Goal: Task Accomplishment & Management: Manage account settings

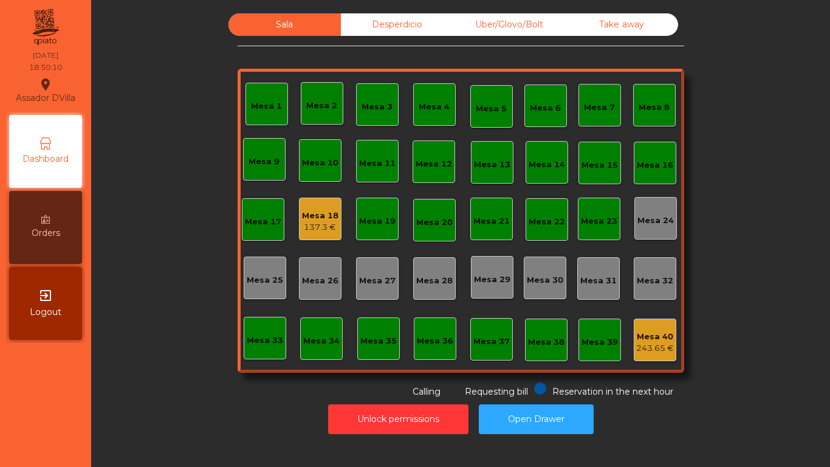
click at [490, 26] on div "Uber/Glovo/Bolt" at bounding box center [509, 24] width 112 height 22
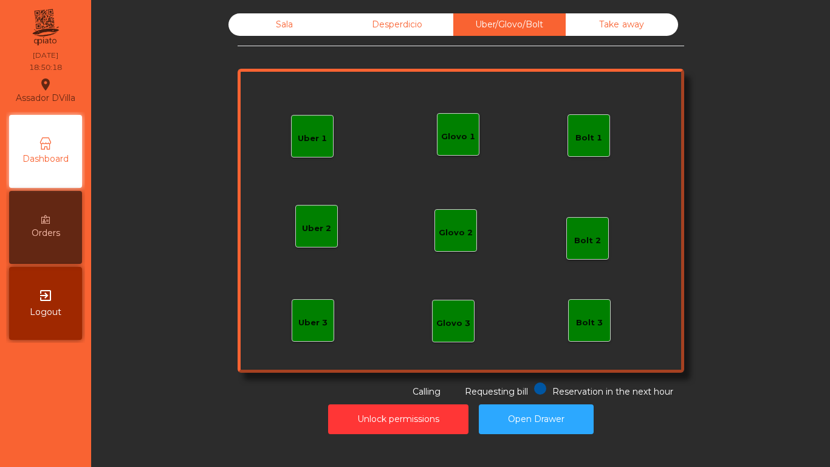
click at [576, 141] on div "Bolt 1" at bounding box center [589, 138] width 27 height 12
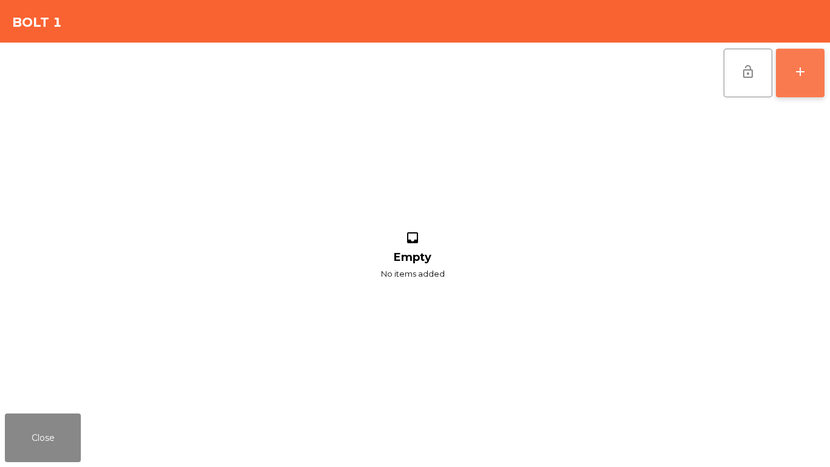
click at [799, 83] on button "add" at bounding box center [800, 73] width 49 height 49
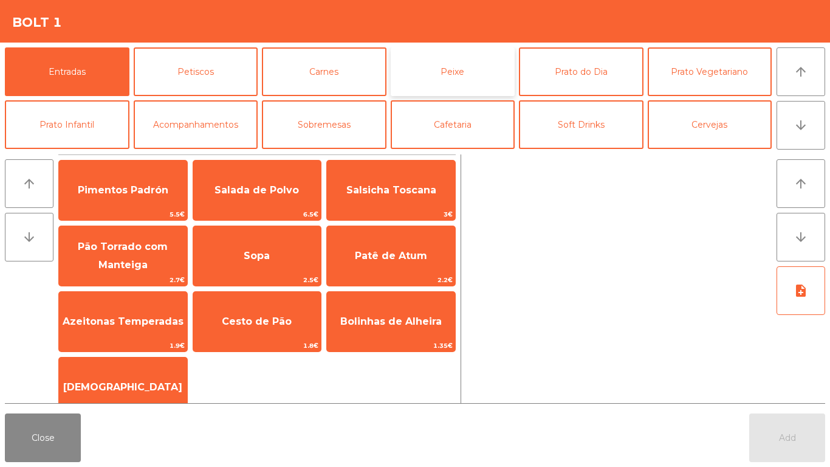
click at [504, 69] on button "Peixe" at bounding box center [453, 71] width 125 height 49
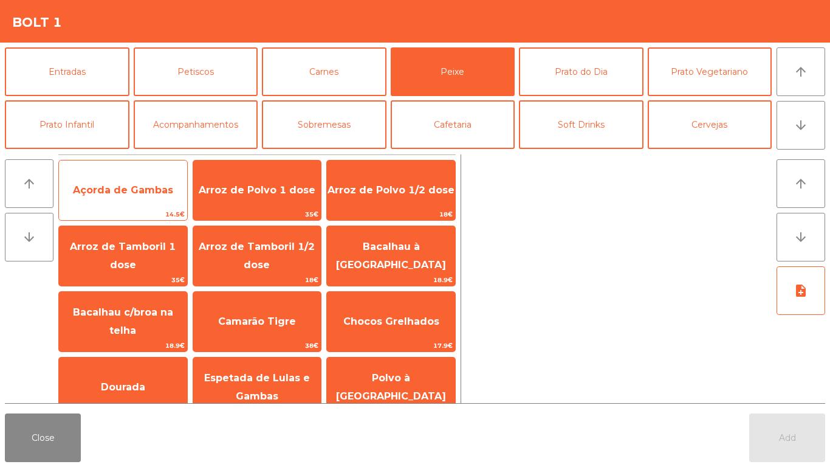
click at [159, 191] on span "Açorda de Gambas" at bounding box center [123, 190] width 100 height 12
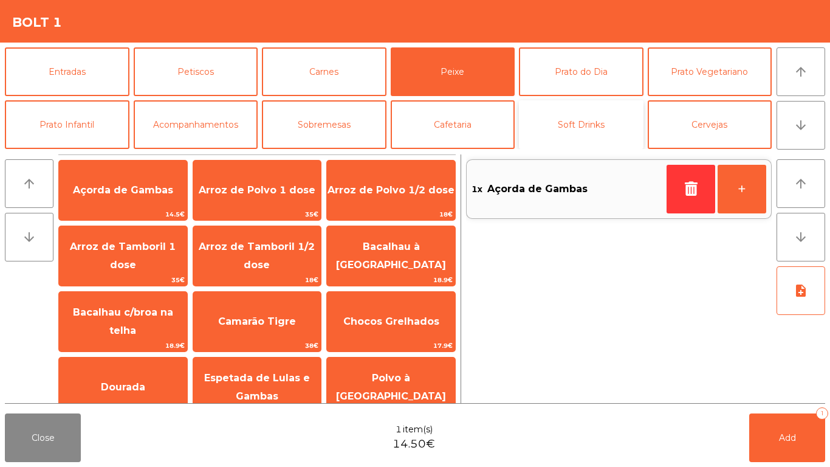
click at [577, 120] on button "Soft Drinks" at bounding box center [581, 124] width 125 height 49
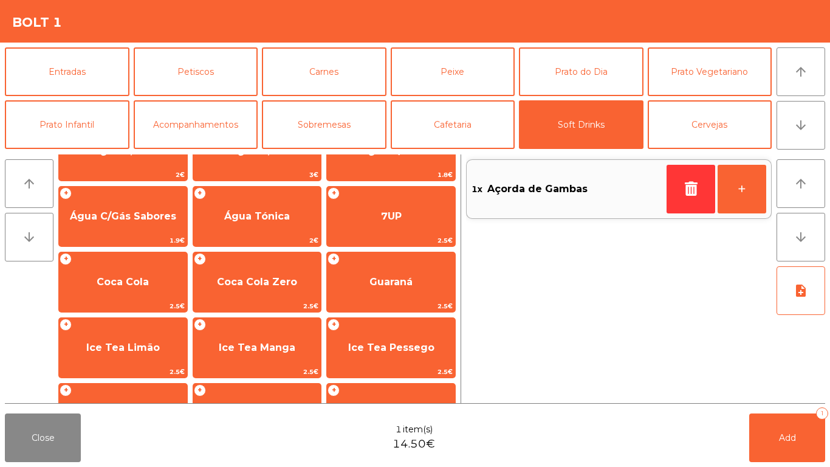
scroll to position [61, 0]
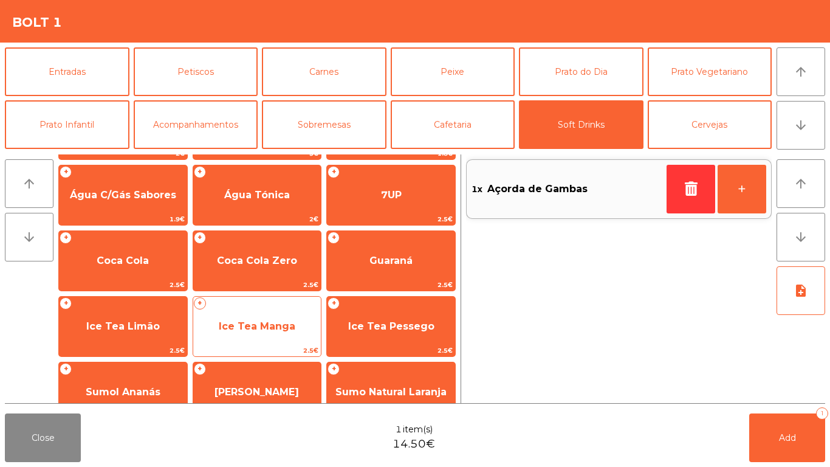
click at [252, 320] on span "Ice Tea Manga" at bounding box center [257, 326] width 77 height 12
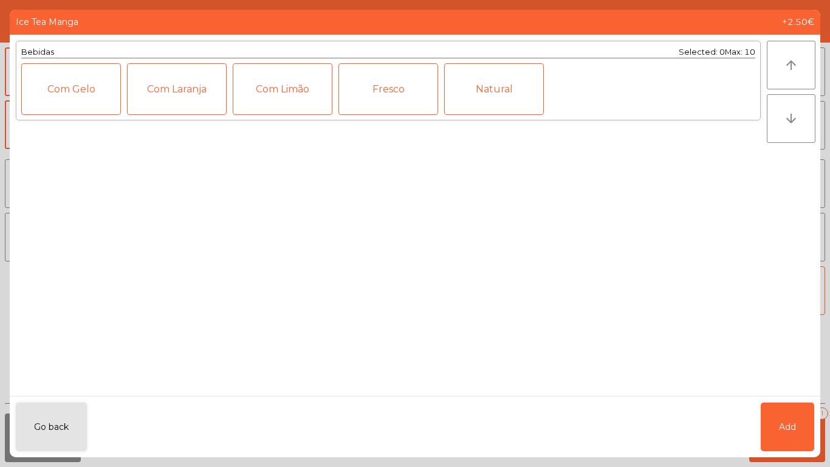
click at [376, 92] on div "Fresco" at bounding box center [389, 89] width 100 height 52
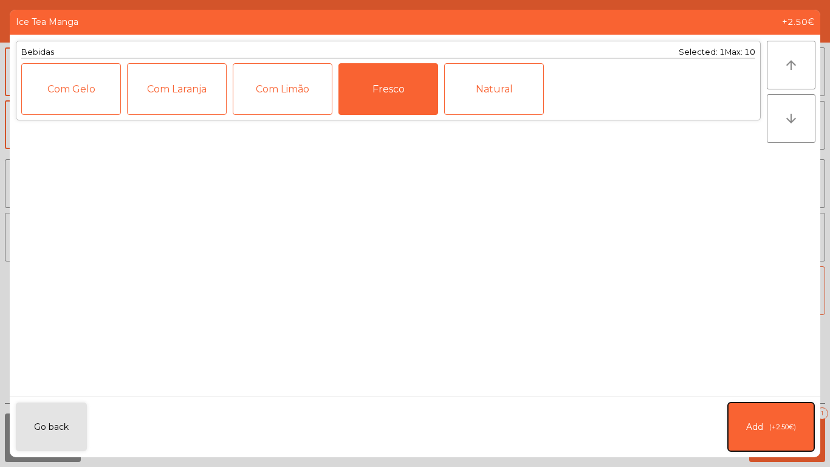
click at [768, 417] on button "Add (+2.50€)" at bounding box center [771, 426] width 86 height 49
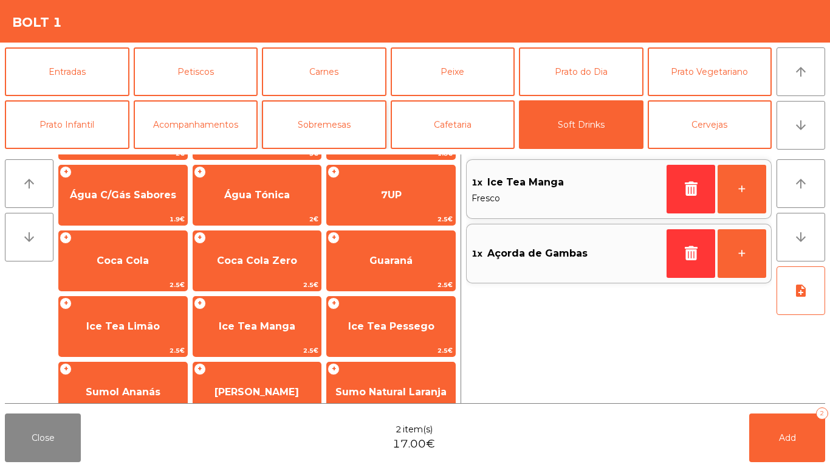
scroll to position [106, 0]
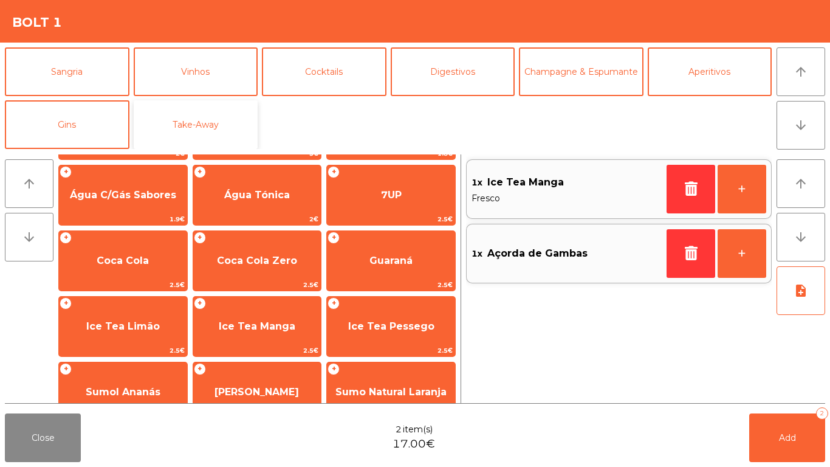
click at [154, 126] on button "Take-Away" at bounding box center [196, 124] width 125 height 49
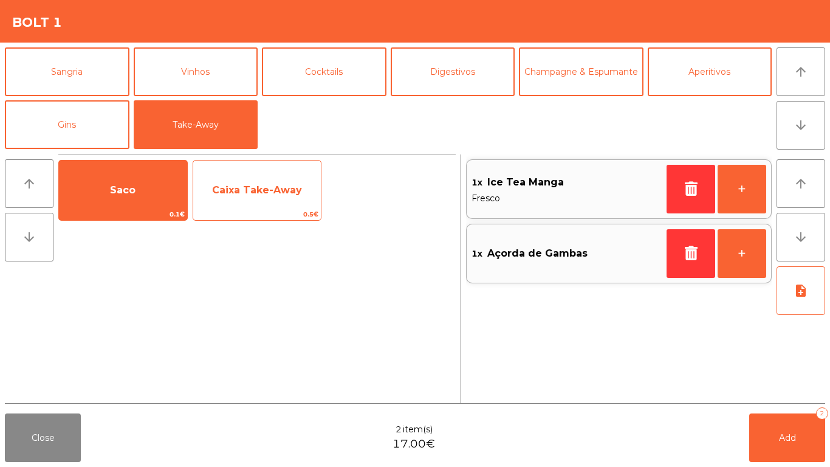
scroll to position [0, 0]
click at [284, 179] on span "Caixa Take-Away" at bounding box center [257, 190] width 128 height 33
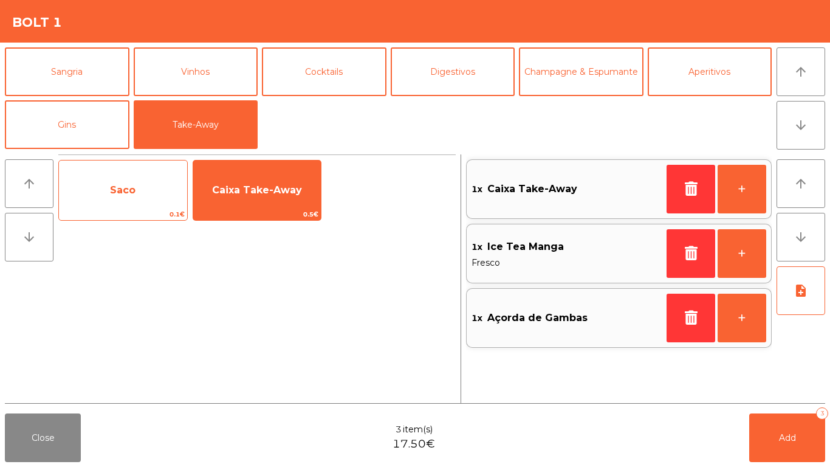
click at [98, 211] on span "0.1€" at bounding box center [123, 214] width 128 height 12
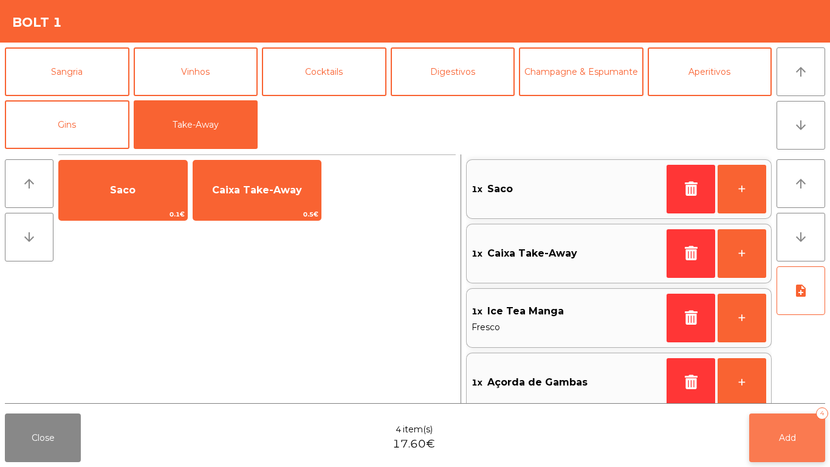
click at [794, 450] on button "Add 4" at bounding box center [787, 437] width 76 height 49
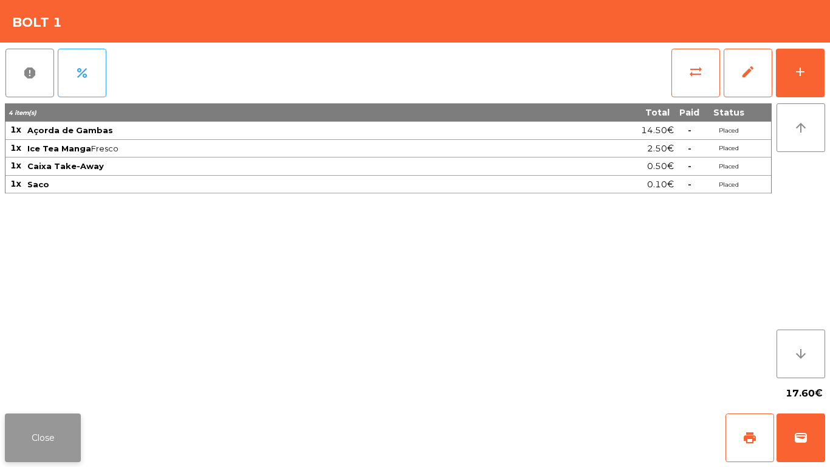
click at [61, 439] on button "Close" at bounding box center [43, 437] width 76 height 49
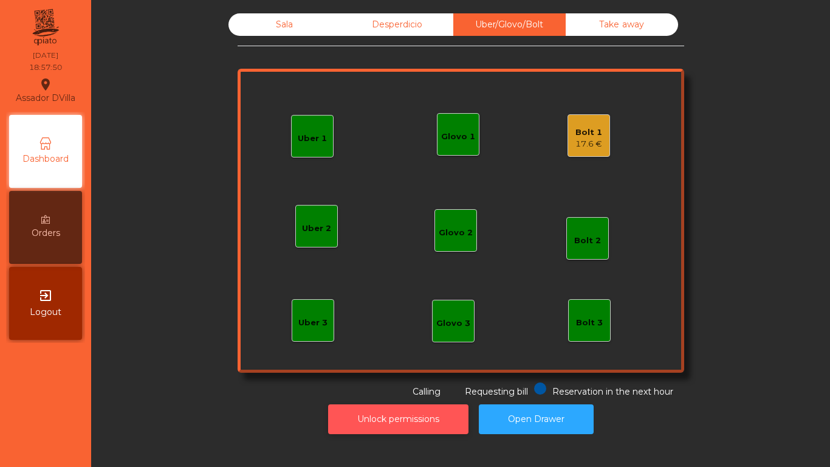
click at [386, 419] on button "Unlock permissions" at bounding box center [398, 419] width 140 height 30
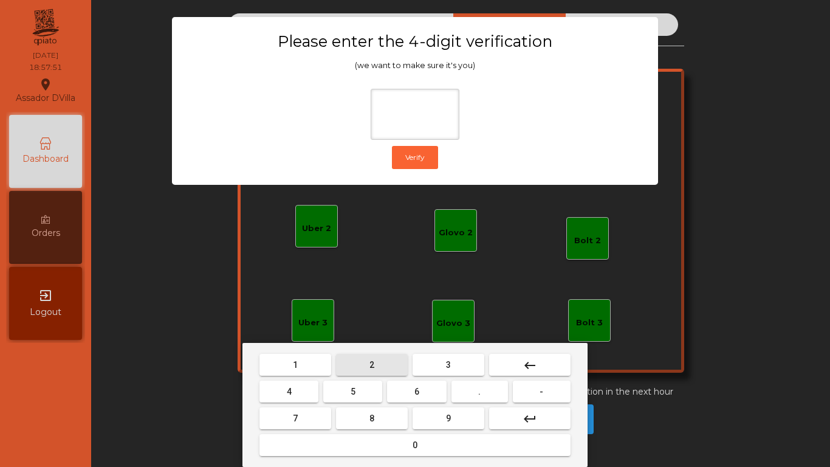
drag, startPoint x: 363, startPoint y: 369, endPoint x: 304, endPoint y: 391, distance: 62.3
click at [363, 370] on button "2" at bounding box center [372, 365] width 72 height 22
click at [304, 391] on button "4" at bounding box center [289, 391] width 59 height 22
click at [422, 396] on button "6" at bounding box center [416, 391] width 59 height 22
click at [430, 410] on button "9" at bounding box center [449, 418] width 72 height 22
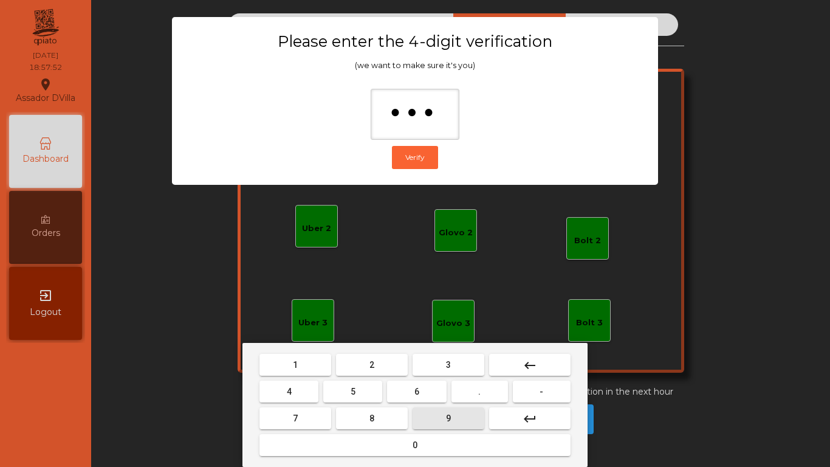
type input "****"
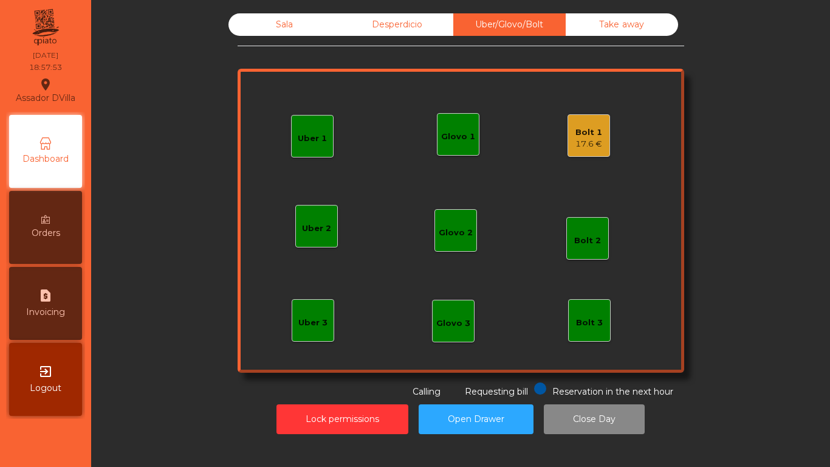
click at [586, 137] on div "Bolt 1" at bounding box center [589, 132] width 27 height 12
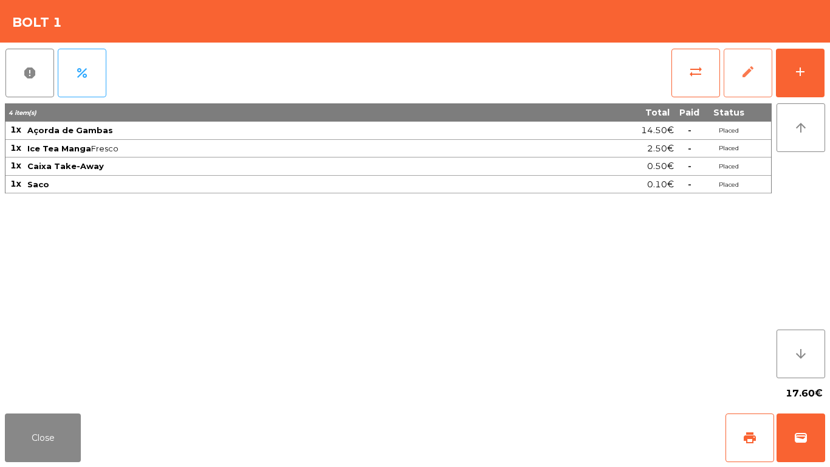
click at [741, 67] on span "edit" at bounding box center [748, 71] width 15 height 15
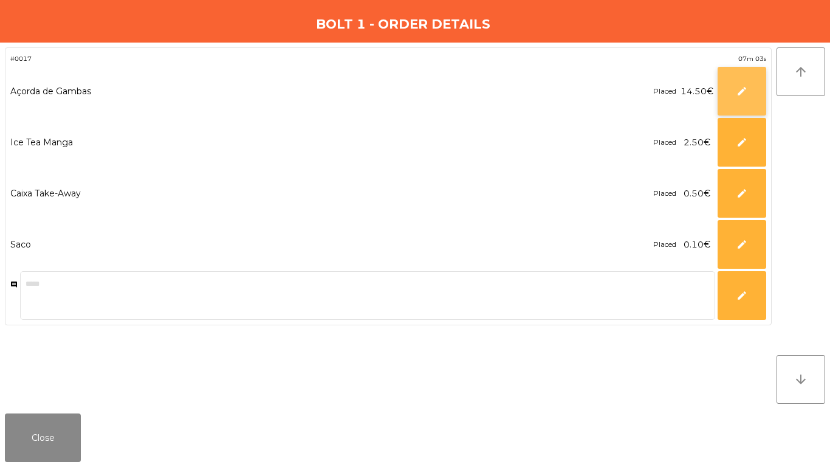
click at [751, 88] on button "edit" at bounding box center [742, 91] width 49 height 49
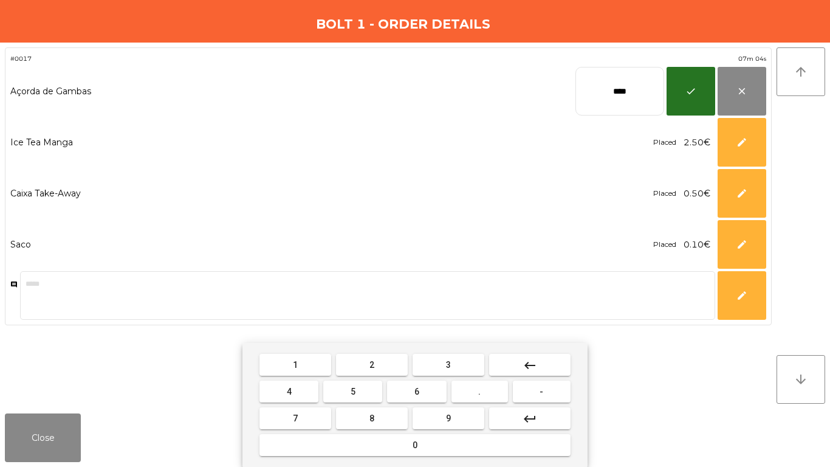
click at [651, 92] on input "****" at bounding box center [620, 91] width 89 height 49
type input "*****"
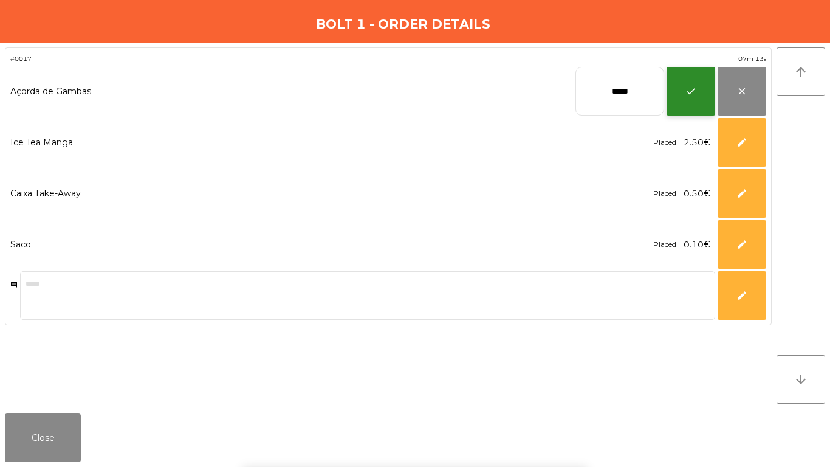
click at [693, 84] on button "check" at bounding box center [691, 91] width 49 height 49
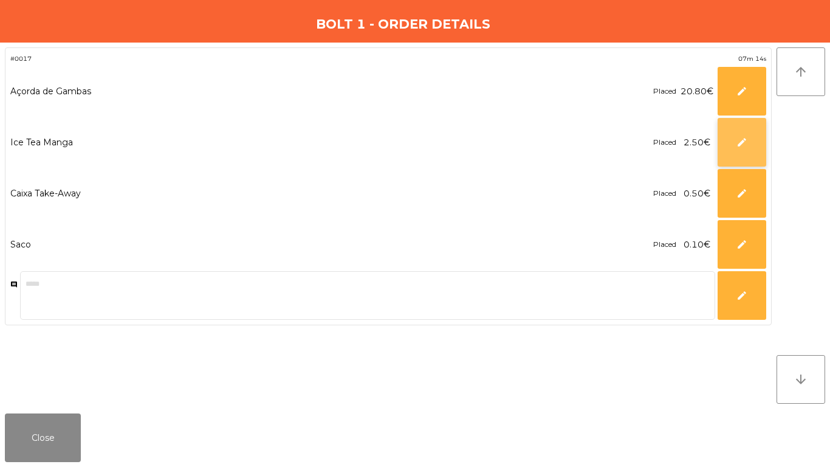
click at [731, 141] on button "edit" at bounding box center [742, 142] width 49 height 49
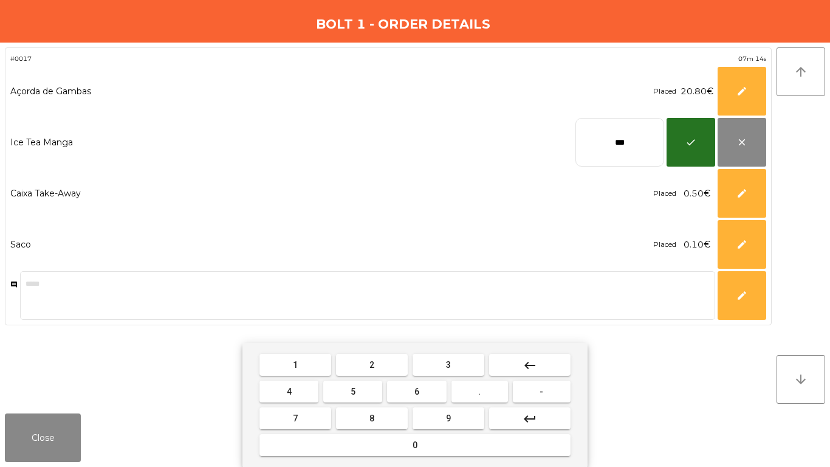
click at [632, 137] on input "***" at bounding box center [620, 142] width 89 height 49
type input "****"
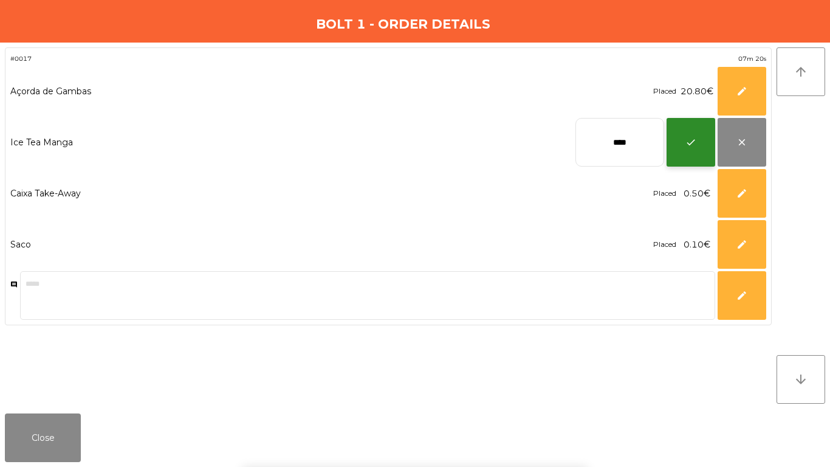
click at [704, 142] on button "check" at bounding box center [691, 142] width 49 height 49
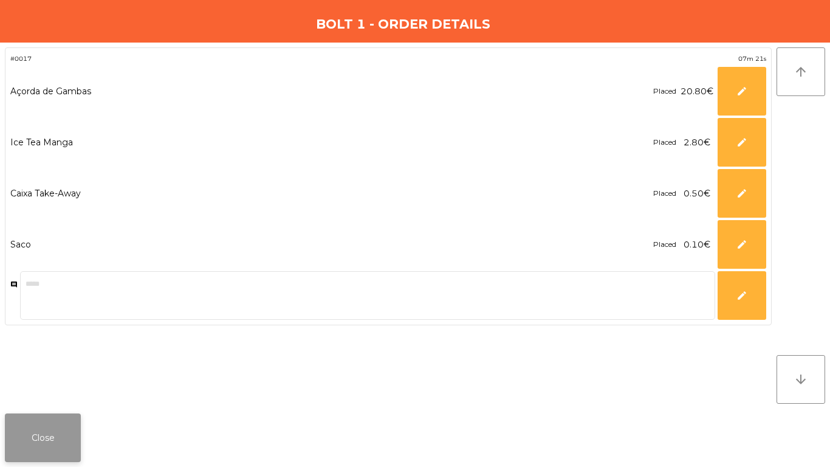
click at [23, 432] on button "Close" at bounding box center [43, 437] width 76 height 49
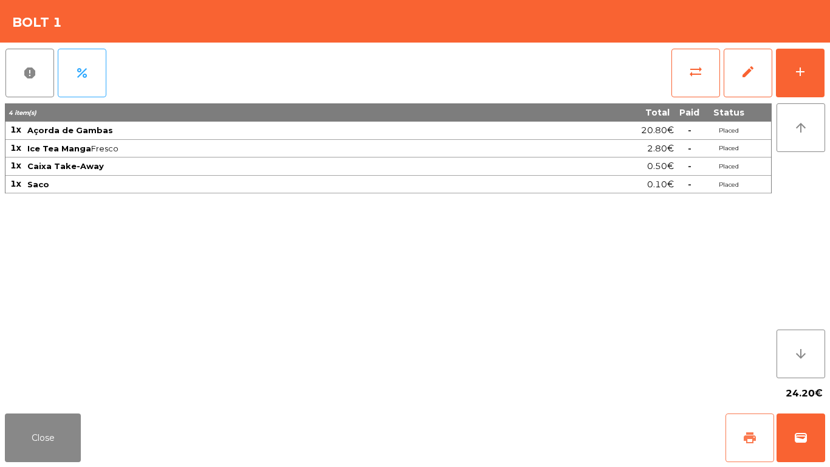
click at [738, 436] on button "print" at bounding box center [750, 437] width 49 height 49
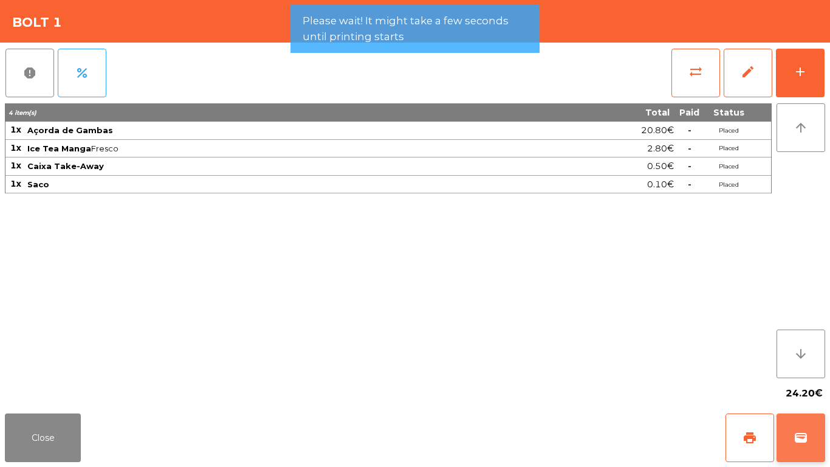
click at [799, 442] on span "wallet" at bounding box center [801, 437] width 15 height 15
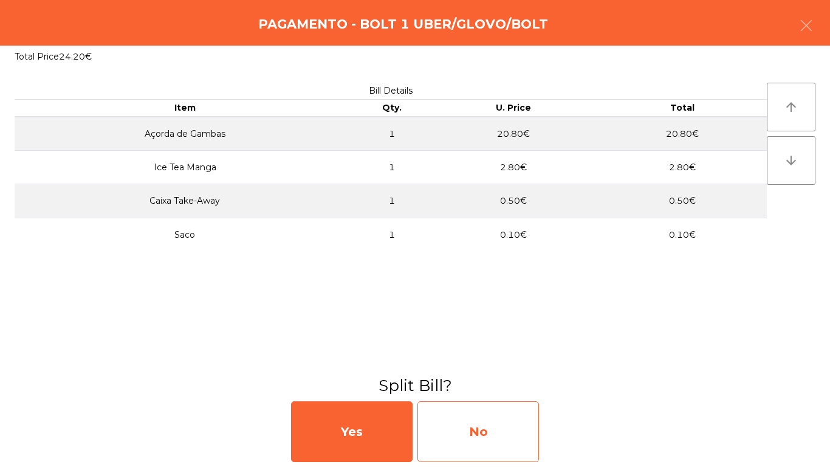
click at [447, 430] on div "No" at bounding box center [479, 431] width 122 height 61
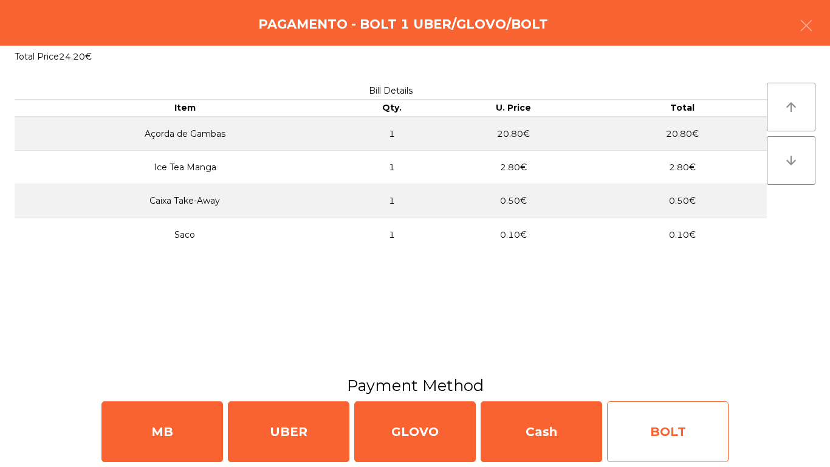
click at [627, 447] on div "BOLT" at bounding box center [668, 431] width 122 height 61
select select "**"
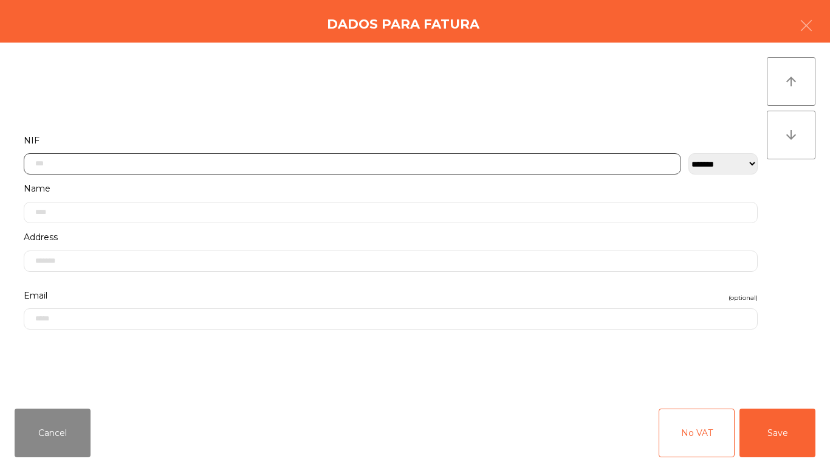
click at [436, 168] on input "text" at bounding box center [353, 163] width 658 height 21
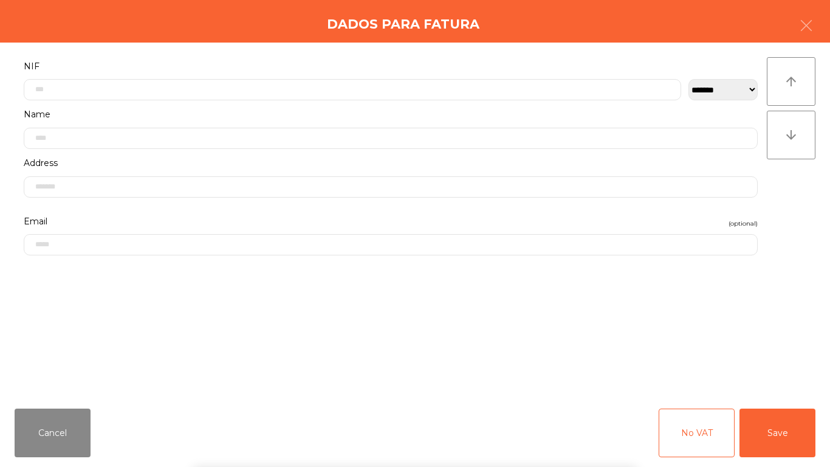
click at [83, 414] on div "` 1 2 3 4 5 6 7 8 9 0 - = keyboard_backspace keyboard_tab q w e r t y u i o p […" at bounding box center [415, 391] width 830 height 151
click at [81, 415] on div "` 1 2 3 4 5 6 7 8 9 0 - = keyboard_backspace keyboard_tab q w e r t y u i o p […" at bounding box center [415, 391] width 830 height 151
click at [81, 415] on button "Cancel" at bounding box center [53, 432] width 76 height 49
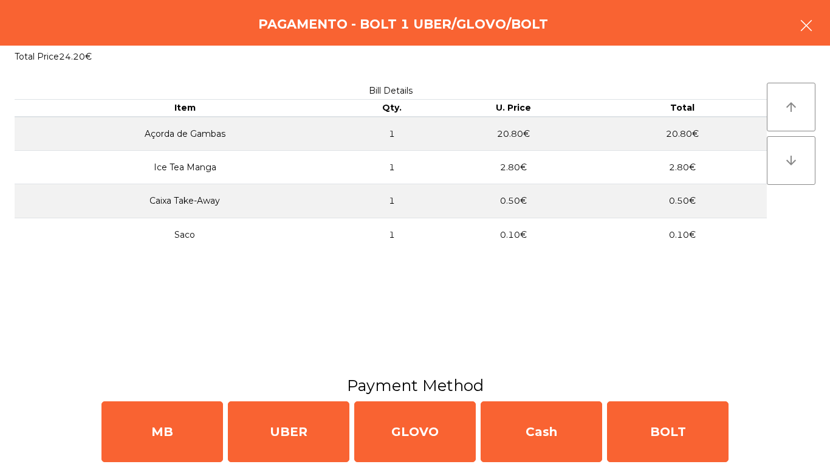
click at [796, 22] on button "button" at bounding box center [806, 27] width 34 height 36
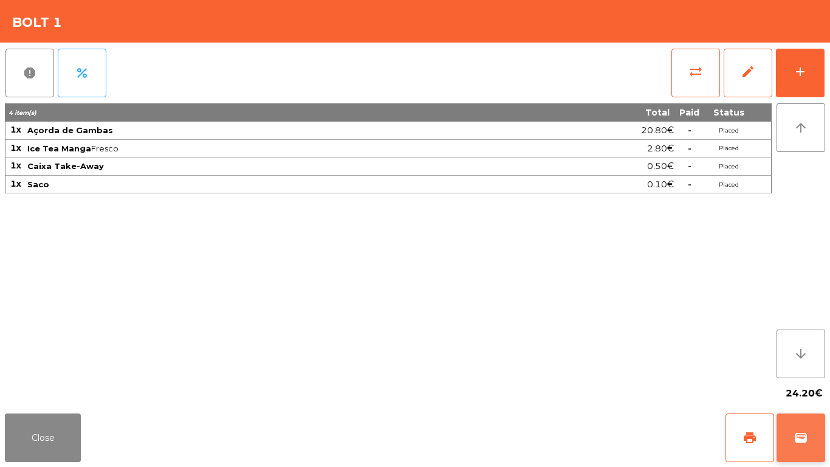
click at [803, 431] on span "wallet" at bounding box center [801, 437] width 15 height 15
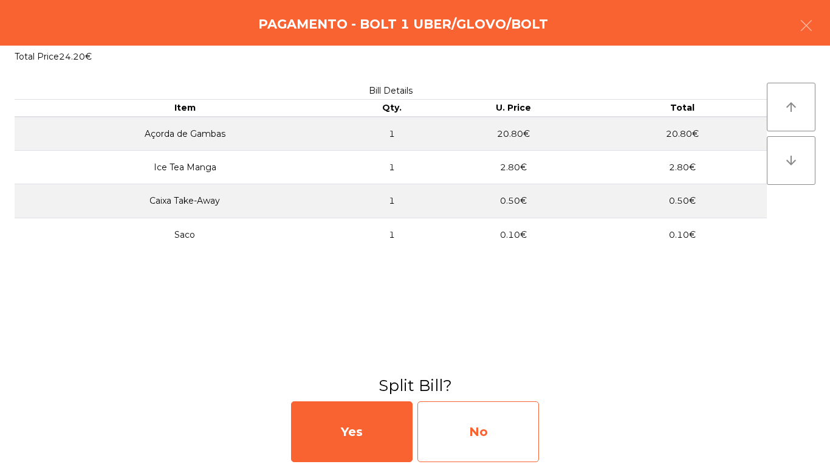
click at [520, 433] on div "No" at bounding box center [479, 431] width 122 height 61
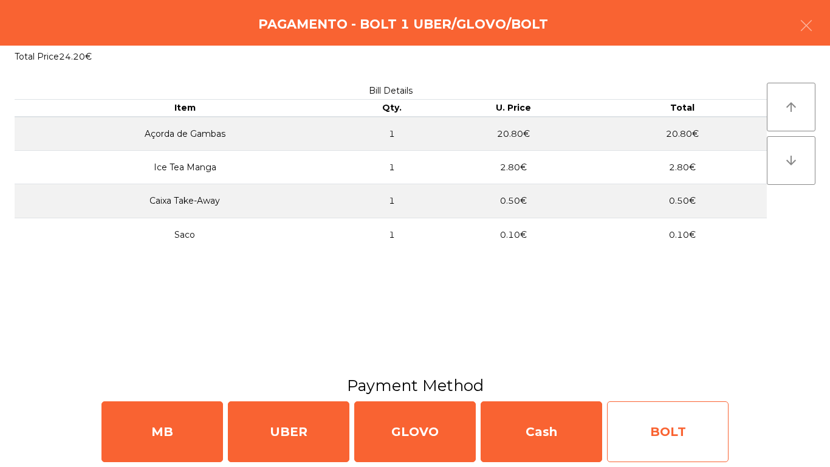
click at [648, 435] on div "BOLT" at bounding box center [668, 431] width 122 height 61
select select "**"
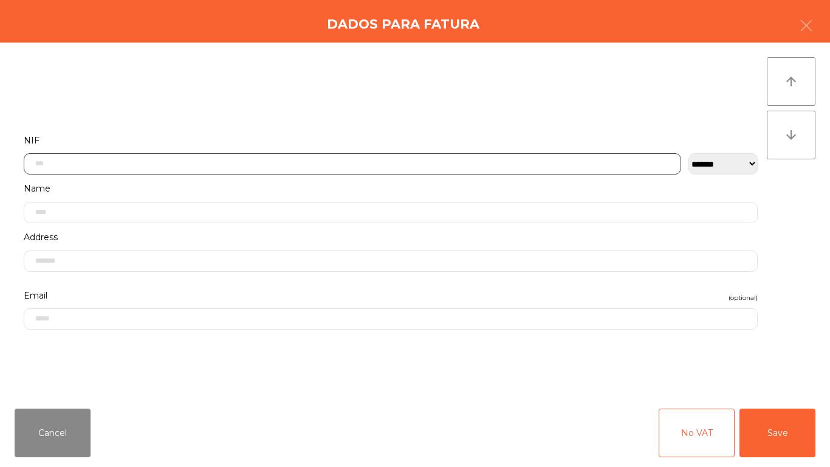
click at [411, 163] on input "text" at bounding box center [353, 163] width 658 height 21
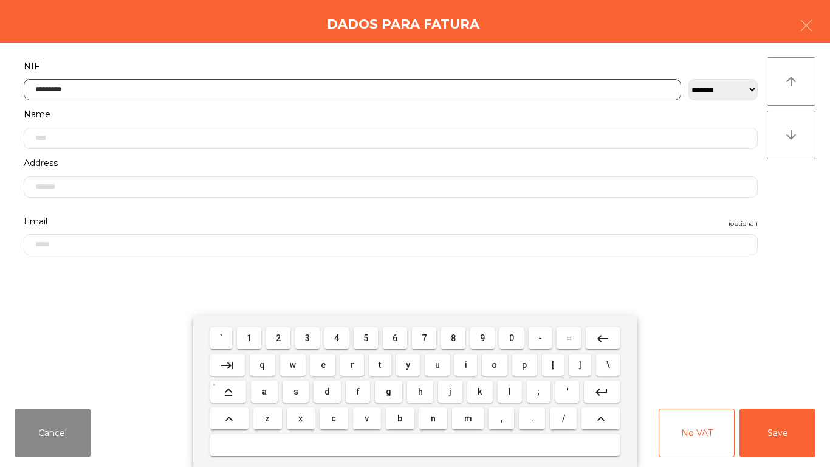
type input "*********"
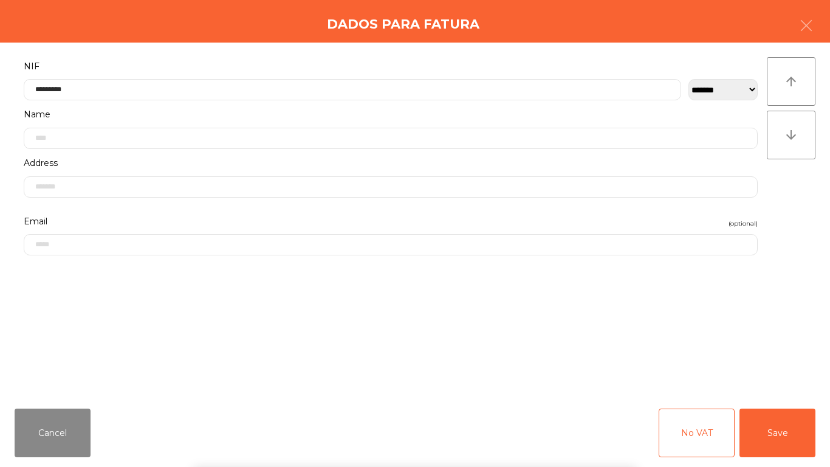
click at [688, 303] on form "**********" at bounding box center [391, 221] width 752 height 327
click at [761, 436] on button "Save" at bounding box center [778, 432] width 76 height 49
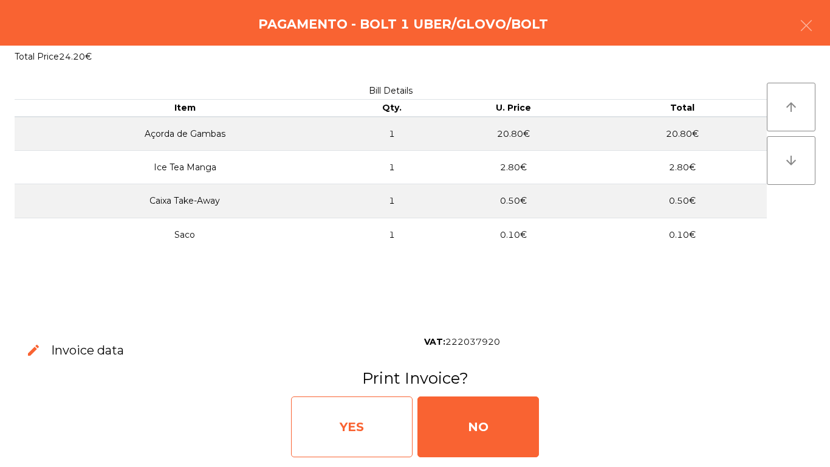
click at [377, 421] on div "YES" at bounding box center [352, 426] width 122 height 61
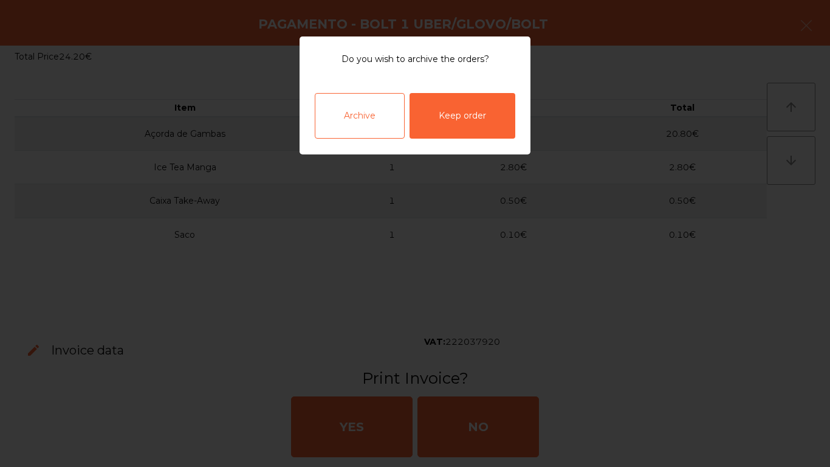
click at [347, 115] on div "Archive" at bounding box center [360, 116] width 90 height 46
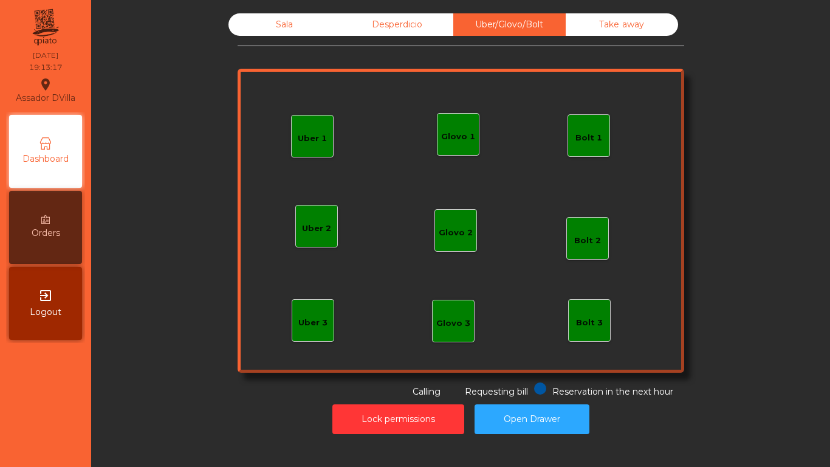
click at [452, 149] on div "Glovo 1" at bounding box center [458, 134] width 43 height 43
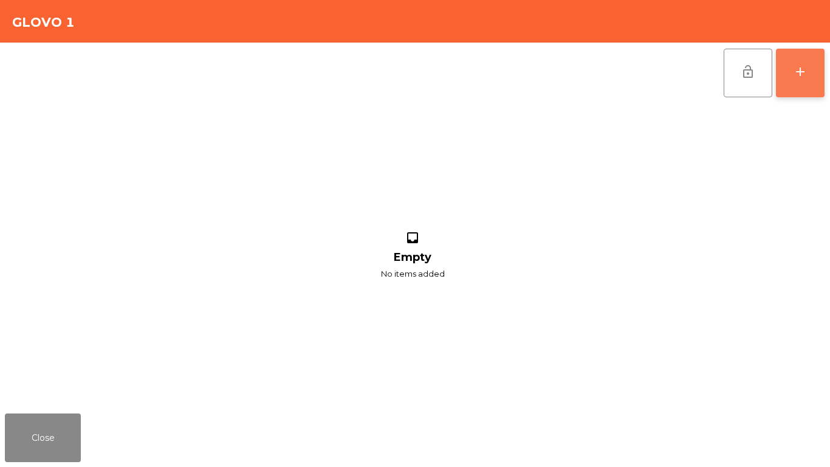
click at [809, 79] on button "add" at bounding box center [800, 73] width 49 height 49
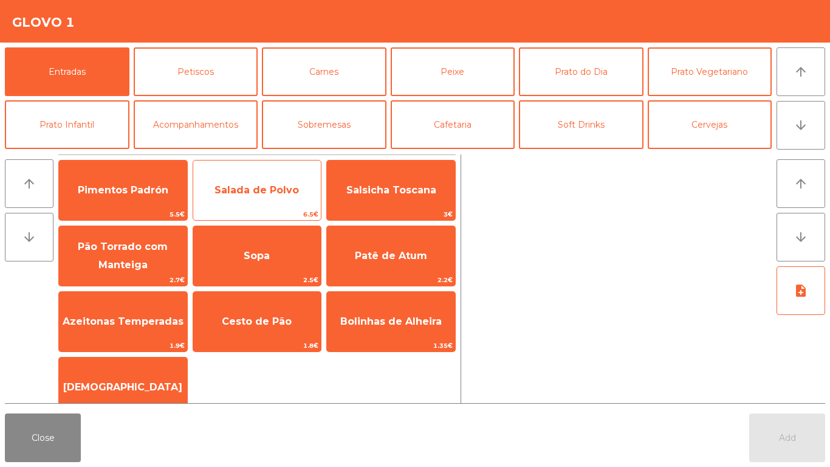
click at [263, 204] on span "Salada de Polvo" at bounding box center [257, 190] width 128 height 33
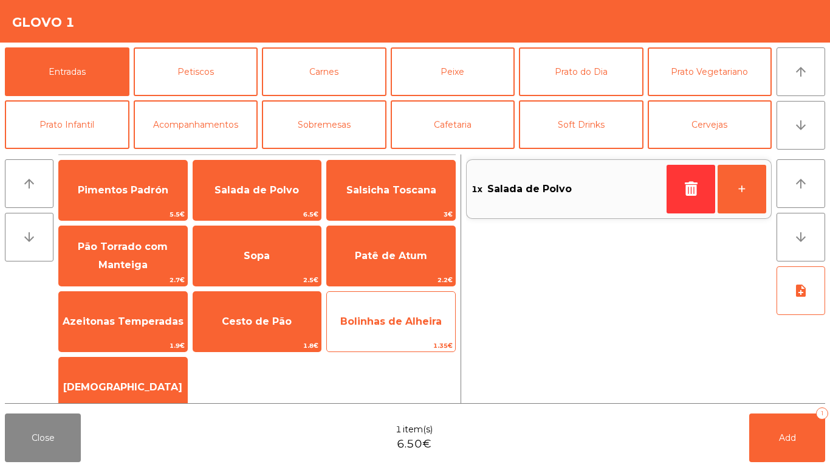
click at [395, 327] on span "Bolinhas de Alheira" at bounding box center [391, 321] width 128 height 33
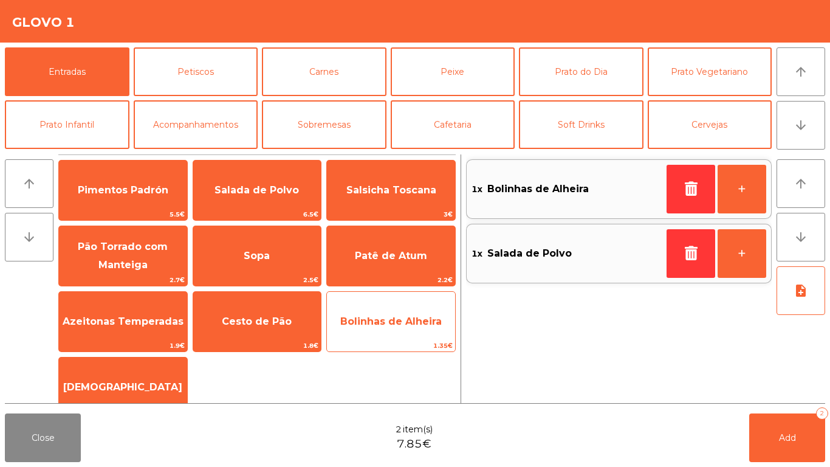
click at [385, 322] on span "Bolinhas de Alheira" at bounding box center [390, 321] width 101 height 12
click at [387, 323] on span "Bolinhas de Alheira" at bounding box center [390, 321] width 101 height 12
click at [385, 317] on span "Bolinhas de Alheira" at bounding box center [390, 321] width 101 height 12
click at [389, 322] on span "Bolinhas de Alheira" at bounding box center [390, 321] width 101 height 12
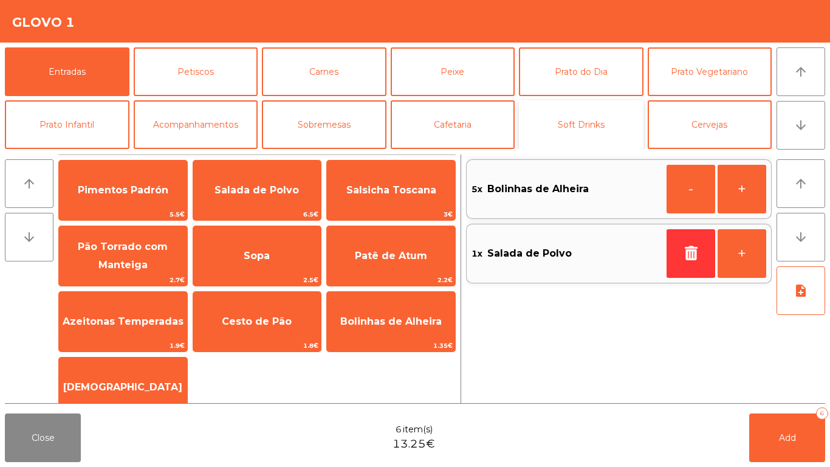
click at [582, 133] on button "Soft Drinks" at bounding box center [581, 124] width 125 height 49
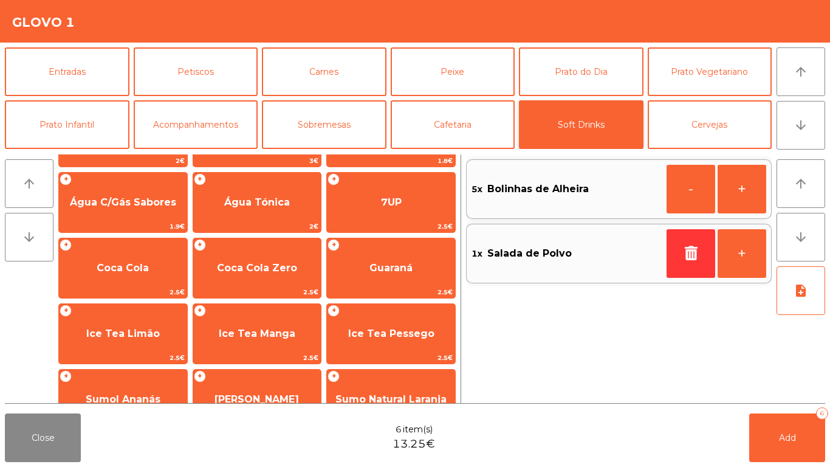
scroll to position [58, 0]
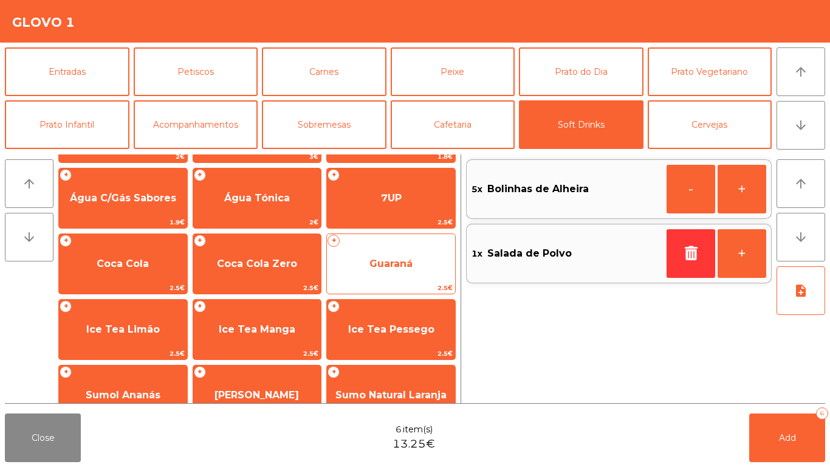
click at [401, 270] on span "Guaraná" at bounding box center [391, 263] width 128 height 33
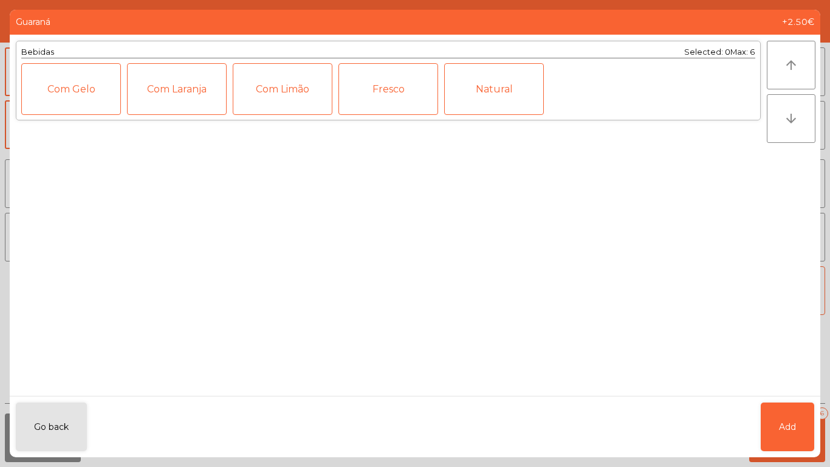
click at [401, 74] on div "Fresco" at bounding box center [389, 89] width 100 height 52
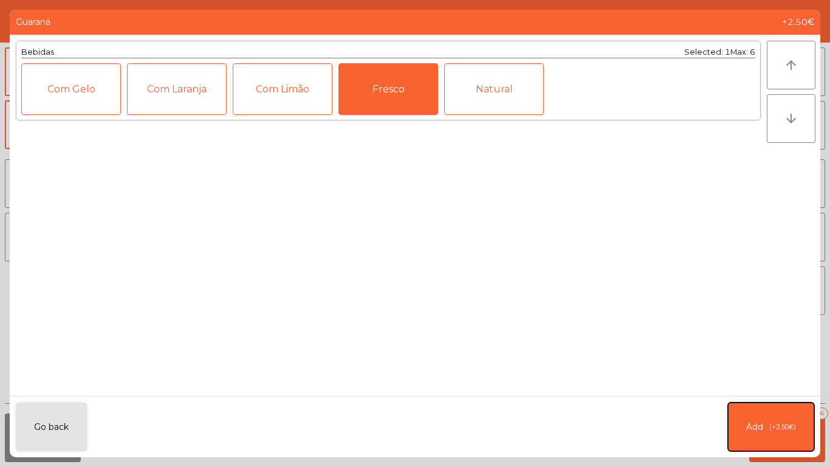
click at [786, 430] on span "(+2.50€)" at bounding box center [782, 427] width 27 height 10
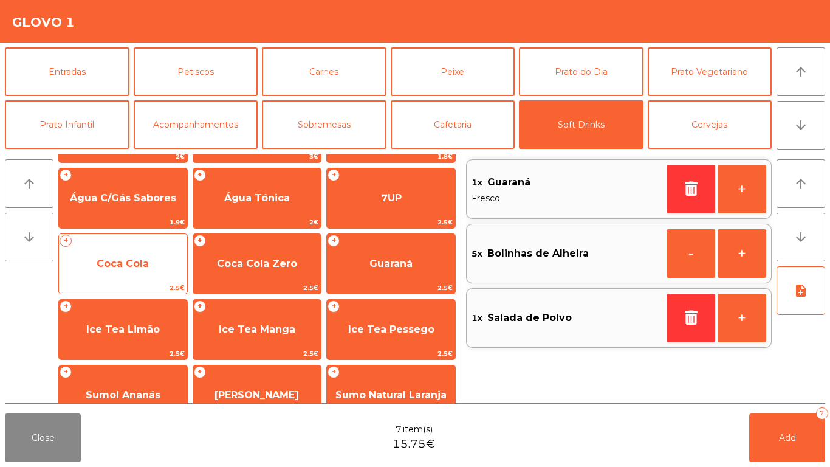
click at [131, 264] on span "Coca Cola" at bounding box center [123, 264] width 52 height 12
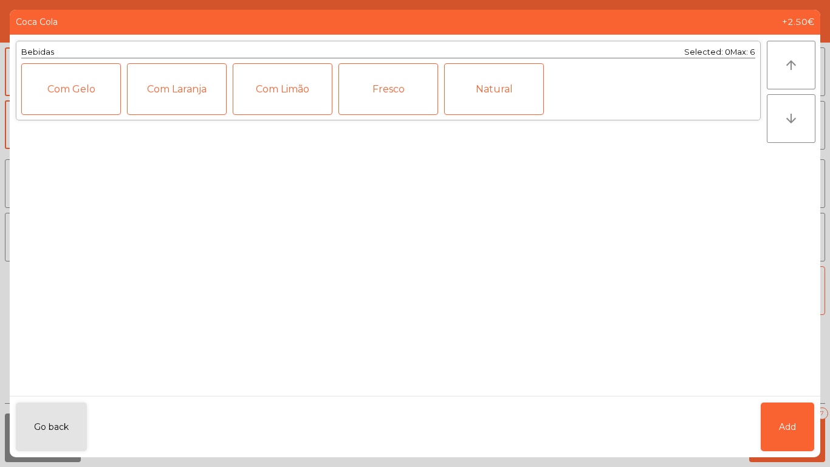
click at [394, 85] on div "Fresco" at bounding box center [389, 89] width 100 height 52
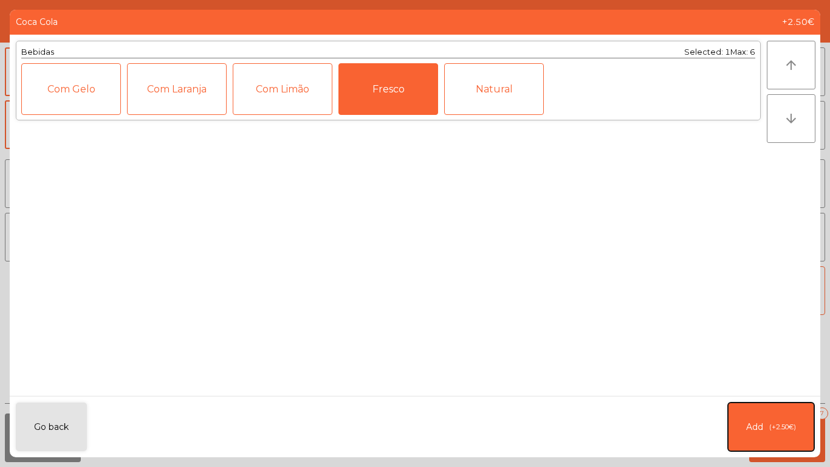
click at [765, 420] on button "Add (+2.50€)" at bounding box center [771, 426] width 86 height 49
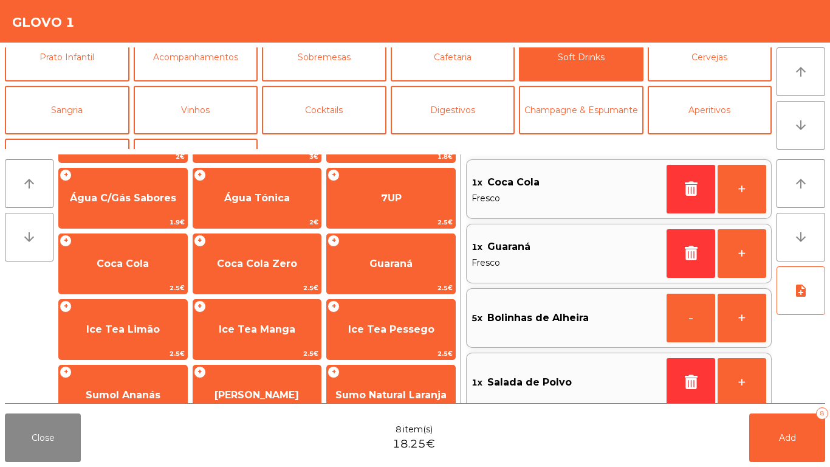
scroll to position [106, 0]
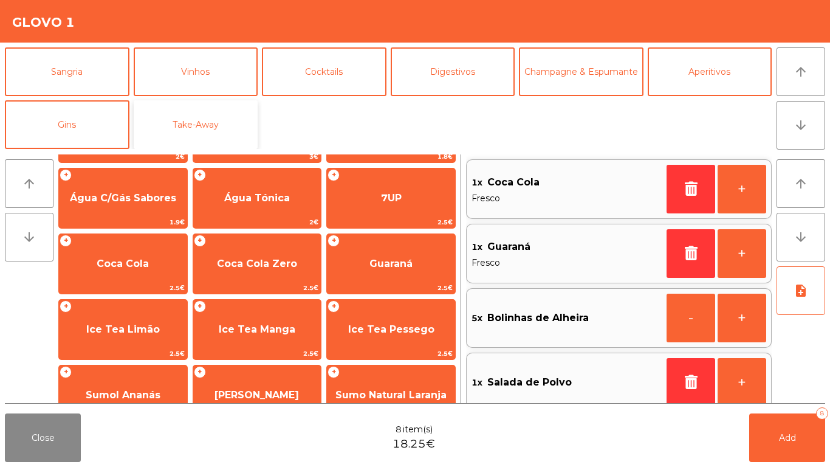
click at [204, 129] on button "Take-Away" at bounding box center [196, 124] width 125 height 49
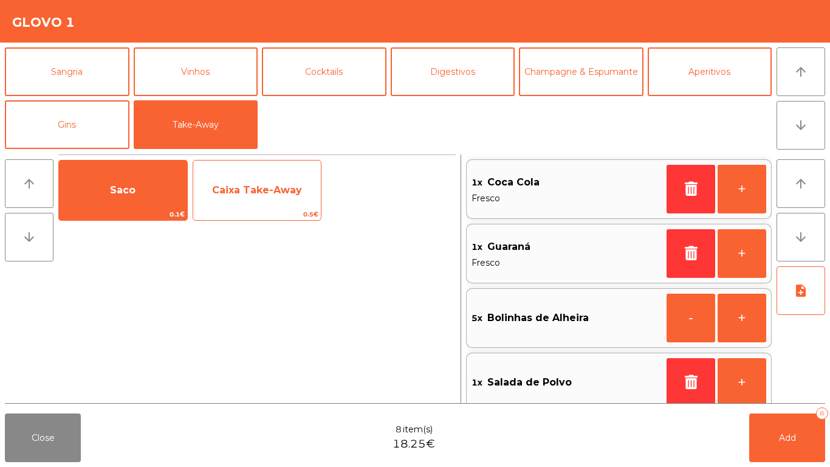
click at [255, 201] on span "Caixa Take-Away" at bounding box center [257, 190] width 128 height 33
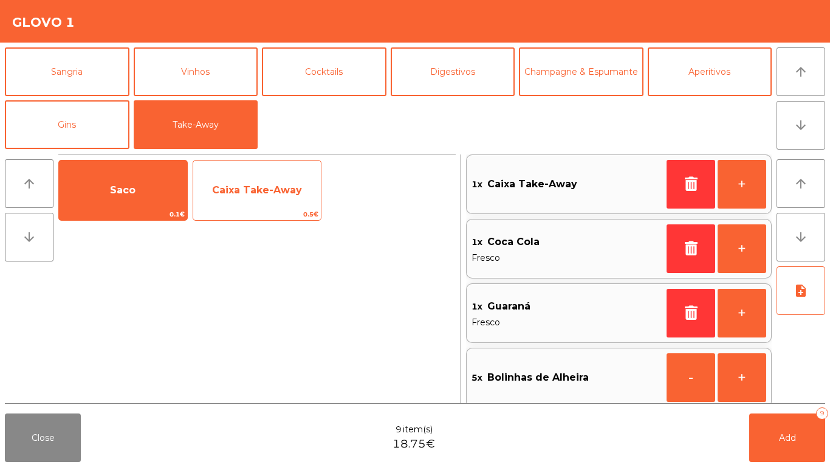
click at [258, 195] on span "Caixa Take-Away" at bounding box center [257, 190] width 90 height 12
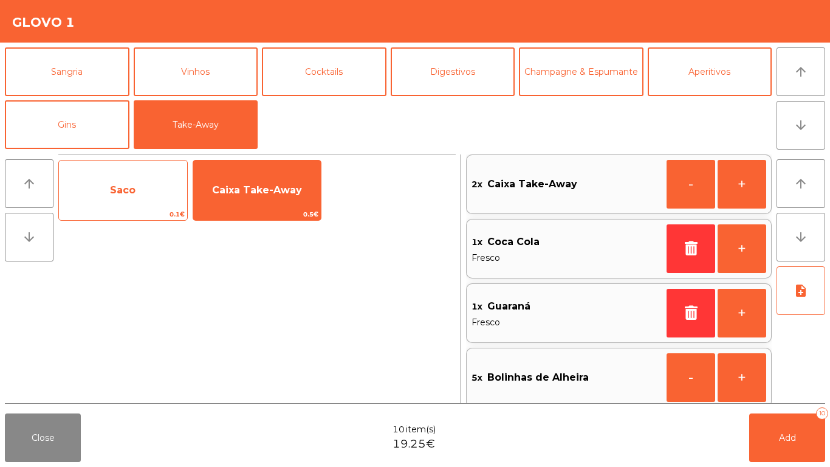
click at [102, 191] on span "Saco" at bounding box center [123, 190] width 128 height 33
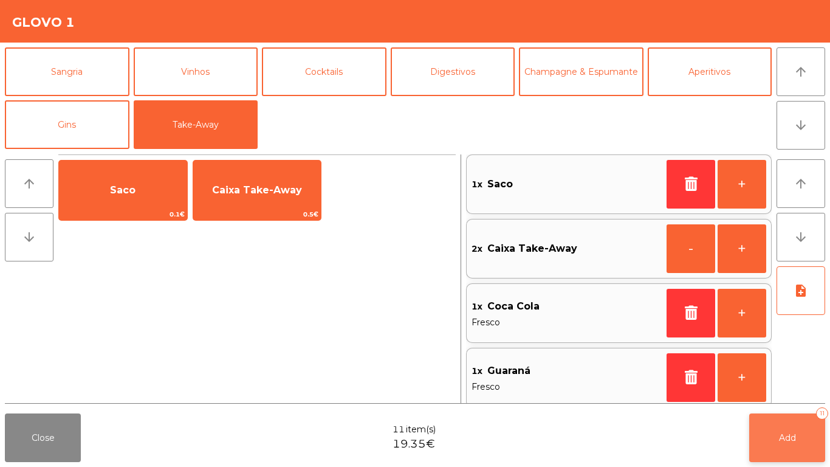
click at [800, 437] on button "Add 11" at bounding box center [787, 437] width 76 height 49
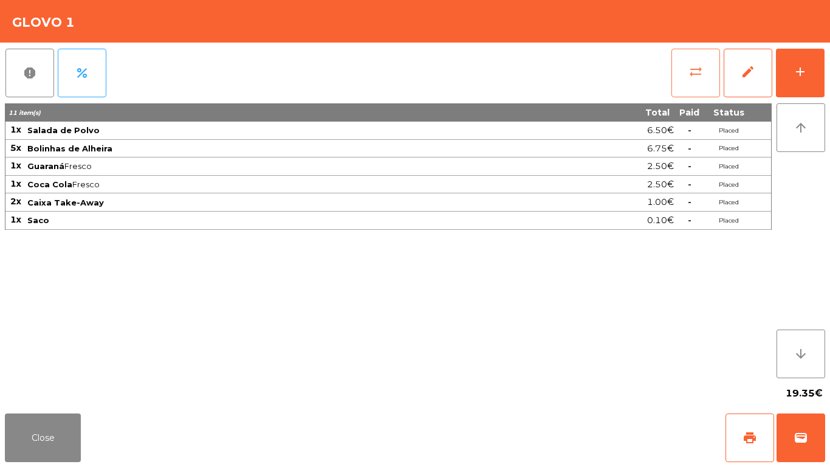
click at [703, 86] on button "sync_alt" at bounding box center [696, 73] width 49 height 49
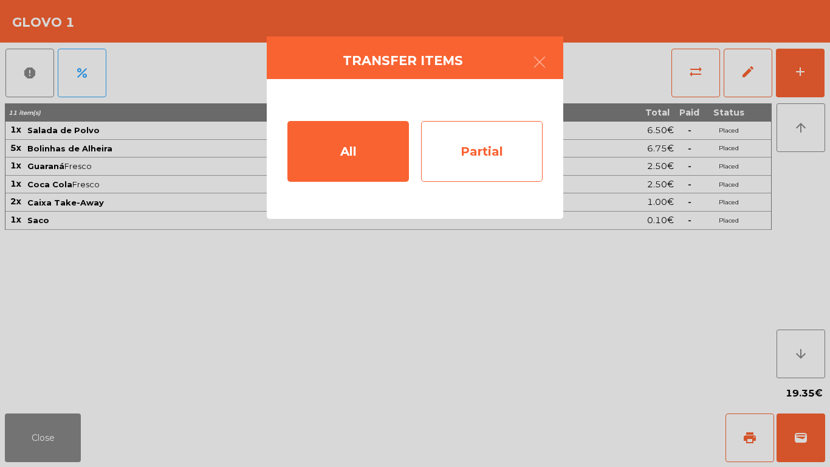
click at [477, 146] on div "Partial" at bounding box center [482, 151] width 122 height 61
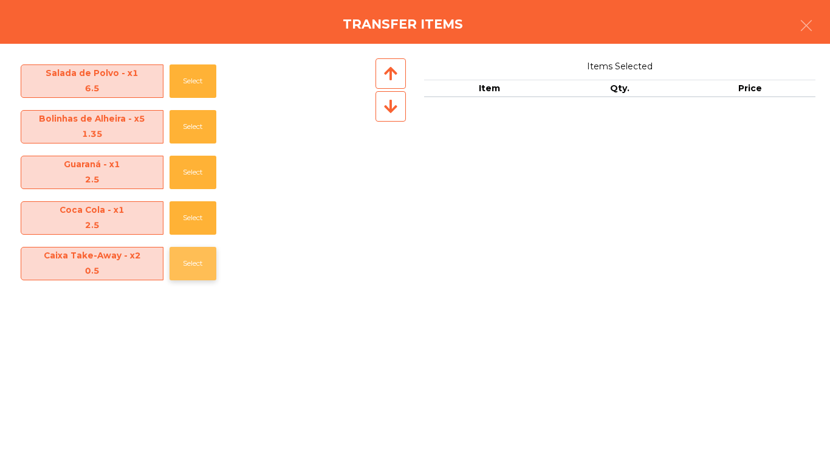
click at [181, 275] on button "Select" at bounding box center [193, 263] width 47 height 33
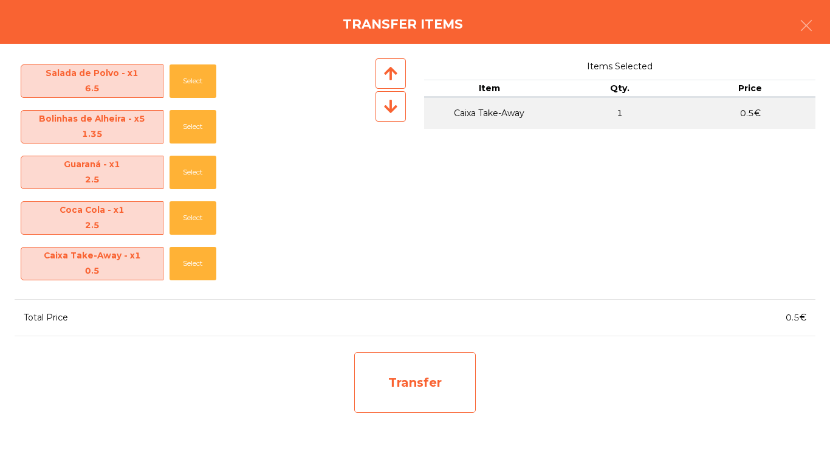
click at [405, 393] on div "Transfer" at bounding box center [415, 382] width 122 height 61
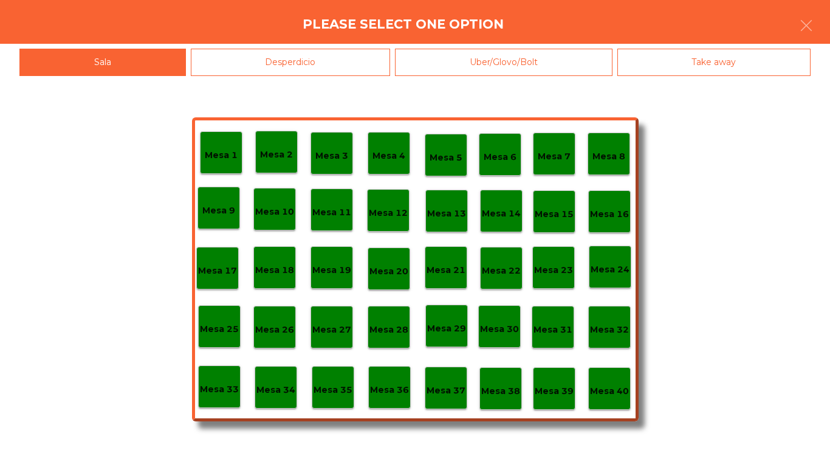
click at [259, 69] on div "Desperdicio" at bounding box center [291, 62] width 200 height 27
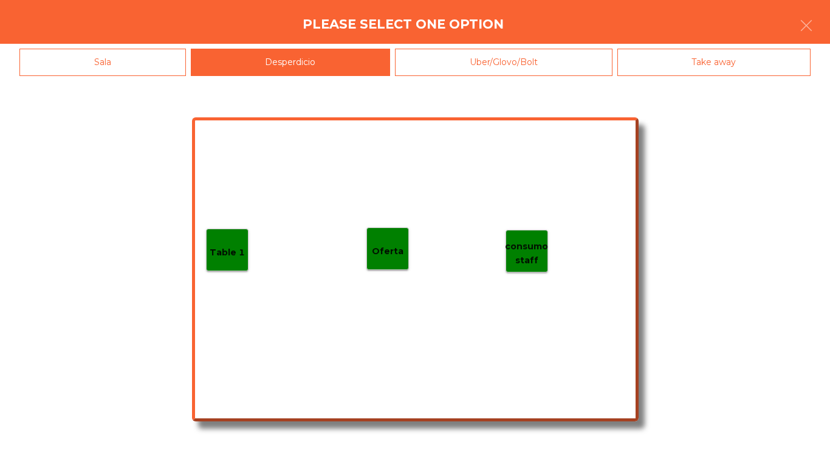
click at [235, 252] on p "Table 1" at bounding box center [227, 253] width 35 height 14
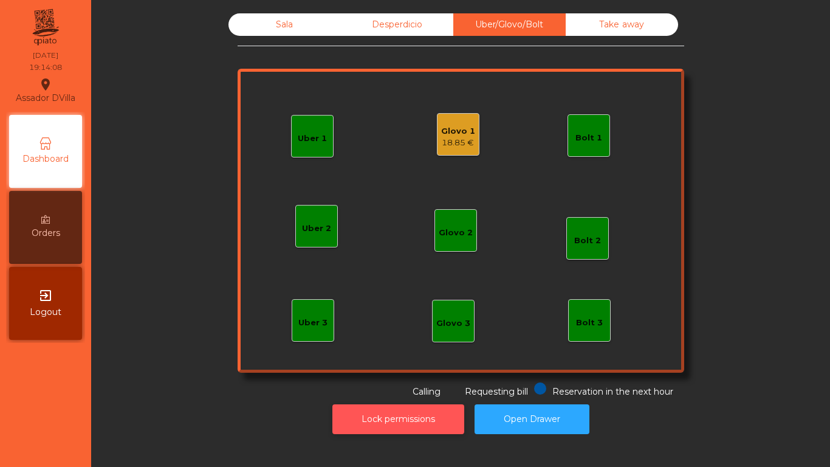
click at [389, 429] on button "Lock permissions" at bounding box center [398, 419] width 132 height 30
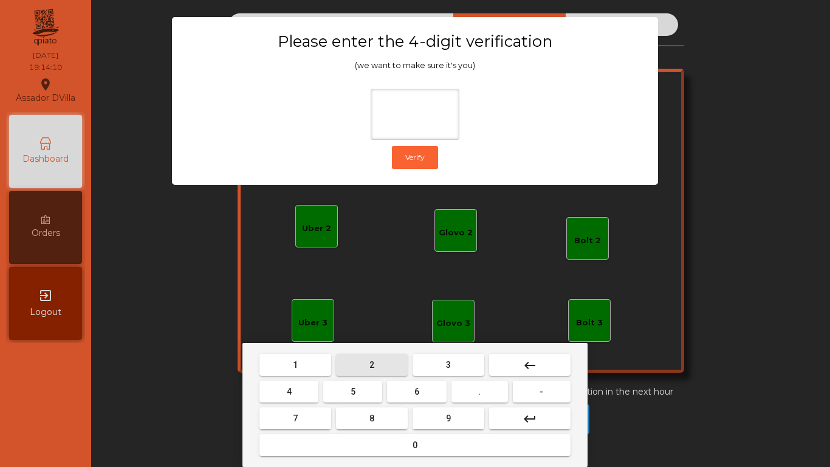
click at [356, 370] on button "2" at bounding box center [372, 365] width 72 height 22
click at [293, 392] on button "4" at bounding box center [289, 391] width 59 height 22
click at [413, 396] on button "6" at bounding box center [416, 391] width 59 height 22
click at [461, 425] on button "9" at bounding box center [449, 418] width 72 height 22
type input "****"
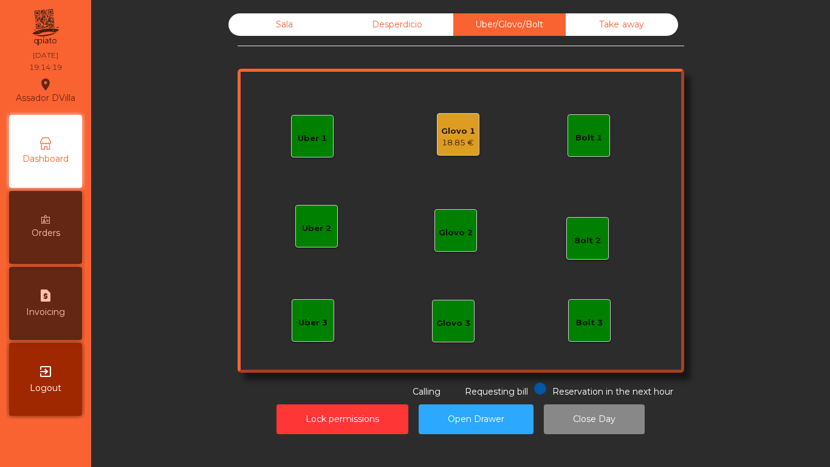
click at [455, 125] on div "Glovo 1 18.85 €" at bounding box center [458, 134] width 34 height 29
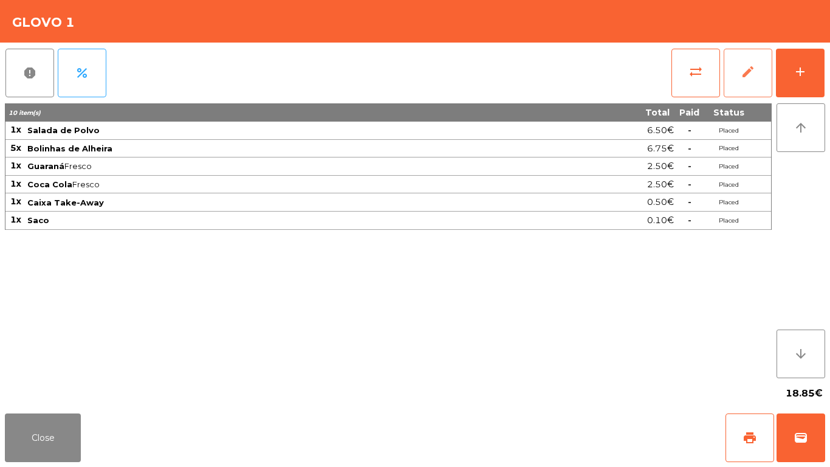
click at [740, 71] on button "edit" at bounding box center [748, 73] width 49 height 49
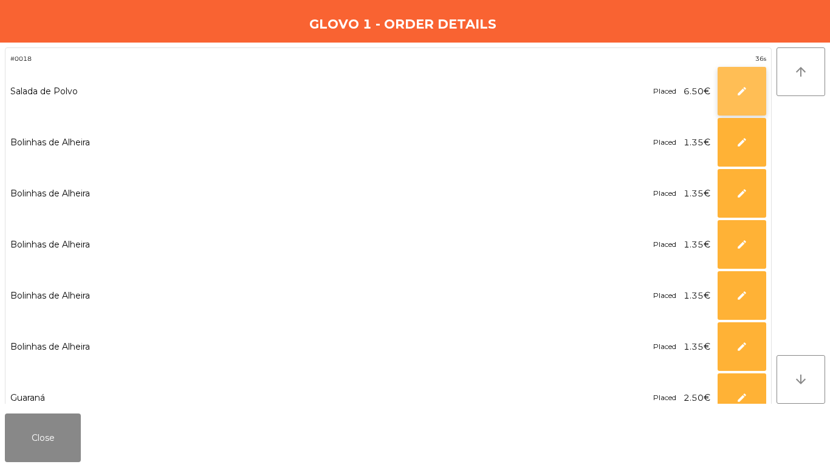
click at [726, 81] on button "edit" at bounding box center [742, 91] width 49 height 49
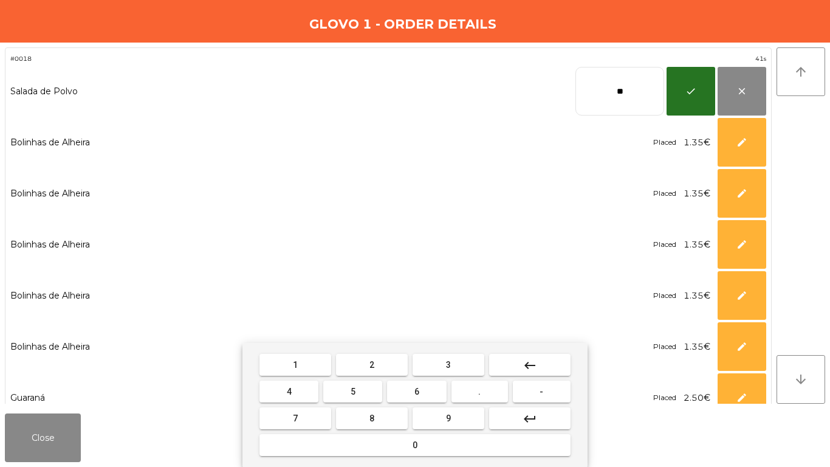
type input "*"
type input "****"
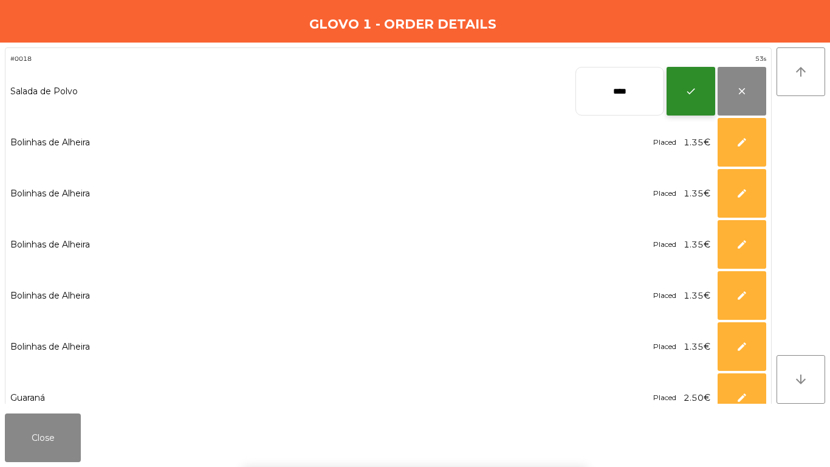
click at [679, 85] on button "check" at bounding box center [691, 91] width 49 height 49
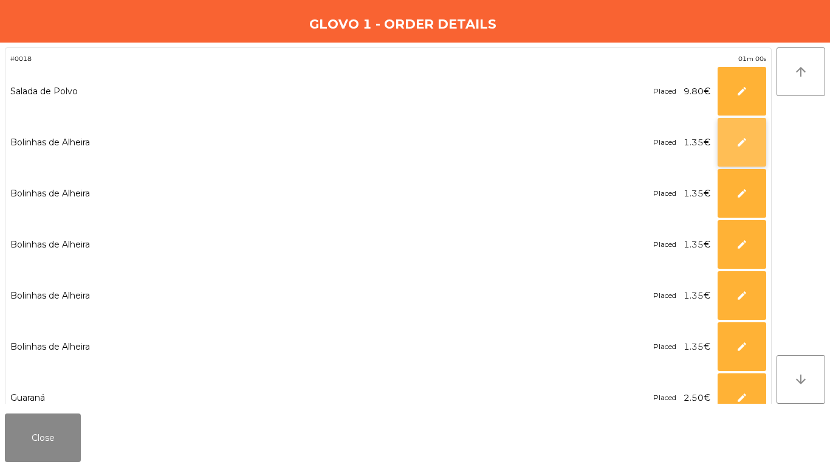
click at [733, 150] on button "edit" at bounding box center [742, 142] width 49 height 49
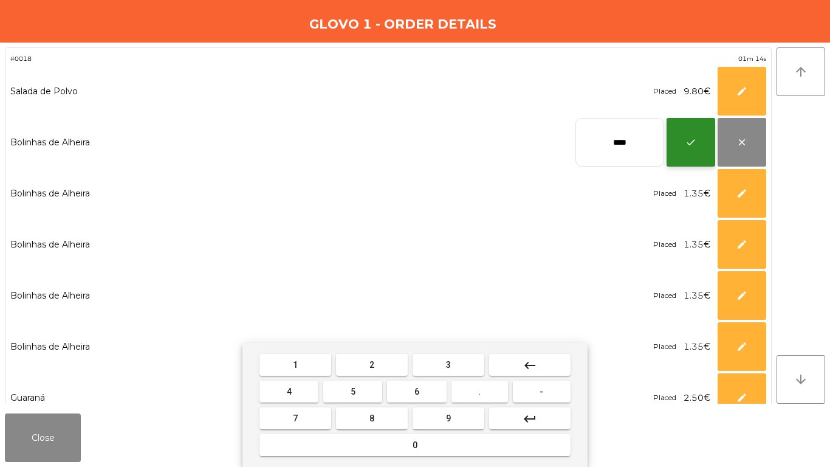
type input "****"
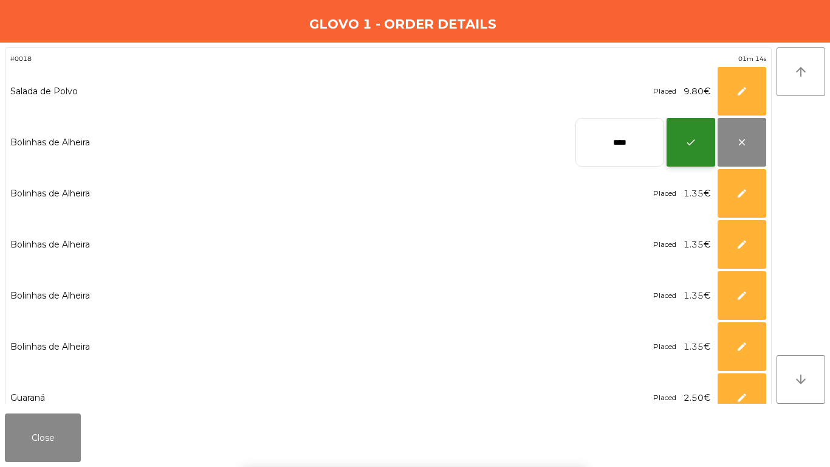
click at [674, 141] on button "check" at bounding box center [691, 142] width 49 height 49
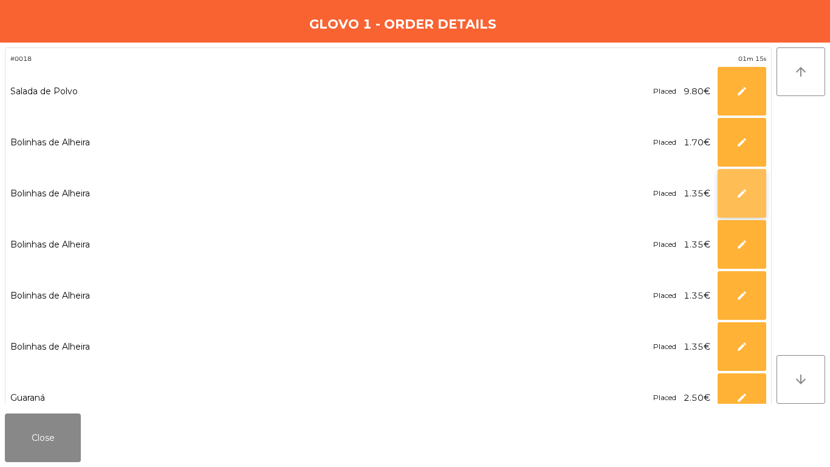
click at [745, 194] on span "edit" at bounding box center [742, 193] width 11 height 11
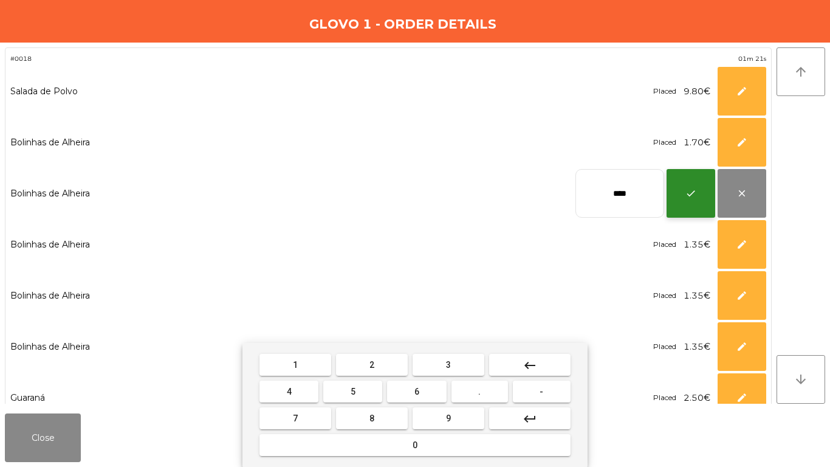
type input "****"
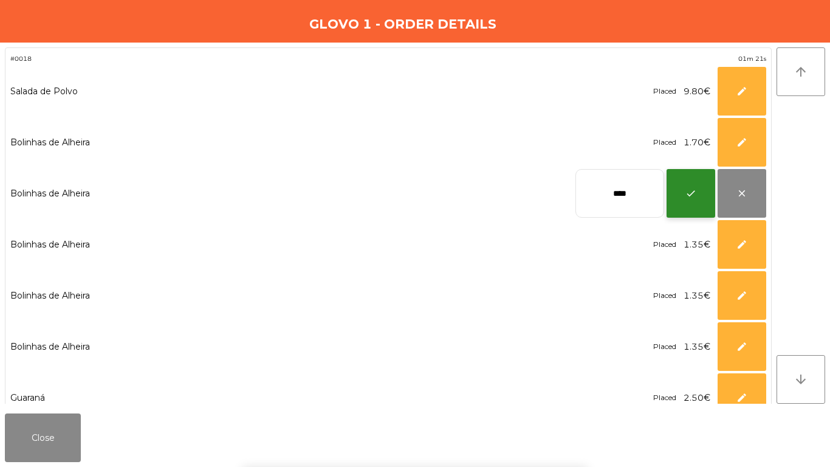
click at [705, 198] on button "check" at bounding box center [691, 193] width 49 height 49
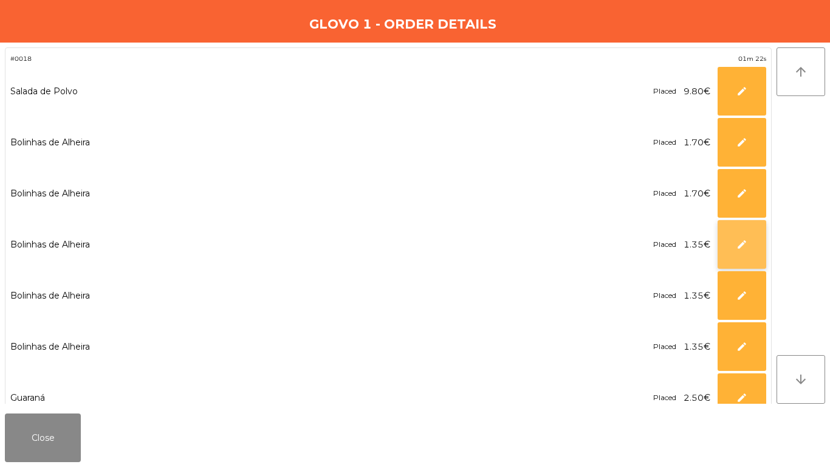
click at [737, 249] on span "edit" at bounding box center [742, 244] width 11 height 11
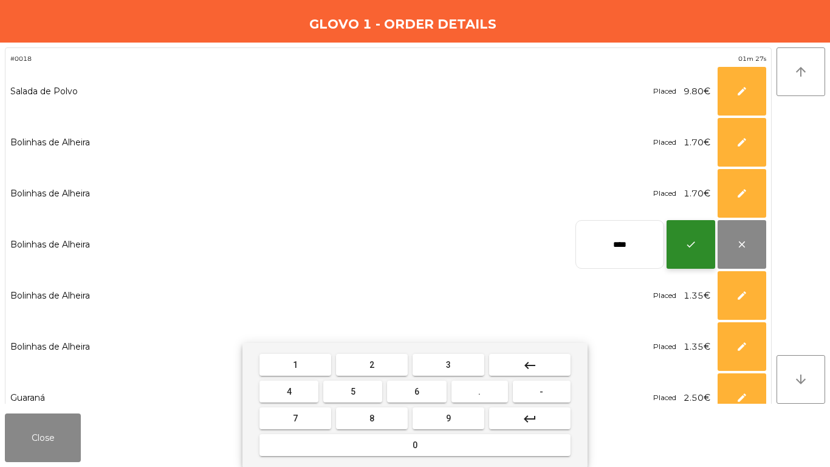
type input "****"
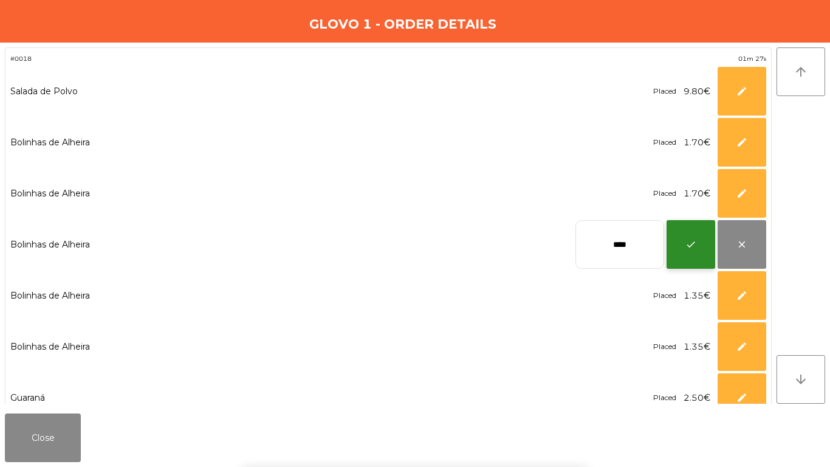
click at [690, 230] on button "check" at bounding box center [691, 244] width 49 height 49
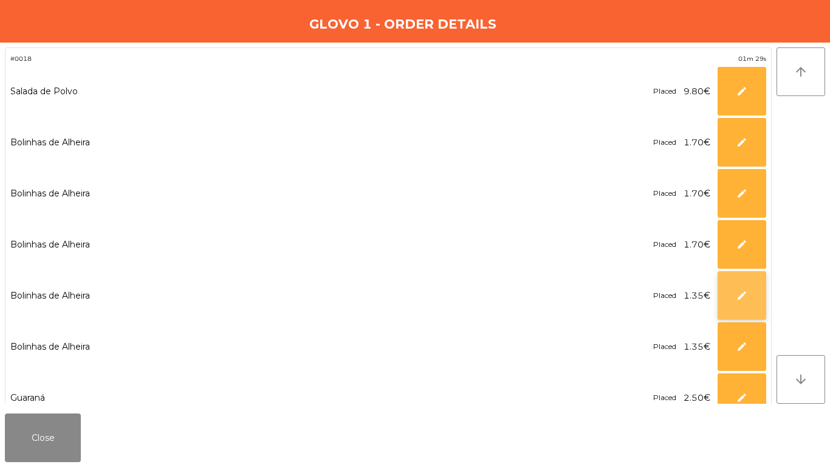
click at [743, 303] on button "edit" at bounding box center [742, 295] width 49 height 49
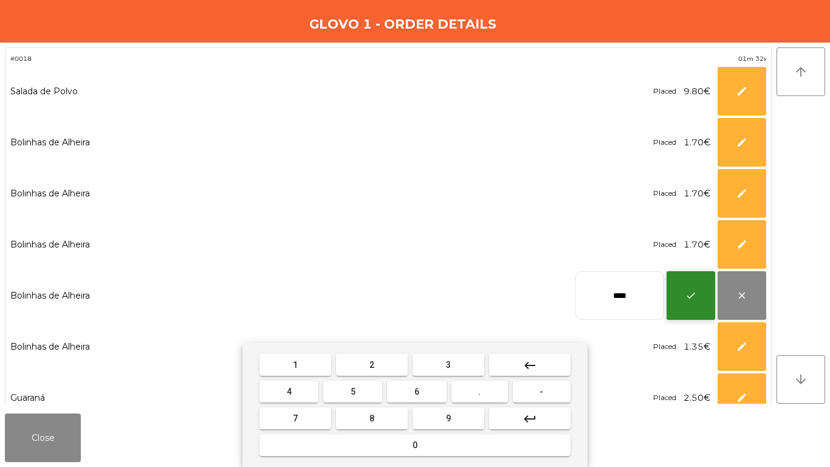
type input "****"
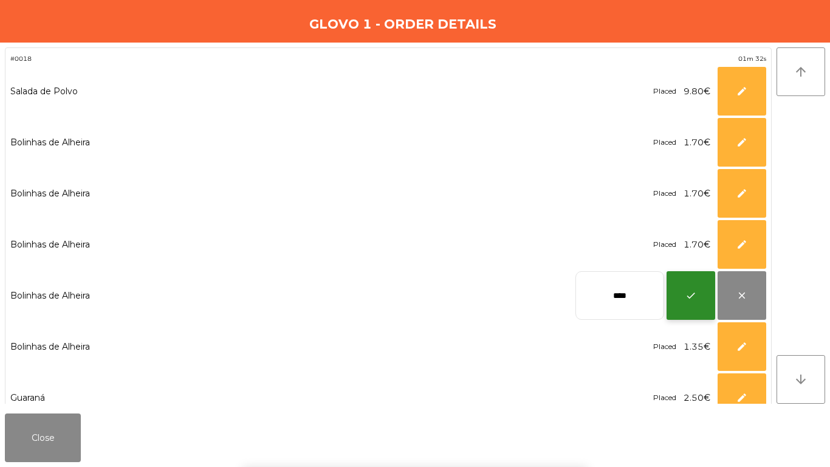
click at [682, 282] on button "check" at bounding box center [691, 295] width 49 height 49
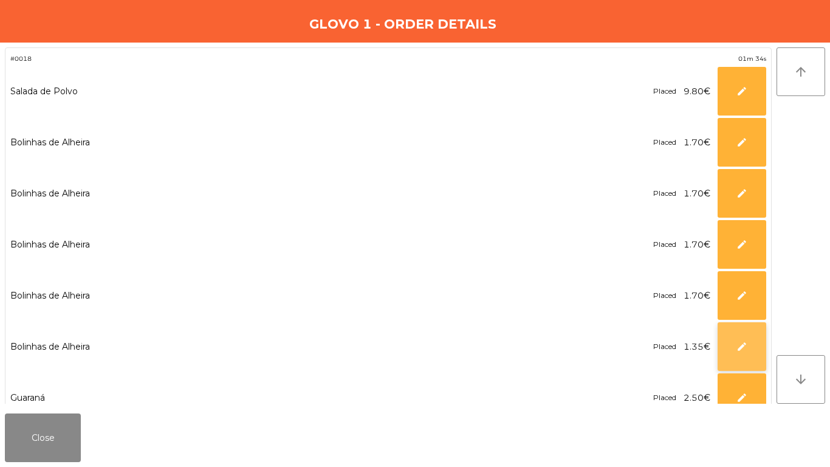
click at [752, 344] on button "edit" at bounding box center [742, 346] width 49 height 49
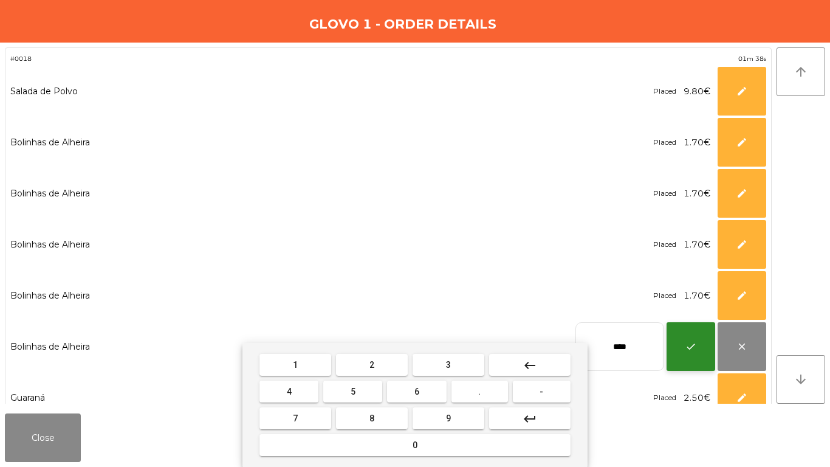
type input "****"
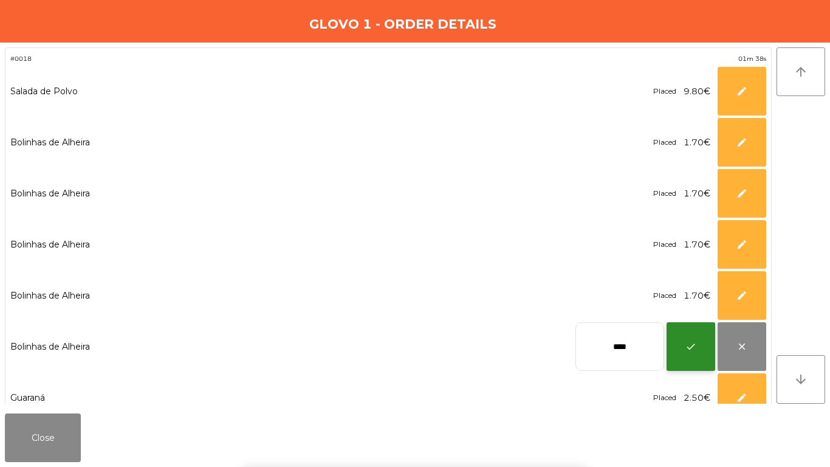
click at [695, 340] on button "check" at bounding box center [691, 346] width 49 height 49
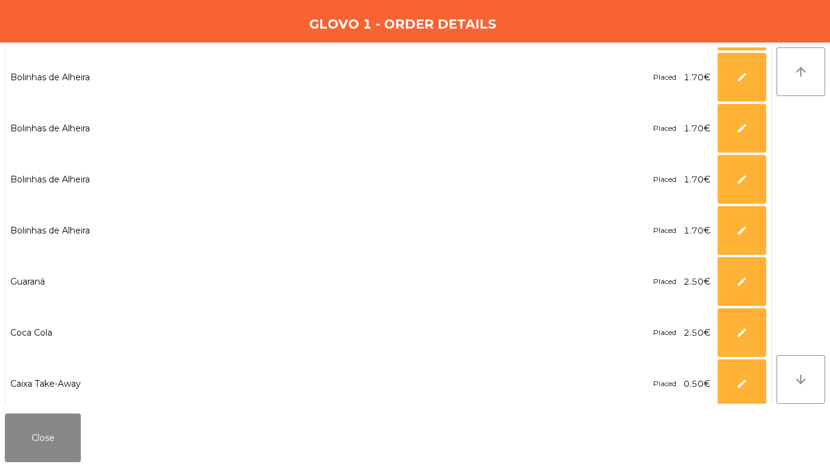
scroll to position [122, 0]
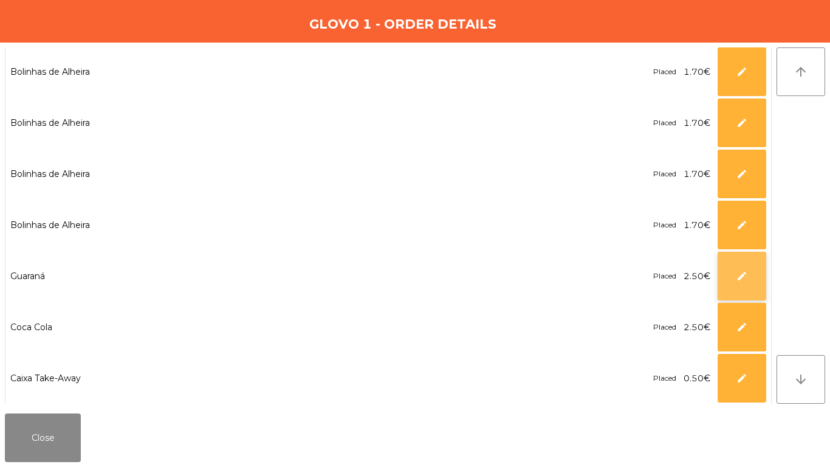
click at [746, 287] on button "edit" at bounding box center [742, 276] width 49 height 49
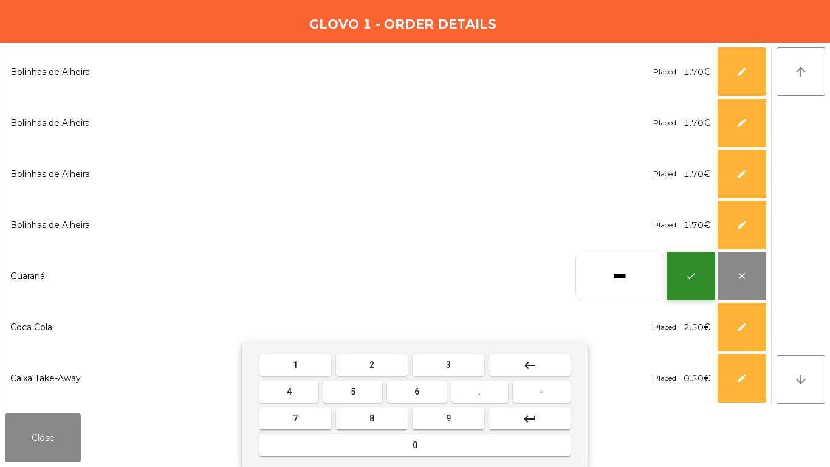
type input "****"
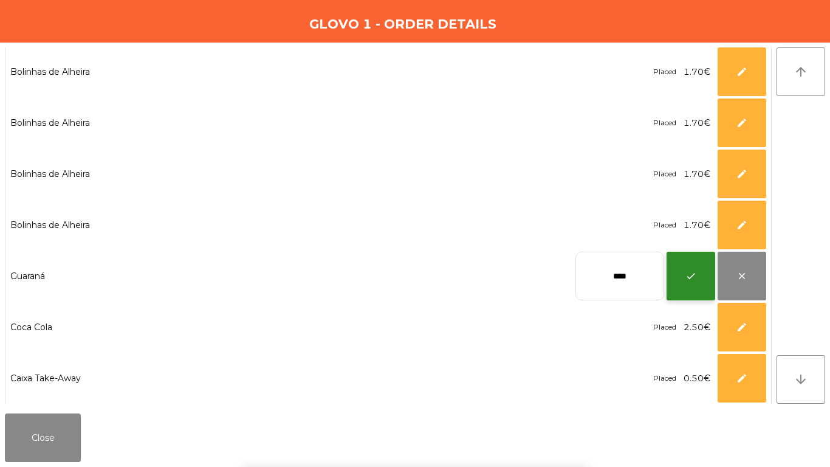
click at [696, 272] on span "check" at bounding box center [691, 275] width 11 height 11
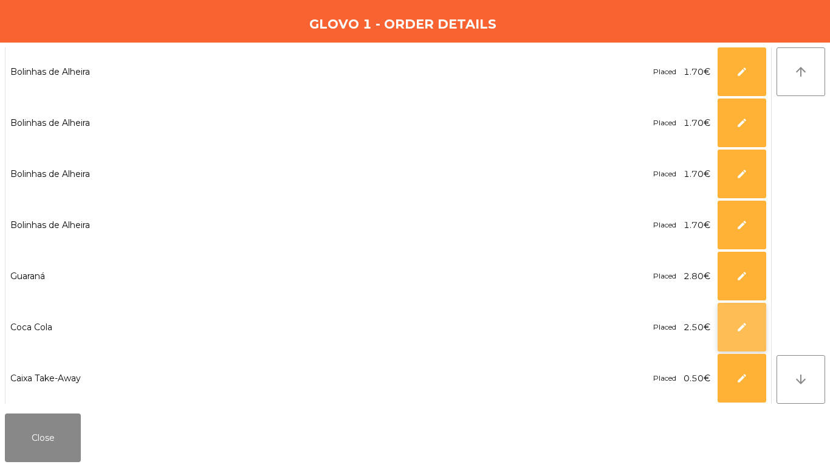
click at [756, 325] on button "edit" at bounding box center [742, 327] width 49 height 49
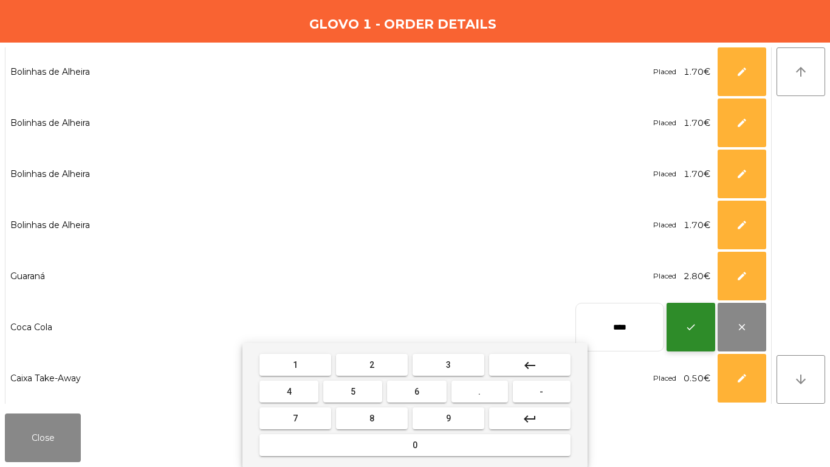
type input "****"
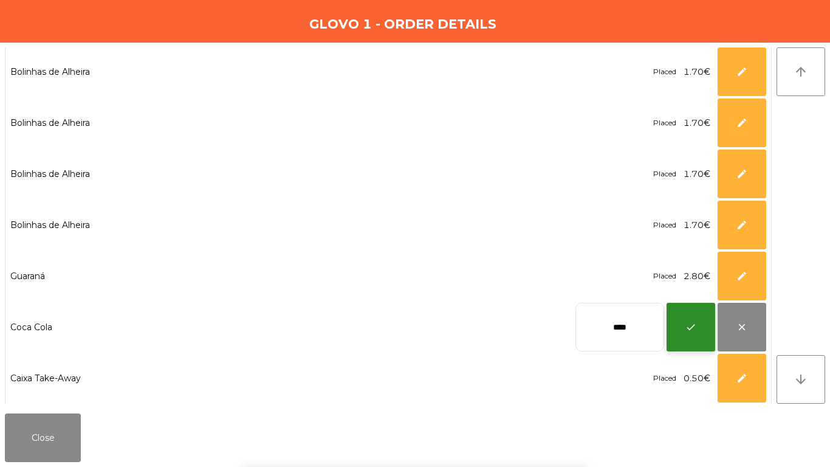
click at [703, 318] on button "check" at bounding box center [691, 327] width 49 height 49
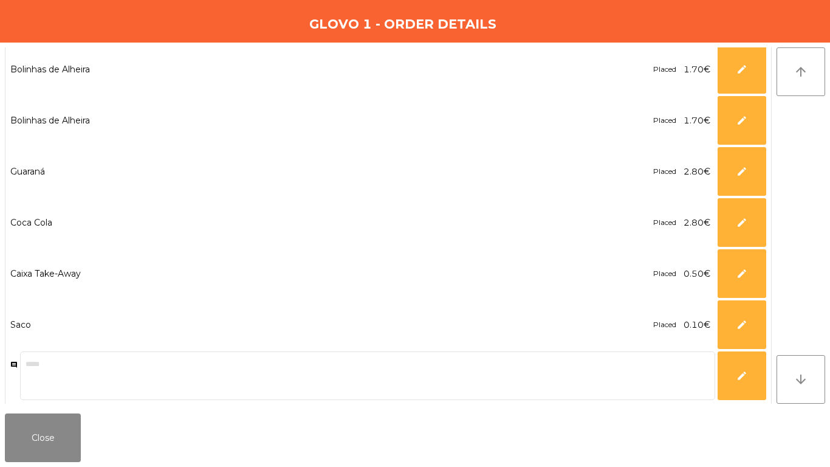
scroll to position [228, 0]
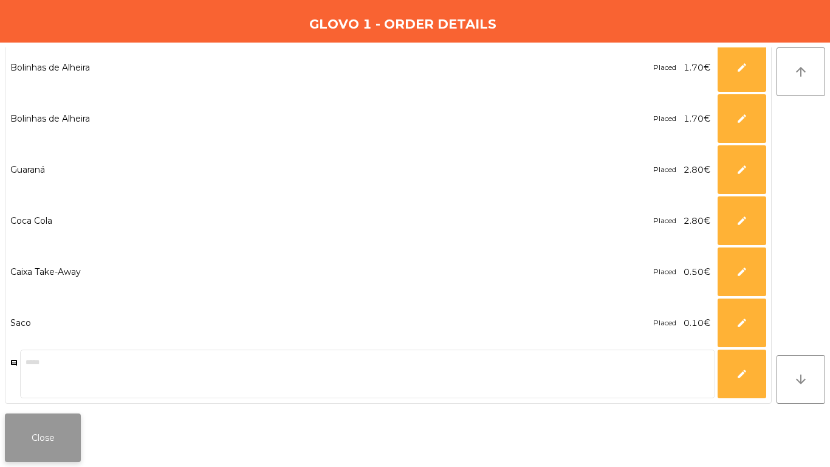
click at [31, 429] on button "Close" at bounding box center [43, 437] width 76 height 49
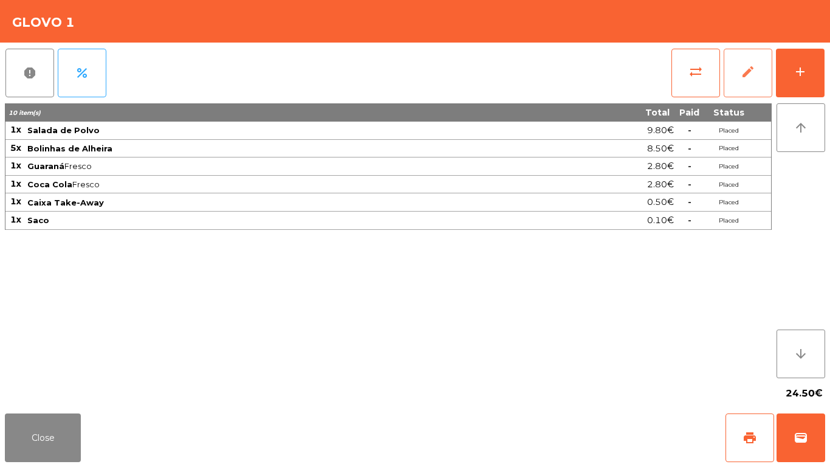
click at [757, 78] on button "edit" at bounding box center [748, 73] width 49 height 49
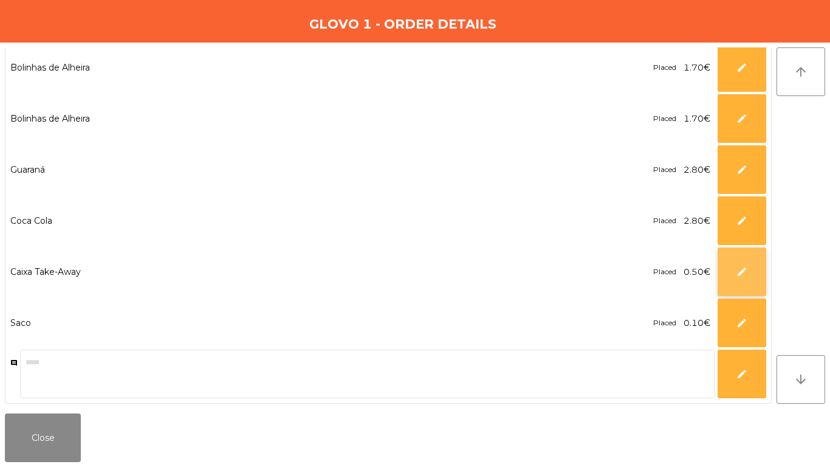
click at [739, 273] on span "edit" at bounding box center [742, 271] width 11 height 11
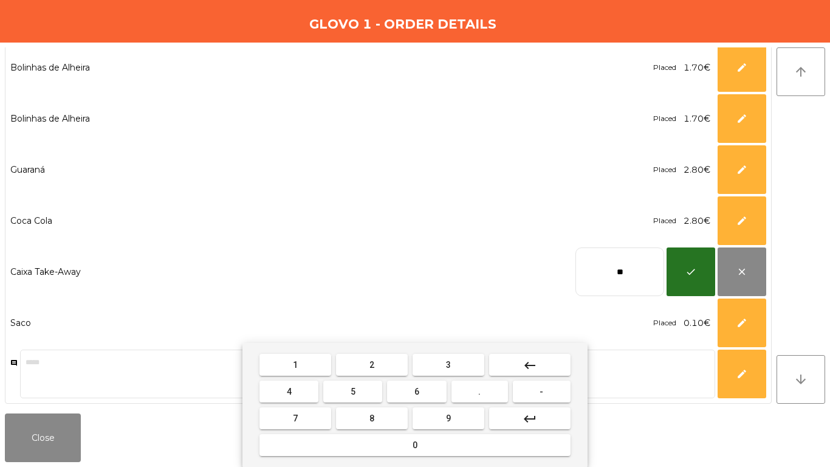
type input "*"
type input "****"
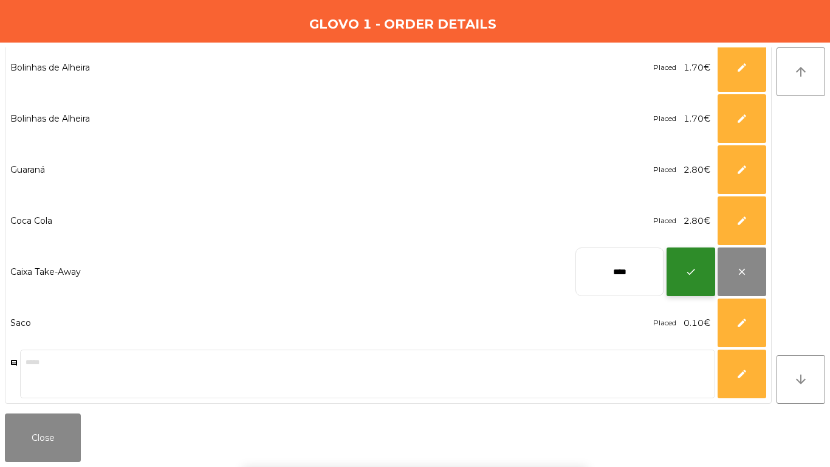
click at [704, 269] on button "check" at bounding box center [691, 271] width 49 height 49
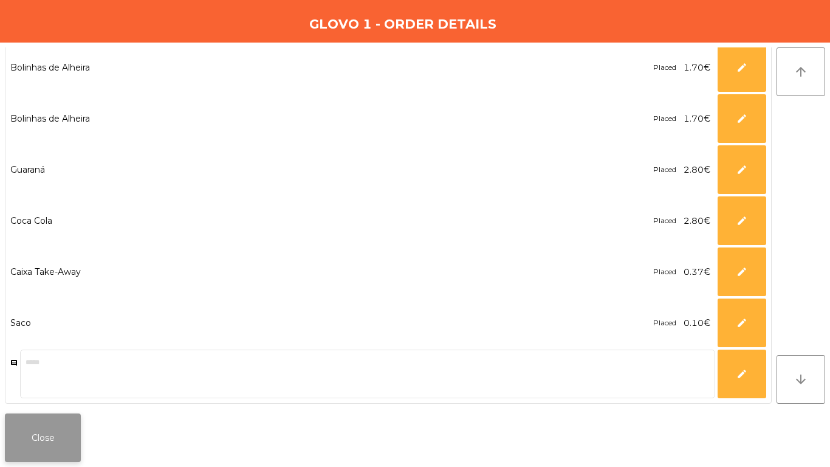
click at [70, 441] on button "Close" at bounding box center [43, 437] width 76 height 49
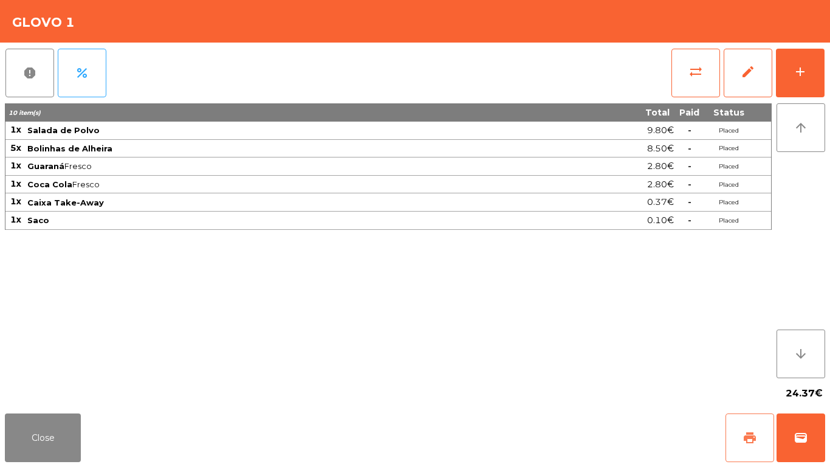
click at [749, 447] on button "print" at bounding box center [750, 437] width 49 height 49
click at [747, 447] on button "print" at bounding box center [750, 437] width 49 height 49
click at [787, 447] on button "wallet" at bounding box center [801, 437] width 49 height 49
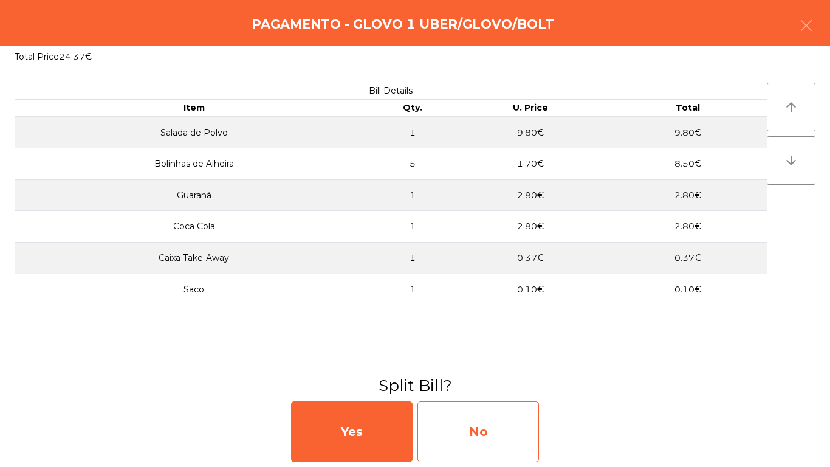
click at [511, 416] on div "No" at bounding box center [479, 431] width 122 height 61
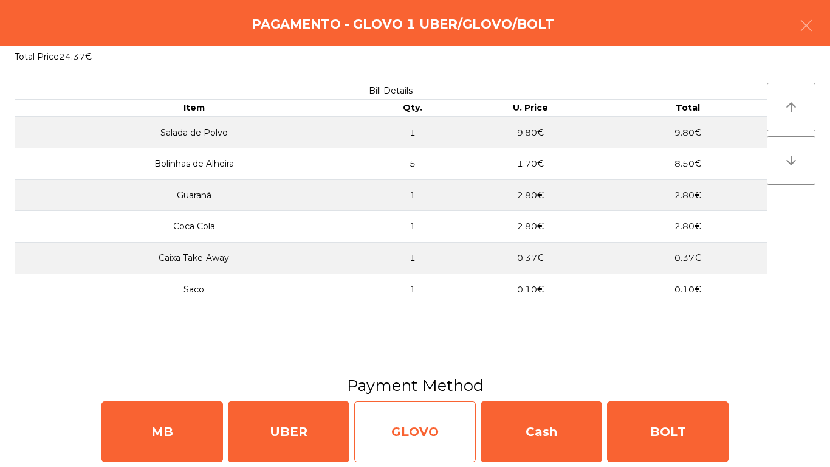
click at [406, 449] on div "GLOVO" at bounding box center [415, 431] width 122 height 61
select select "**"
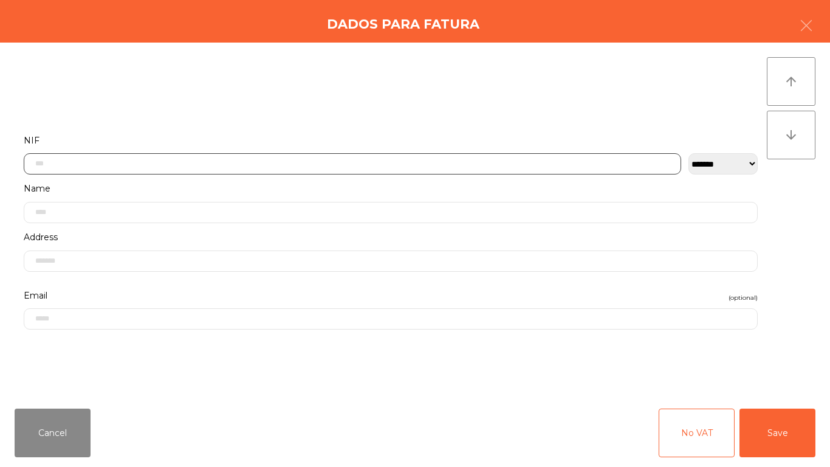
click at [58, 170] on input "text" at bounding box center [353, 163] width 658 height 21
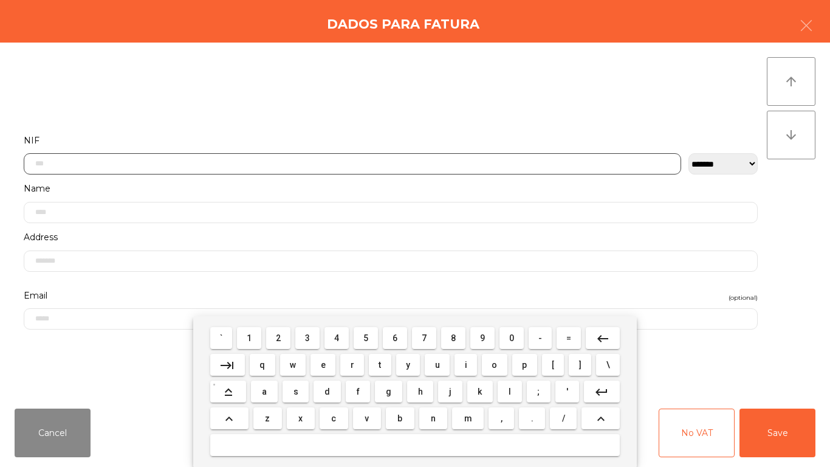
scroll to position [74, 0]
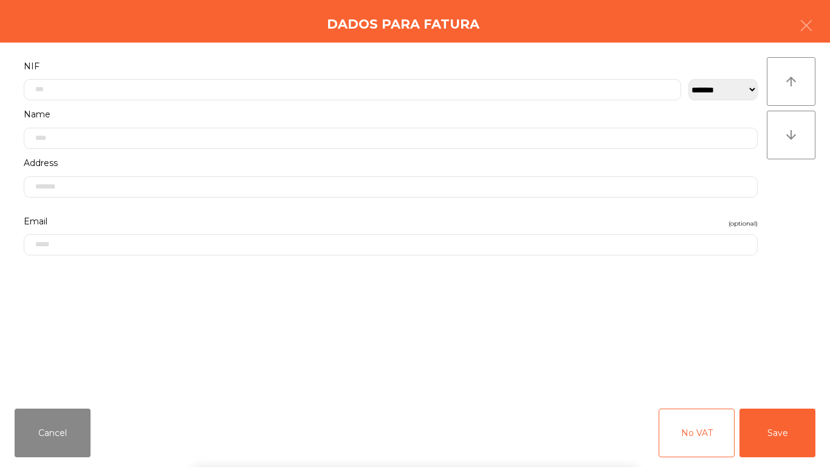
click at [780, 430] on div "` 1 2 3 4 5 6 7 8 9 0 - = keyboard_backspace keyboard_tab q w e r t y u i o p […" at bounding box center [415, 391] width 830 height 151
click at [777, 427] on button "Save" at bounding box center [778, 432] width 76 height 49
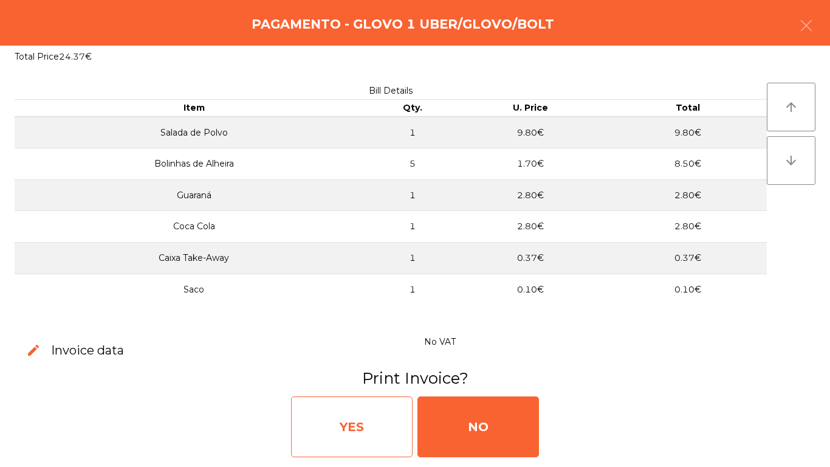
click at [394, 422] on div "YES" at bounding box center [352, 426] width 122 height 61
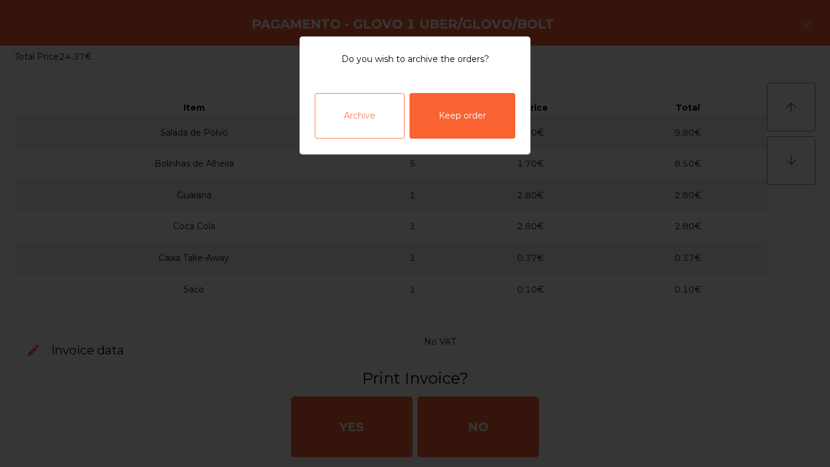
click at [368, 125] on div "Archive" at bounding box center [360, 116] width 90 height 46
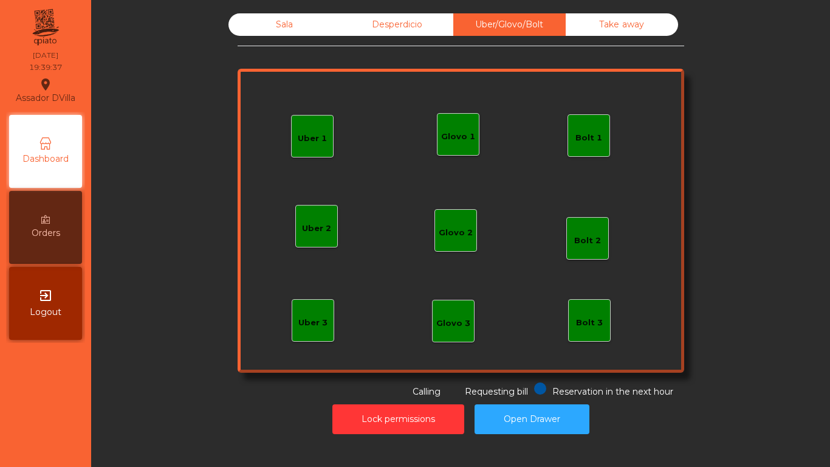
click at [460, 154] on div "Glovo 1" at bounding box center [458, 134] width 43 height 43
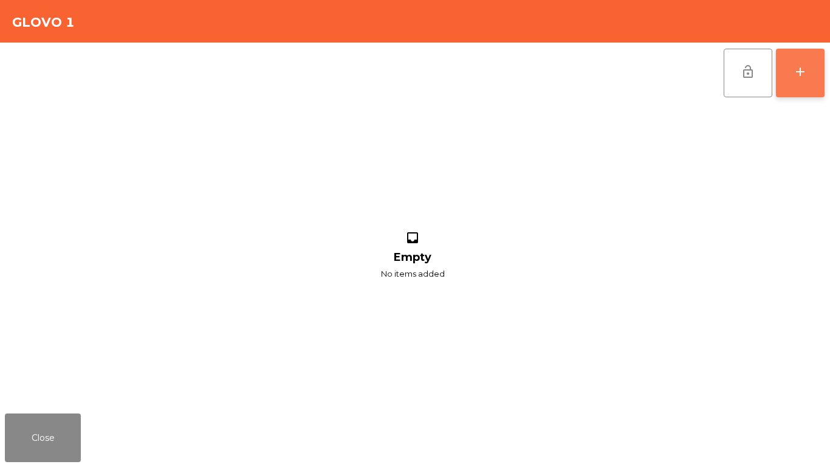
click at [810, 70] on button "add" at bounding box center [800, 73] width 49 height 49
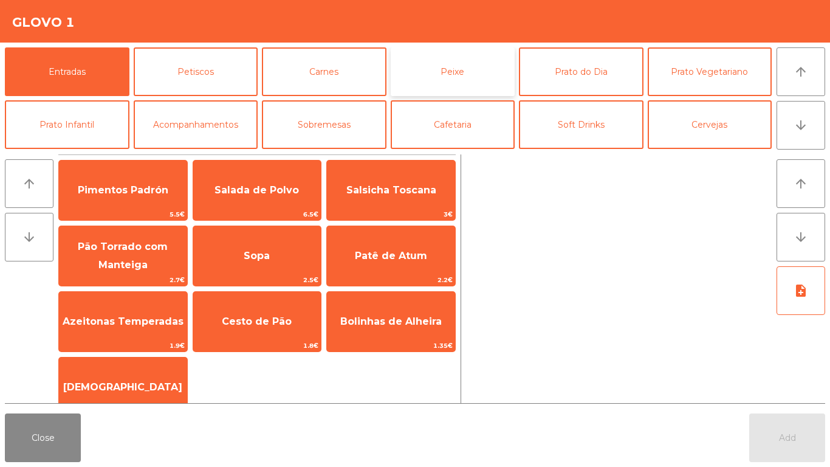
click at [449, 64] on button "Peixe" at bounding box center [453, 71] width 125 height 49
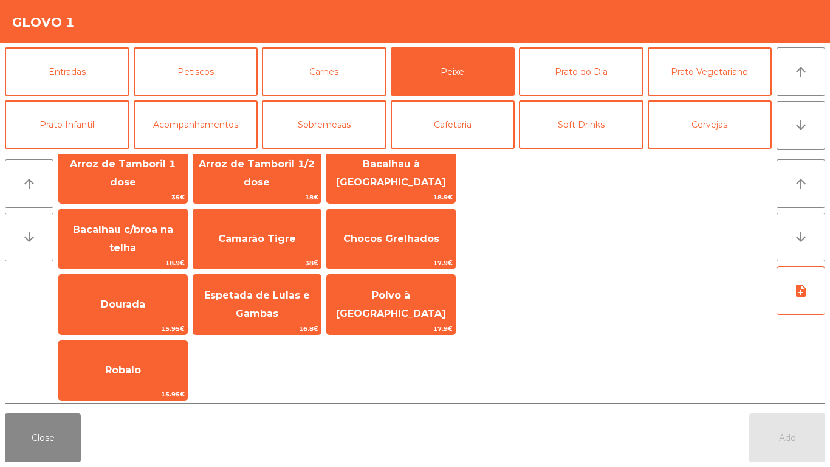
scroll to position [85, 0]
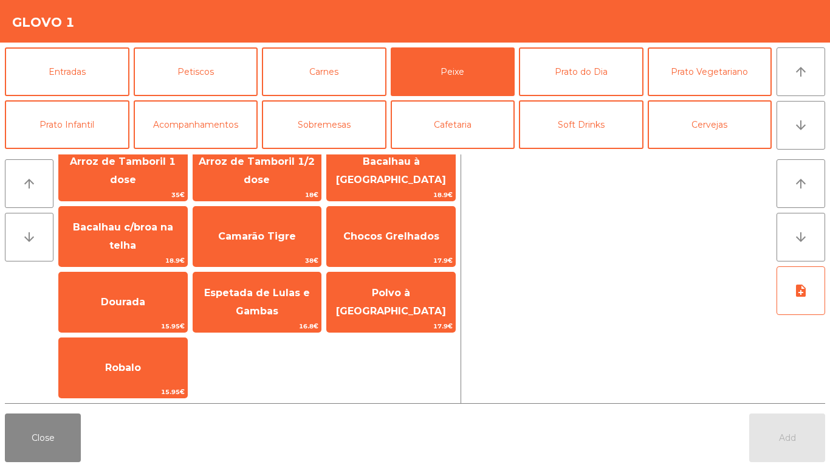
click at [426, 149] on div "Entradas Petiscos Carnes Peixe Prato do Dia Prato Vegetariano Prato Infantil Ac…" at bounding box center [415, 98] width 820 height 102
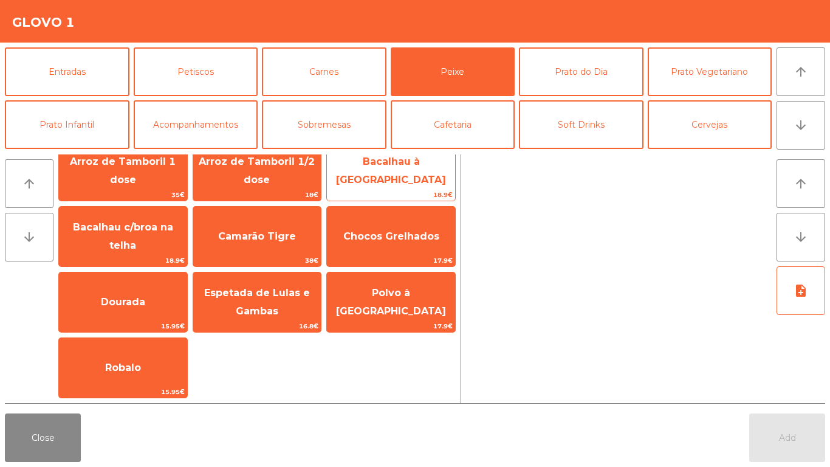
click at [429, 194] on span "18.9€" at bounding box center [391, 195] width 128 height 12
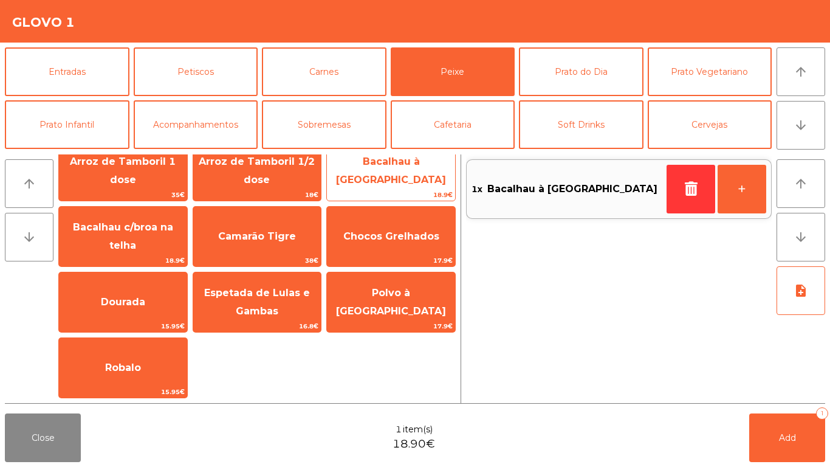
click at [431, 193] on span "18.9€" at bounding box center [391, 195] width 128 height 12
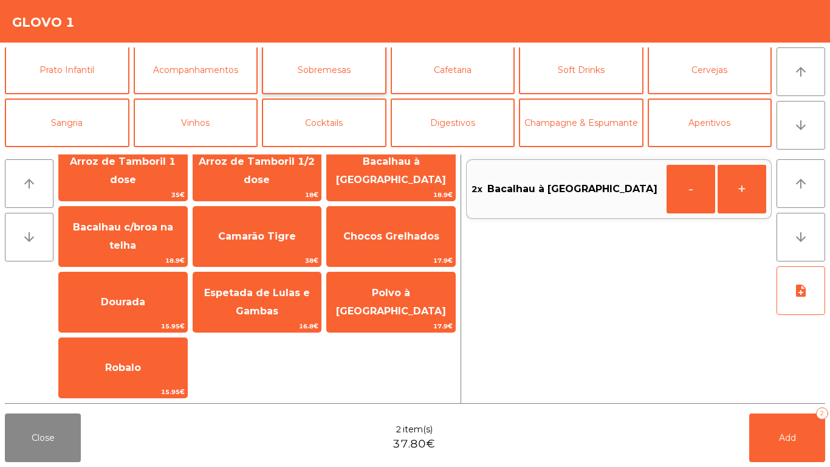
scroll to position [106, 0]
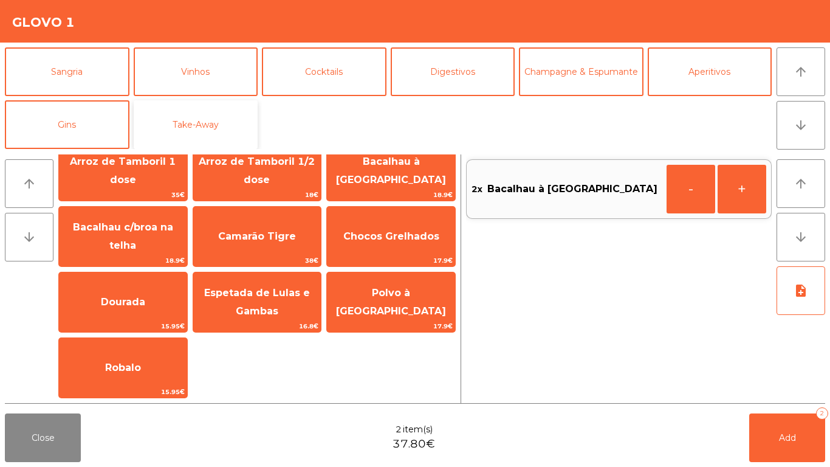
click at [194, 130] on button "Take-Away" at bounding box center [196, 124] width 125 height 49
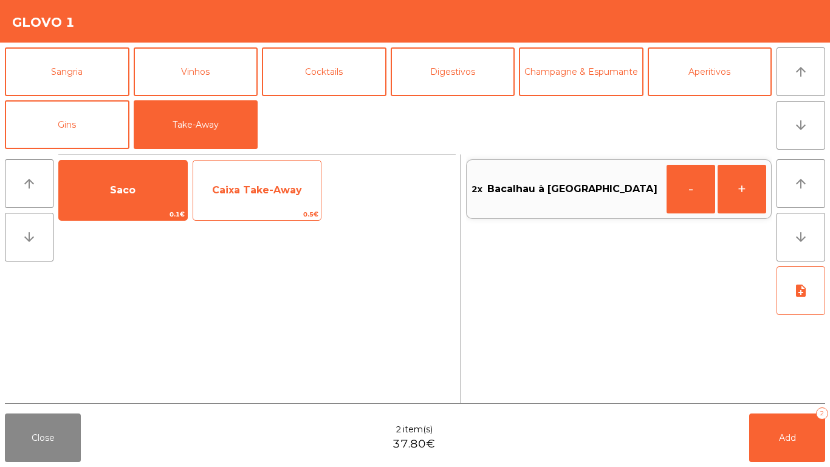
click at [256, 187] on span "Caixa Take-Away" at bounding box center [257, 190] width 90 height 12
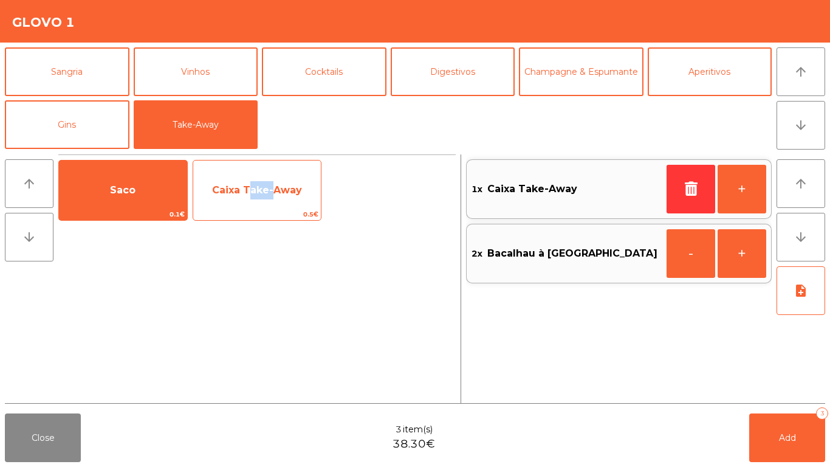
click at [256, 187] on span "Caixa Take-Away" at bounding box center [257, 190] width 90 height 12
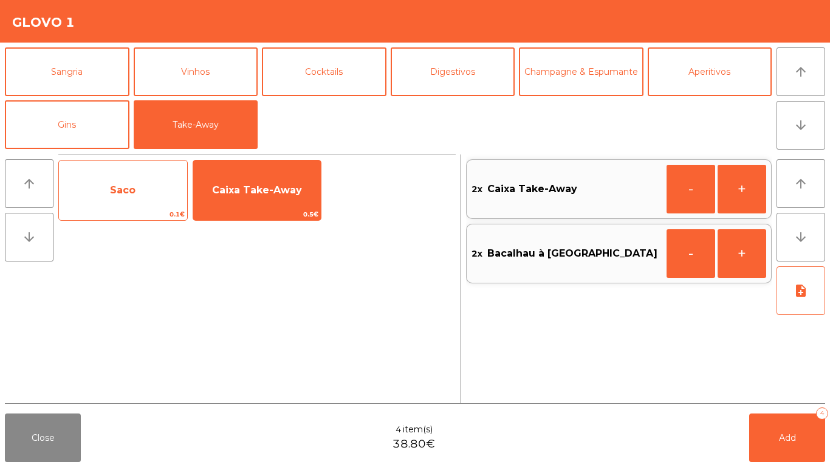
click at [156, 194] on span "Saco" at bounding box center [123, 190] width 128 height 33
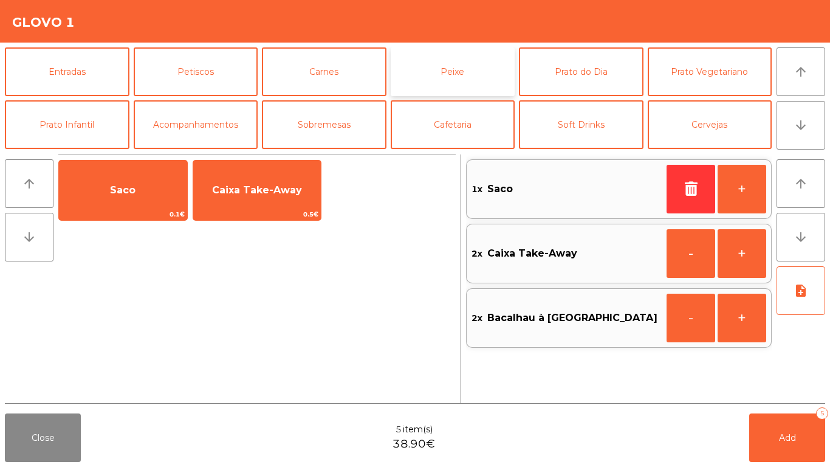
click at [497, 63] on button "Peixe" at bounding box center [453, 71] width 125 height 49
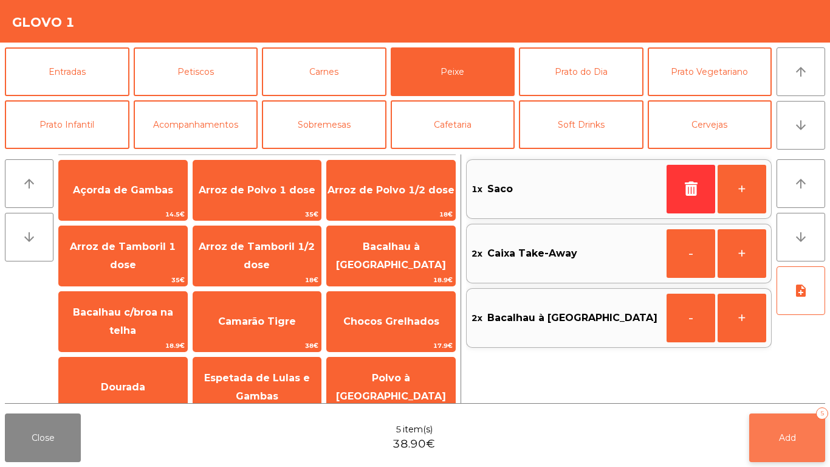
click at [780, 441] on span "Add" at bounding box center [787, 437] width 17 height 11
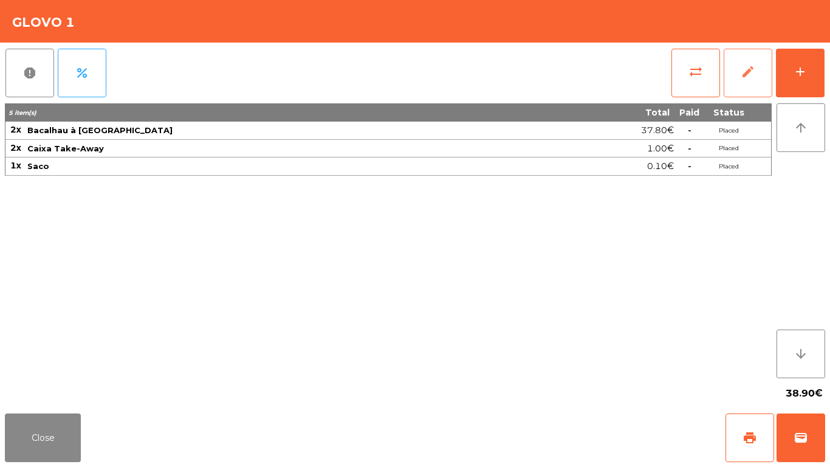
click at [738, 74] on button "edit" at bounding box center [748, 73] width 49 height 49
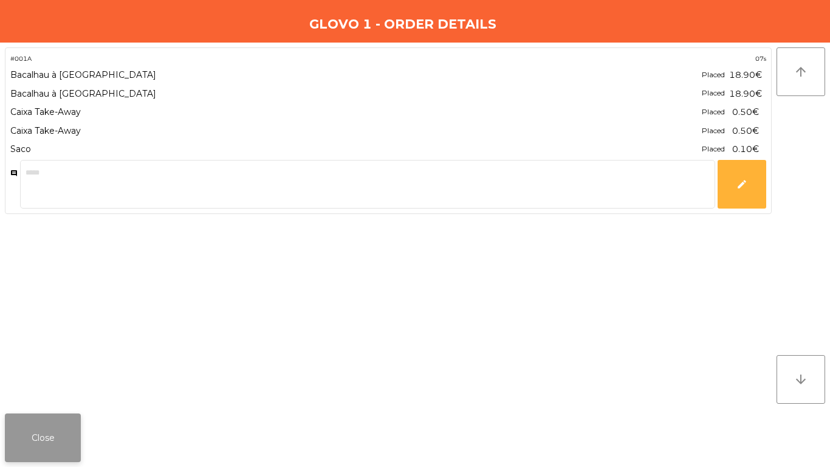
click at [34, 430] on button "Close" at bounding box center [43, 437] width 76 height 49
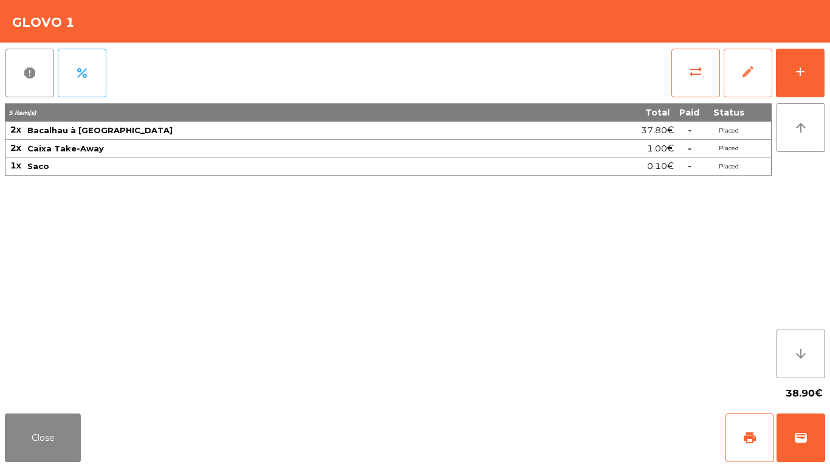
click at [739, 75] on button "edit" at bounding box center [748, 73] width 49 height 49
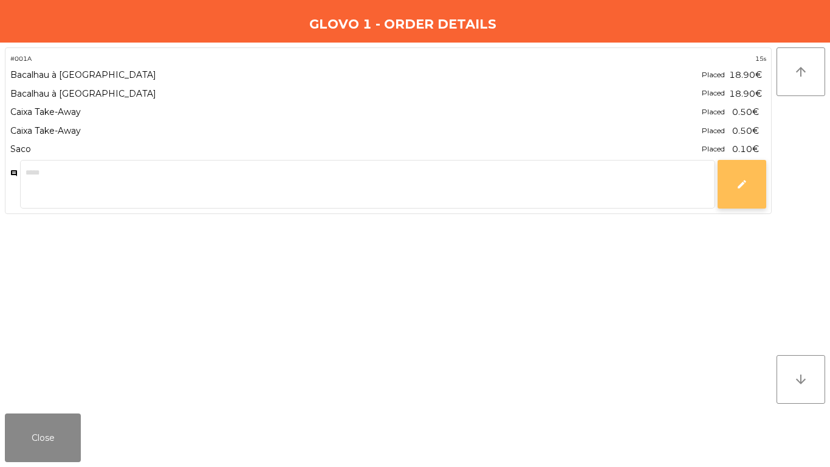
click at [750, 177] on button "edit" at bounding box center [742, 184] width 49 height 49
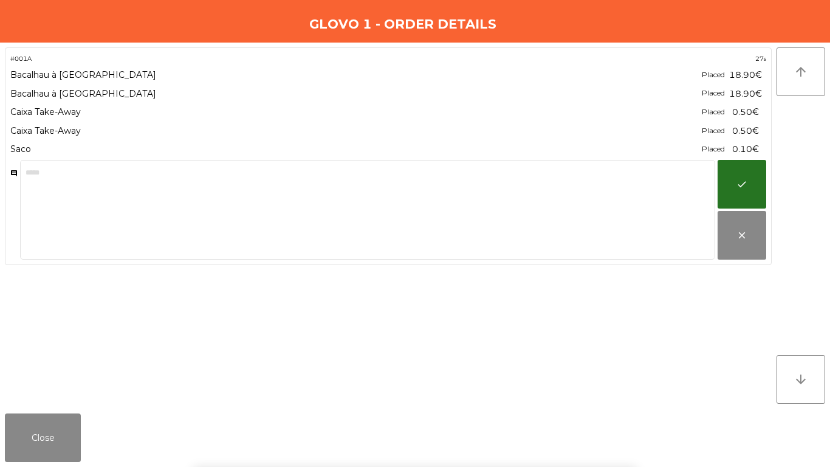
click at [681, 322] on div "` 1 2 3 4 5 6 7 8 9 0 - = keyboard_backspace keyboard_tab q w e r t y u i o p […" at bounding box center [415, 391] width 830 height 151
click at [737, 180] on span "check" at bounding box center [742, 184] width 11 height 11
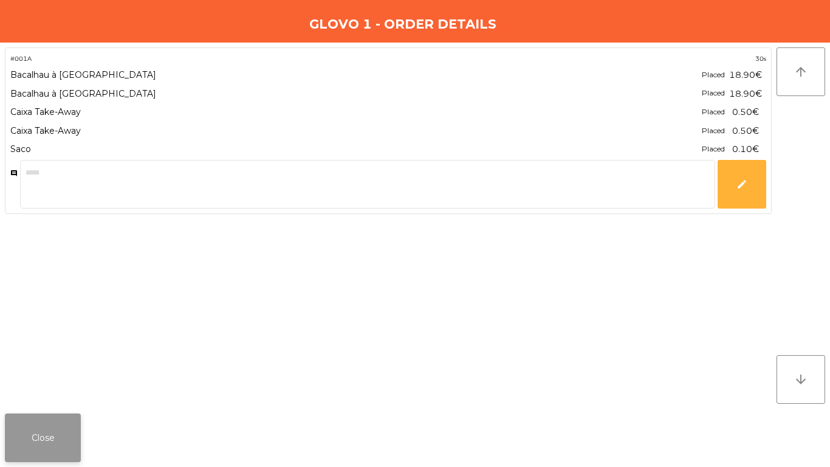
click at [30, 436] on button "Close" at bounding box center [43, 437] width 76 height 49
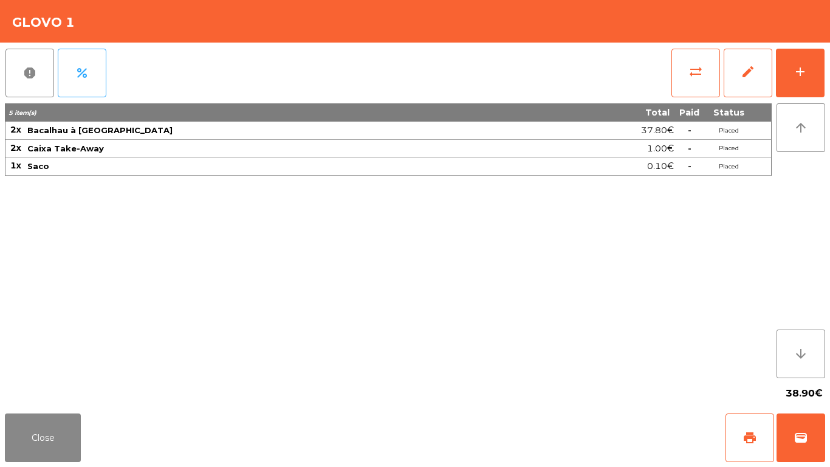
click at [593, 177] on div "5 item(s) Total Paid Status 2x Bacalhau à Lagareiro 37.80€ - Placed 2x Caixa Ta…" at bounding box center [388, 240] width 767 height 275
click at [757, 77] on button "edit" at bounding box center [748, 73] width 49 height 49
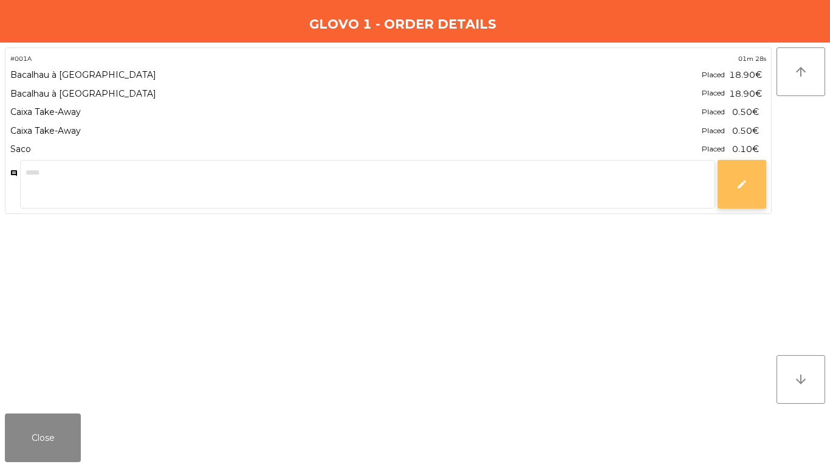
click at [736, 191] on button "edit" at bounding box center [742, 184] width 49 height 49
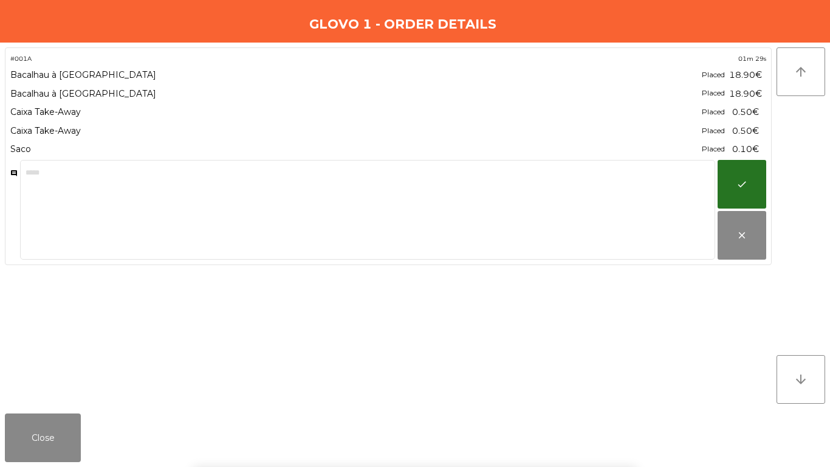
click at [651, 153] on div "Saco" at bounding box center [354, 149] width 689 height 16
drag, startPoint x: 53, startPoint y: 447, endPoint x: 57, endPoint y: 436, distance: 11.5
click at [53, 445] on button "Close" at bounding box center [43, 437] width 76 height 49
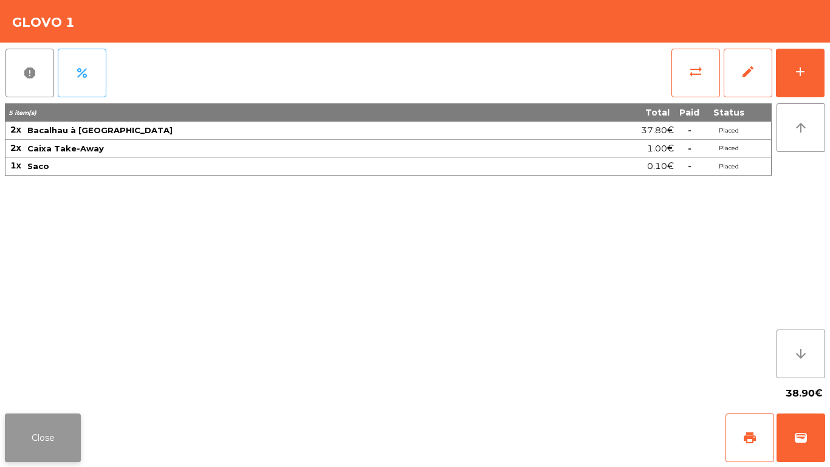
click at [55, 425] on button "Close" at bounding box center [43, 437] width 76 height 49
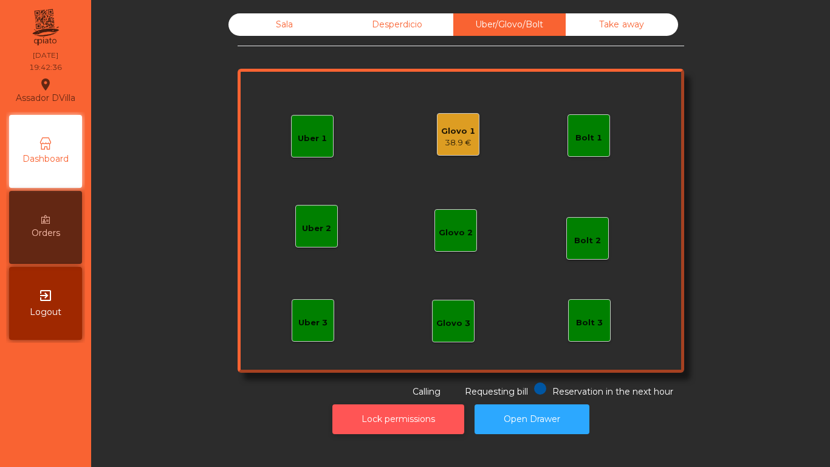
click at [377, 425] on button "Lock permissions" at bounding box center [398, 419] width 132 height 30
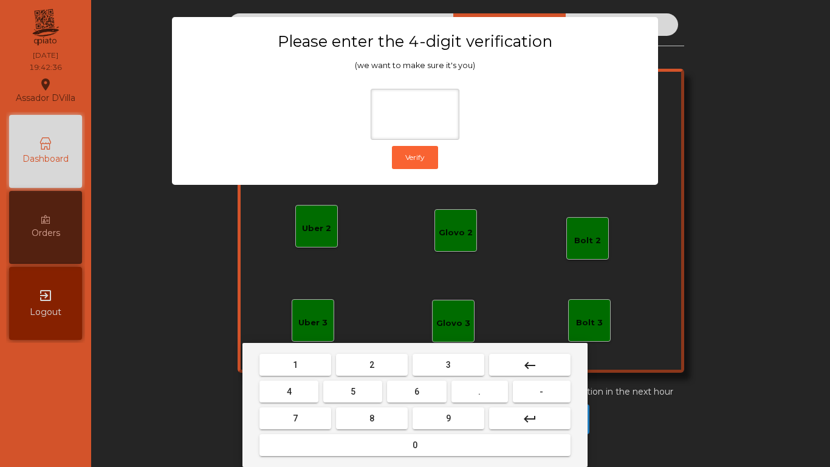
click at [375, 371] on button "2" at bounding box center [372, 365] width 72 height 22
drag, startPoint x: 318, startPoint y: 394, endPoint x: 360, endPoint y: 380, distance: 43.6
click at [333, 387] on div "4 5 6 . -" at bounding box center [415, 391] width 316 height 27
click at [403, 393] on button "6" at bounding box center [416, 391] width 59 height 22
click at [449, 423] on button "9" at bounding box center [449, 418] width 72 height 22
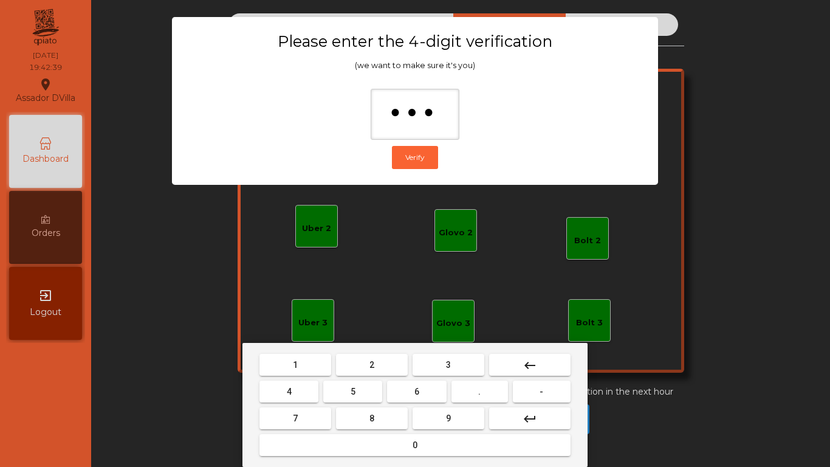
click at [530, 359] on mat-icon "keyboard_backspace" at bounding box center [530, 365] width 15 height 15
type input "*"
click at [529, 359] on mat-icon "keyboard_backspace" at bounding box center [530, 365] width 15 height 15
click at [529, 360] on mat-icon "keyboard_backspace" at bounding box center [530, 365] width 15 height 15
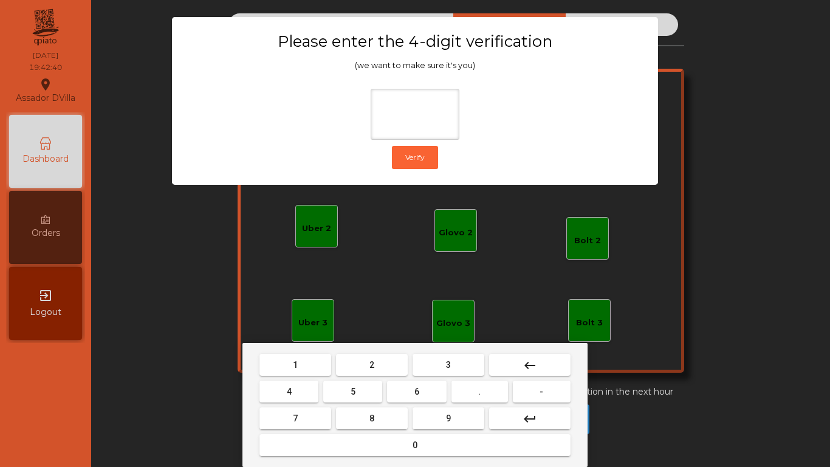
click at [369, 362] on button "2" at bounding box center [372, 365] width 72 height 22
click at [302, 393] on button "4" at bounding box center [289, 391] width 59 height 22
click at [432, 391] on button "6" at bounding box center [416, 391] width 59 height 22
click at [439, 408] on button "9" at bounding box center [449, 418] width 72 height 22
type input "****"
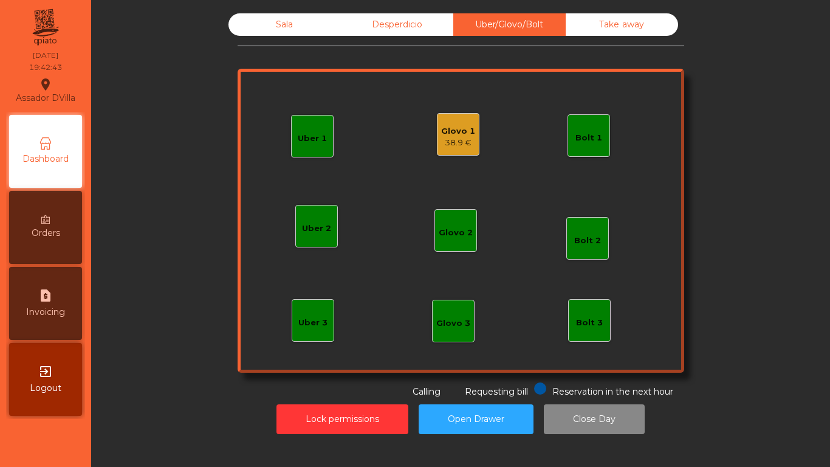
click at [457, 125] on div "Glovo 1" at bounding box center [458, 131] width 34 height 12
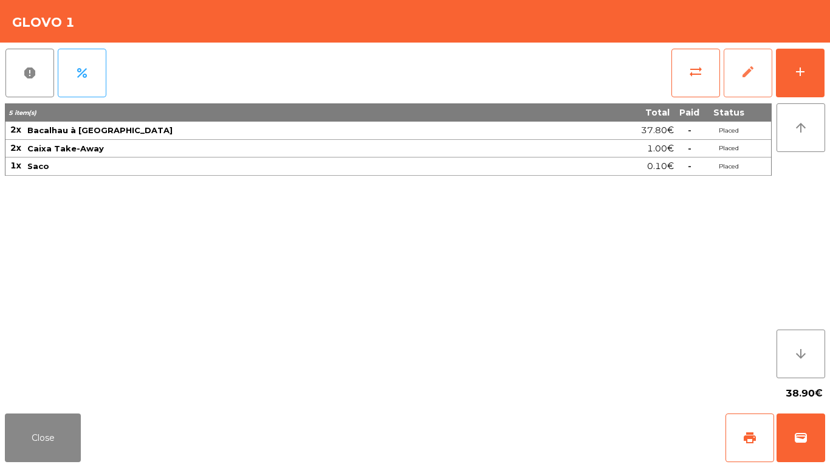
click at [750, 84] on button "edit" at bounding box center [748, 73] width 49 height 49
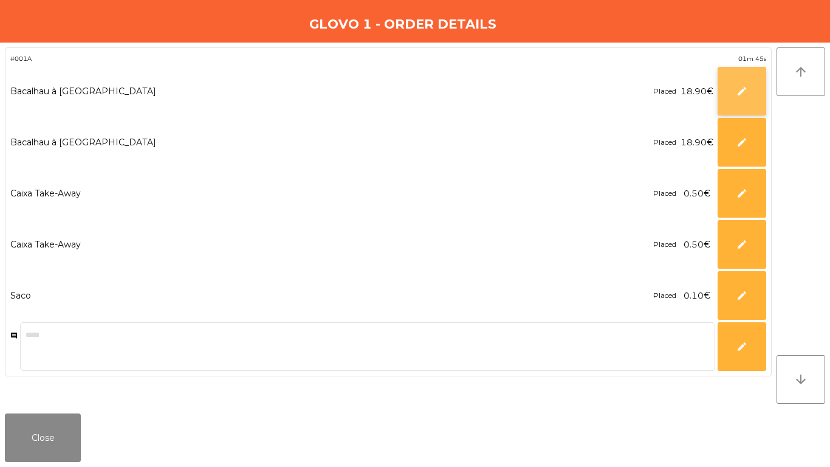
click at [738, 100] on button "edit" at bounding box center [742, 91] width 49 height 49
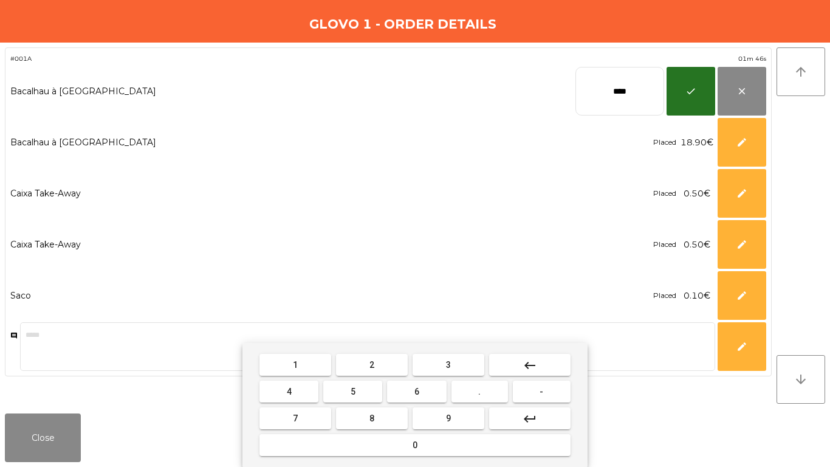
click at [604, 108] on input "****" at bounding box center [620, 91] width 89 height 49
click at [603, 106] on input "****" at bounding box center [620, 91] width 89 height 49
type input "****"
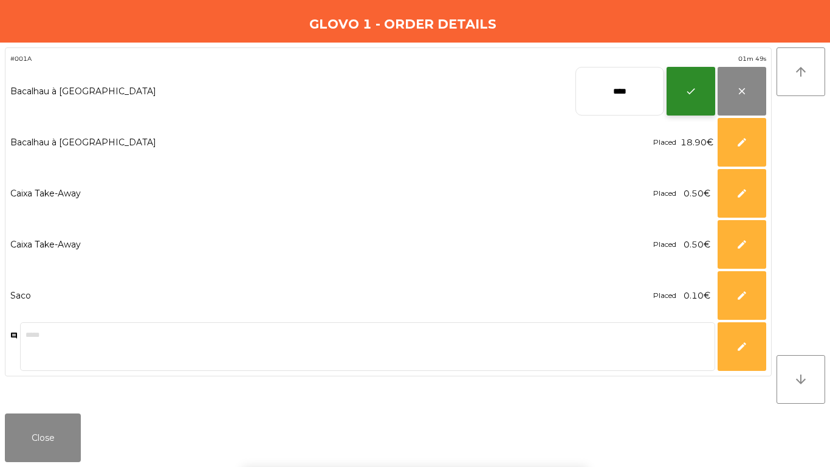
click at [701, 81] on button "check" at bounding box center [691, 91] width 49 height 49
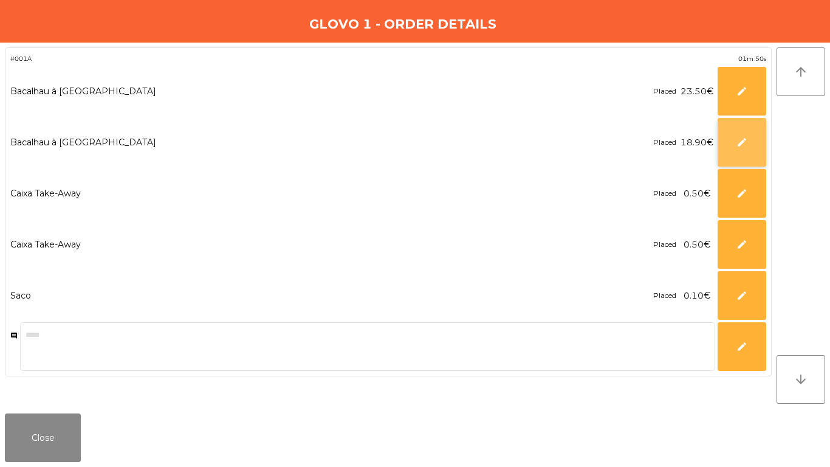
click at [741, 143] on span "edit" at bounding box center [742, 142] width 11 height 11
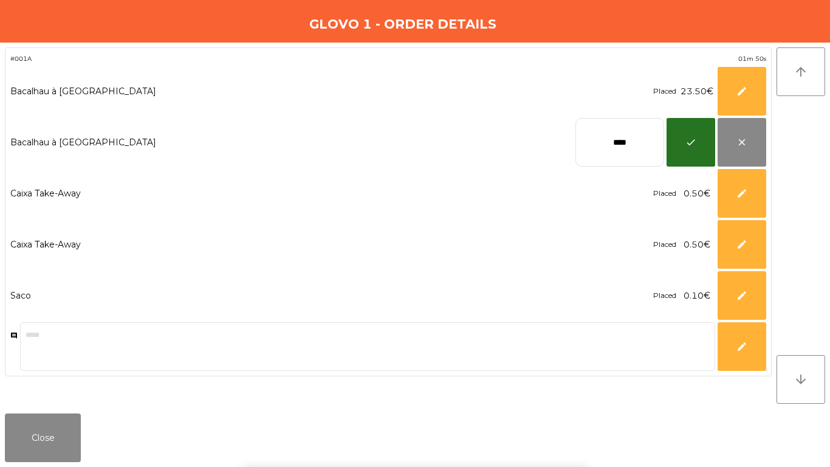
click at [639, 153] on input "****" at bounding box center [620, 142] width 89 height 49
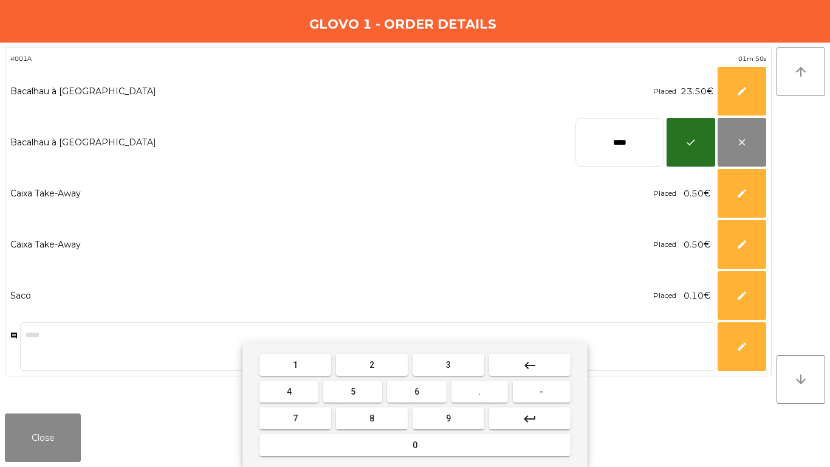
click at [638, 151] on input "****" at bounding box center [620, 142] width 89 height 49
type input "****"
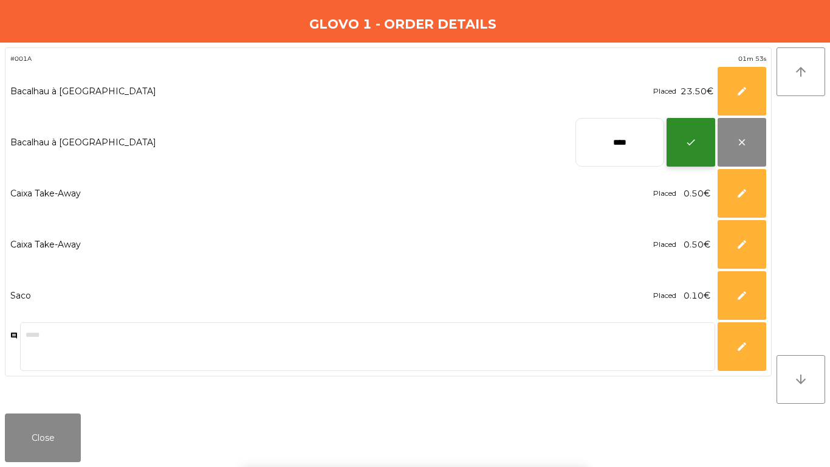
click at [692, 144] on span "check" at bounding box center [691, 142] width 11 height 11
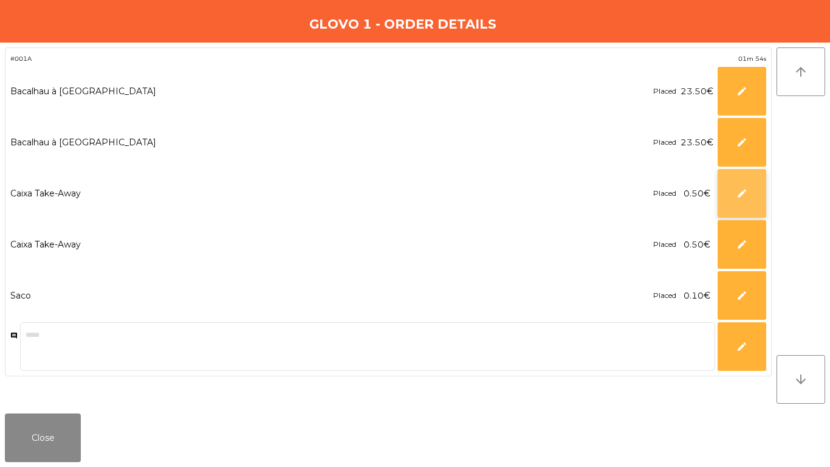
click at [756, 209] on button "edit" at bounding box center [742, 193] width 49 height 49
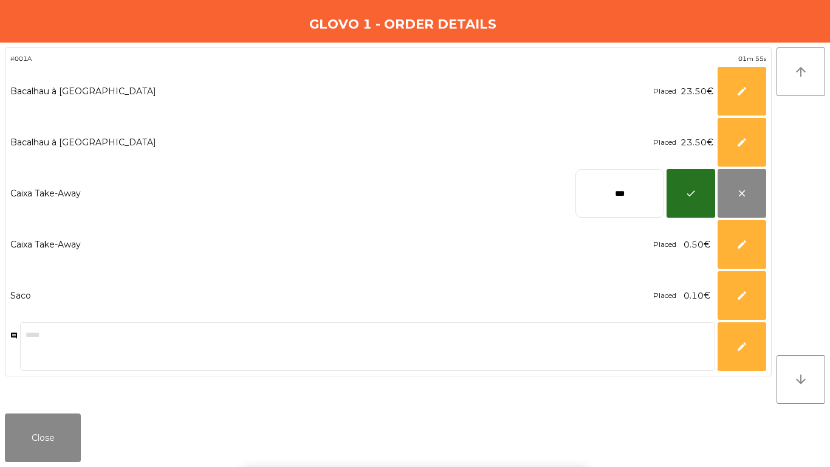
click at [624, 200] on input "***" at bounding box center [620, 193] width 89 height 49
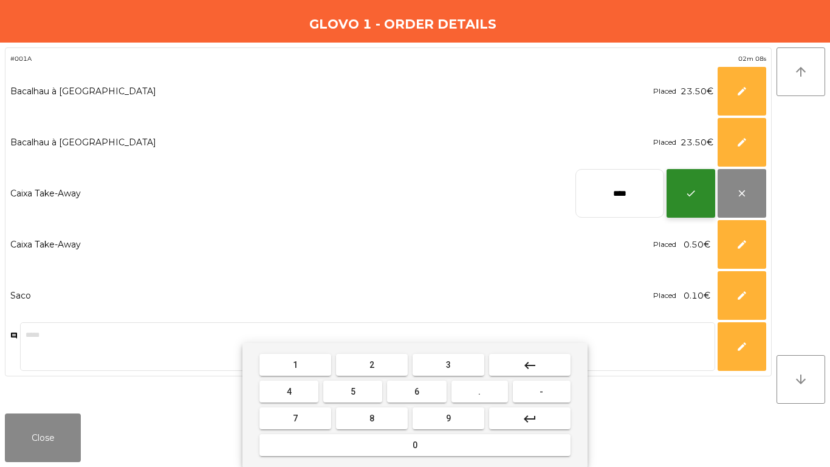
type input "****"
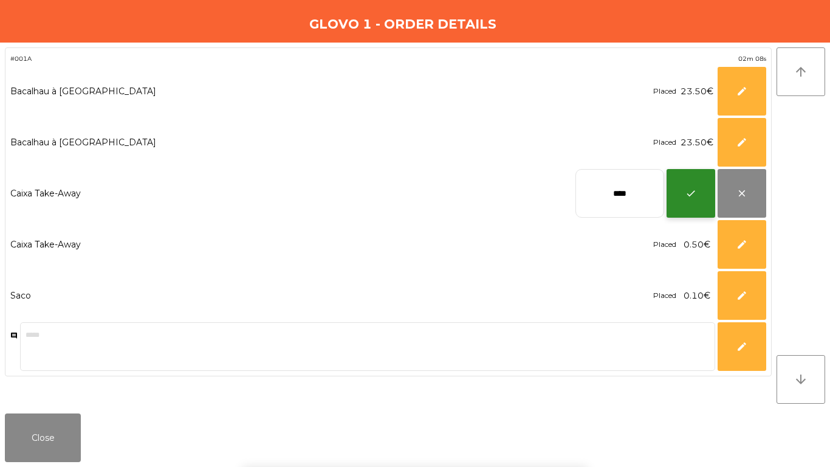
click at [688, 185] on button "check" at bounding box center [691, 193] width 49 height 49
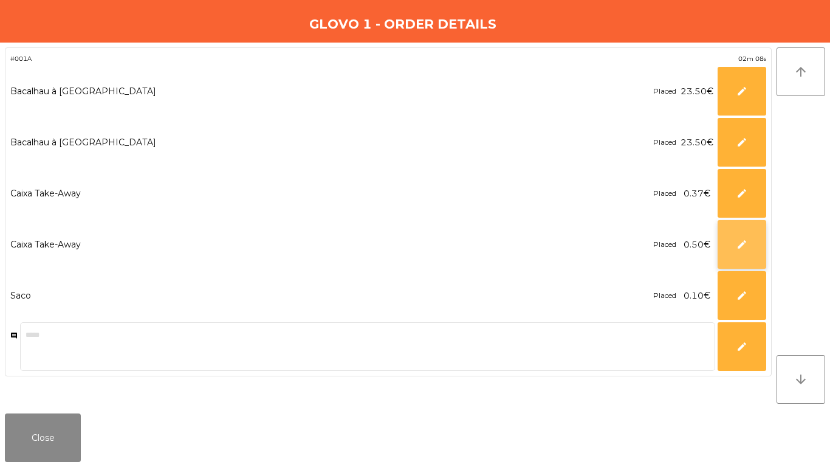
click at [743, 247] on span "edit" at bounding box center [742, 244] width 11 height 11
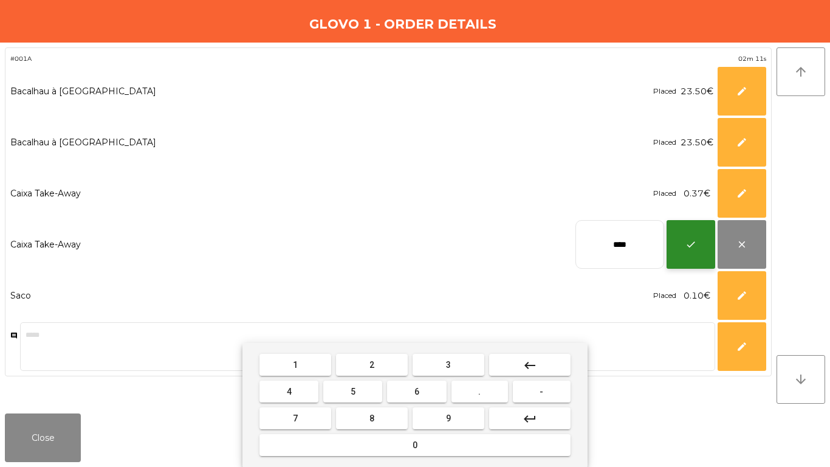
type input "****"
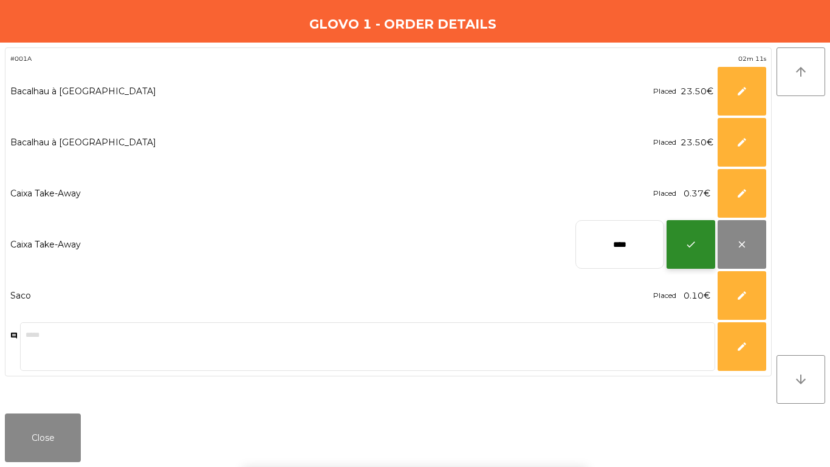
click at [696, 242] on button "check" at bounding box center [691, 244] width 49 height 49
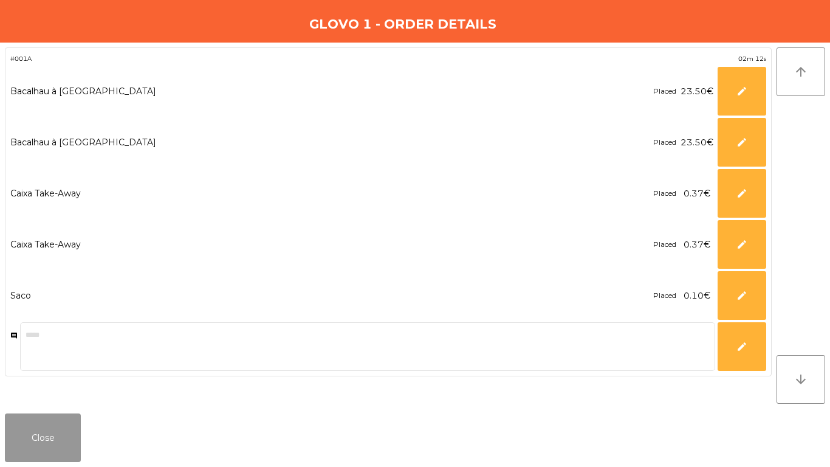
click at [55, 439] on button "Close" at bounding box center [43, 437] width 76 height 49
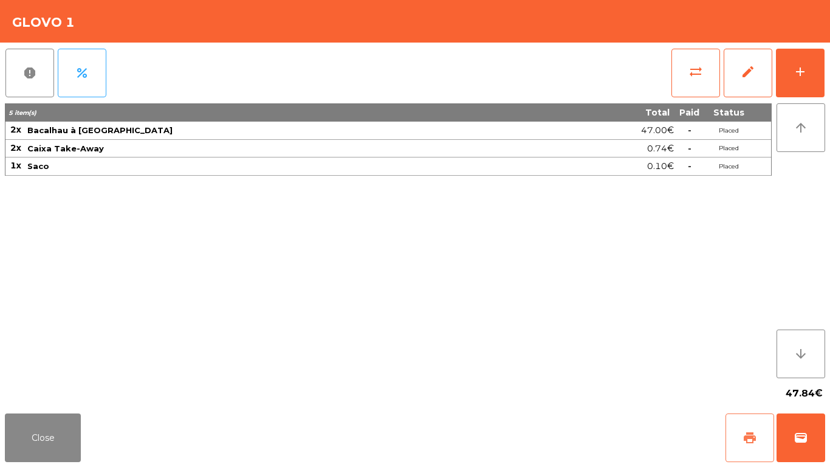
click at [749, 440] on span "print" at bounding box center [750, 437] width 15 height 15
click at [788, 424] on button "wallet" at bounding box center [801, 437] width 49 height 49
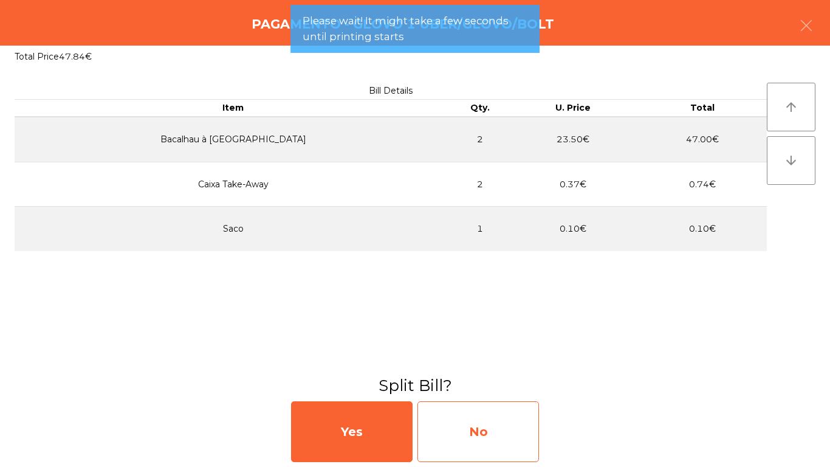
click at [455, 415] on div "No" at bounding box center [479, 431] width 122 height 61
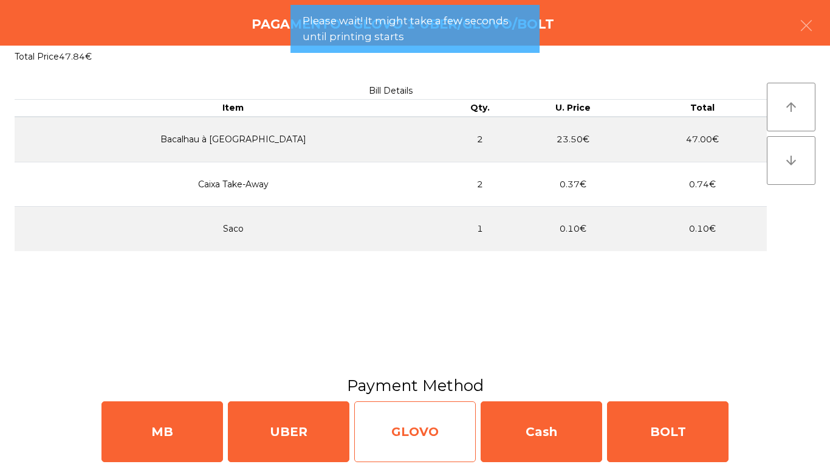
click at [459, 427] on div "GLOVO" at bounding box center [415, 431] width 122 height 61
select select "**"
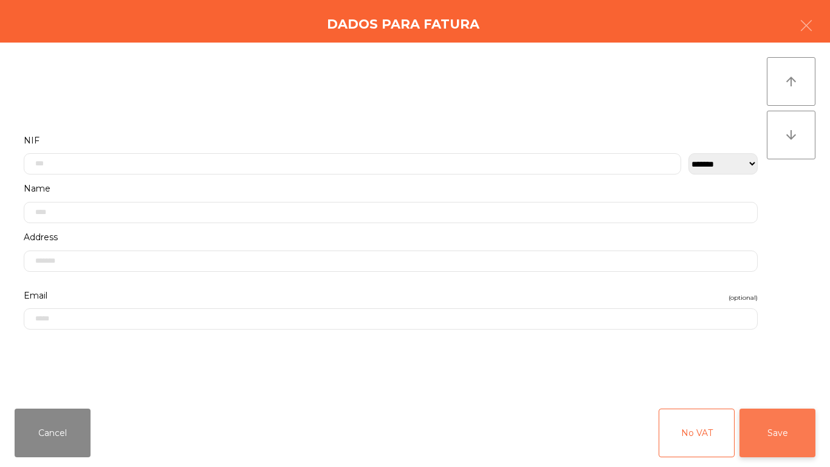
click at [779, 430] on button "Save" at bounding box center [778, 432] width 76 height 49
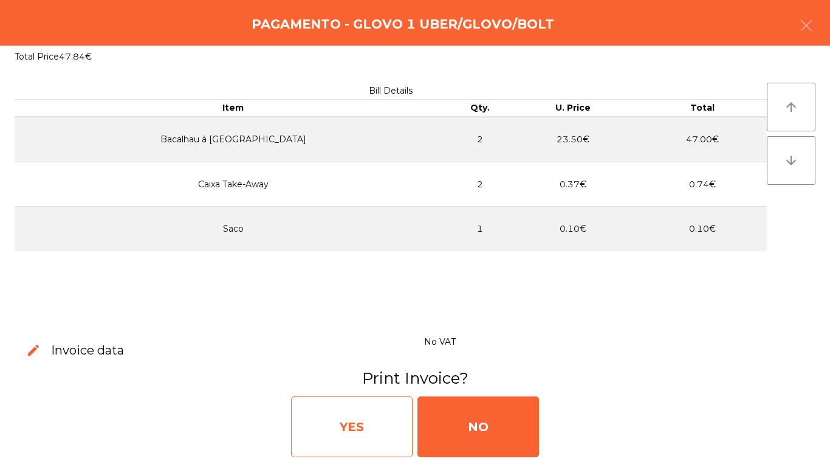
click at [349, 410] on div "YES" at bounding box center [352, 426] width 122 height 61
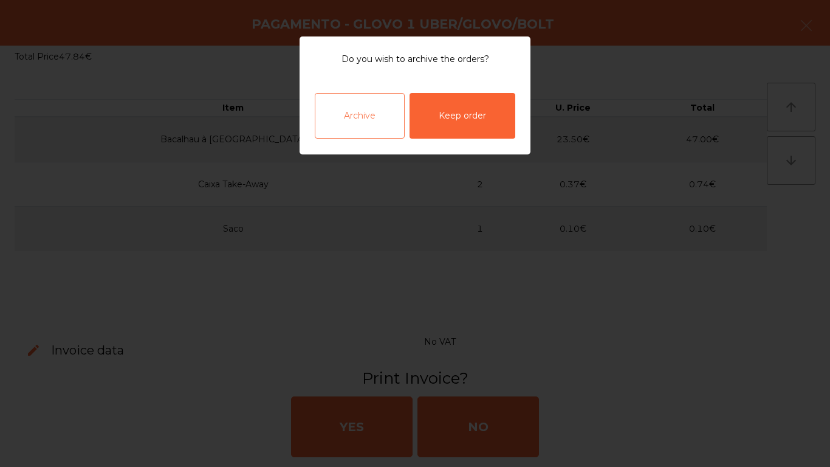
click at [360, 118] on div "Archive" at bounding box center [360, 116] width 90 height 46
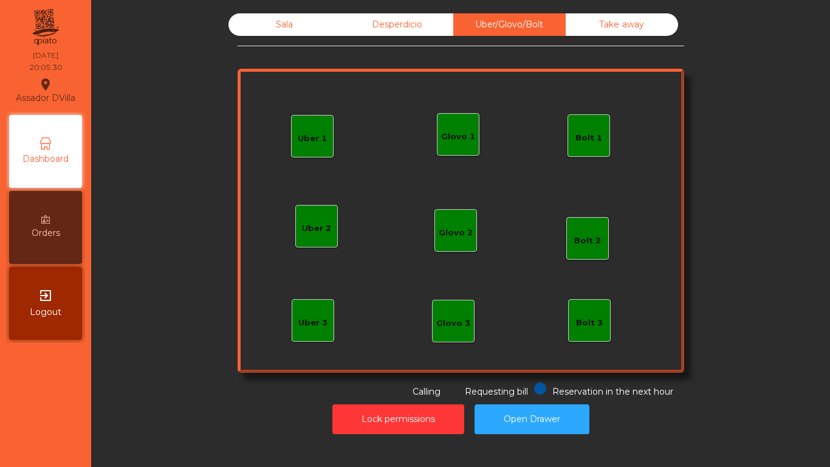
click at [272, 15] on div "Sala" at bounding box center [285, 24] width 112 height 22
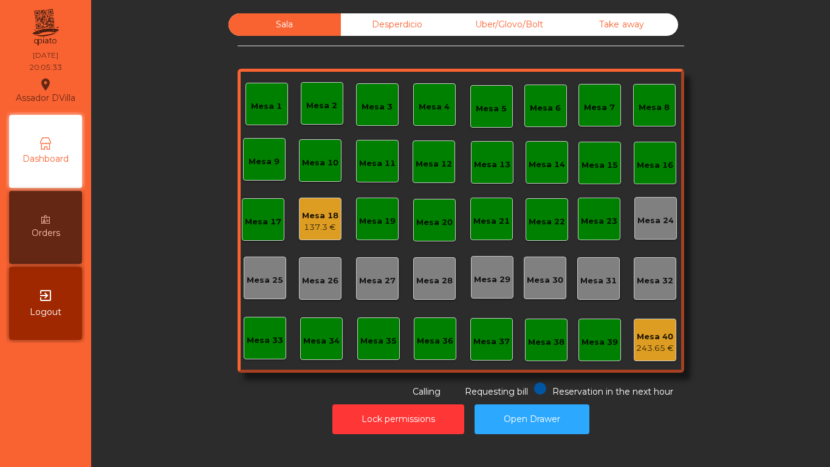
click at [425, 112] on div "Mesa 4" at bounding box center [434, 107] width 31 height 12
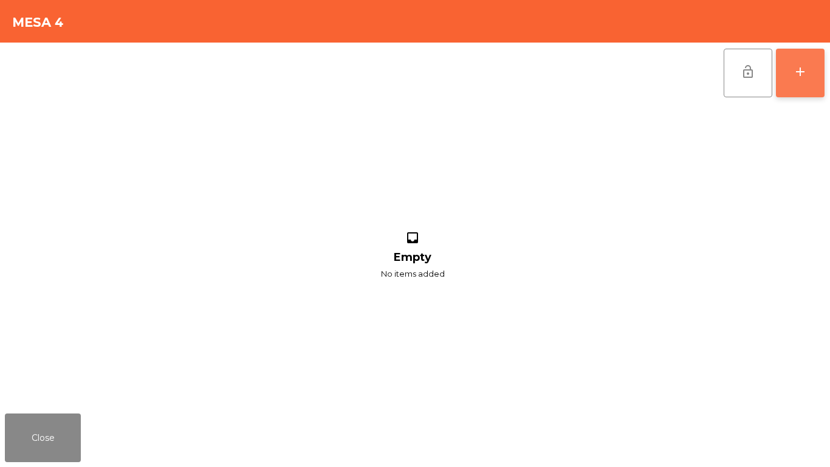
click at [813, 69] on button "add" at bounding box center [800, 73] width 49 height 49
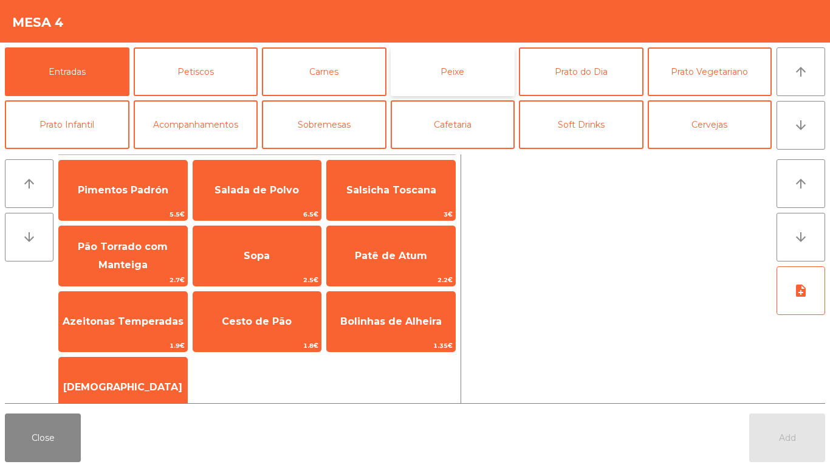
click at [457, 66] on button "Peixe" at bounding box center [453, 71] width 125 height 49
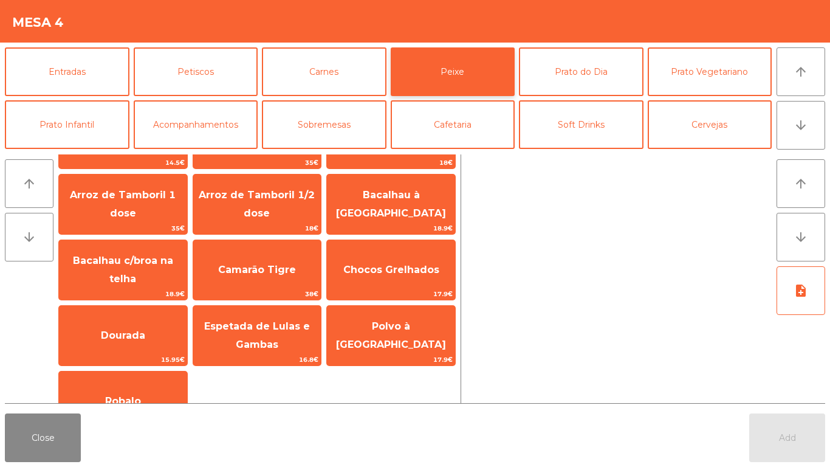
scroll to position [85, 0]
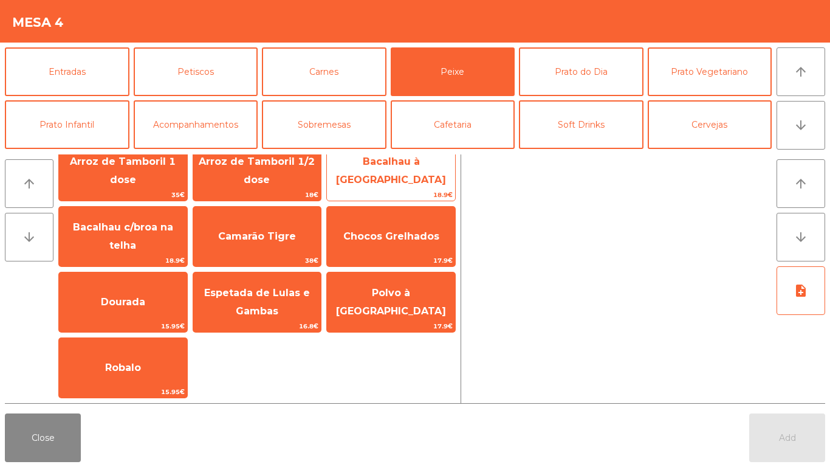
click at [416, 186] on span "Bacalhau à [GEOGRAPHIC_DATA]" at bounding box center [391, 171] width 128 height 52
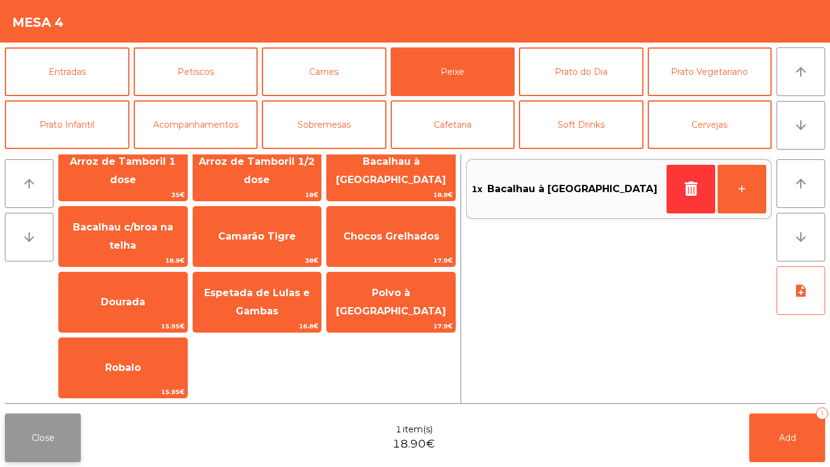
click at [47, 448] on button "Close" at bounding box center [43, 437] width 76 height 49
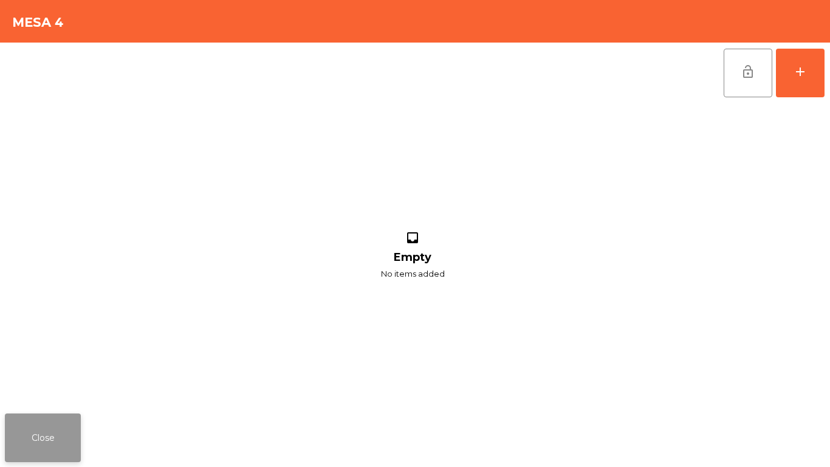
click at [35, 450] on button "Close" at bounding box center [43, 437] width 76 height 49
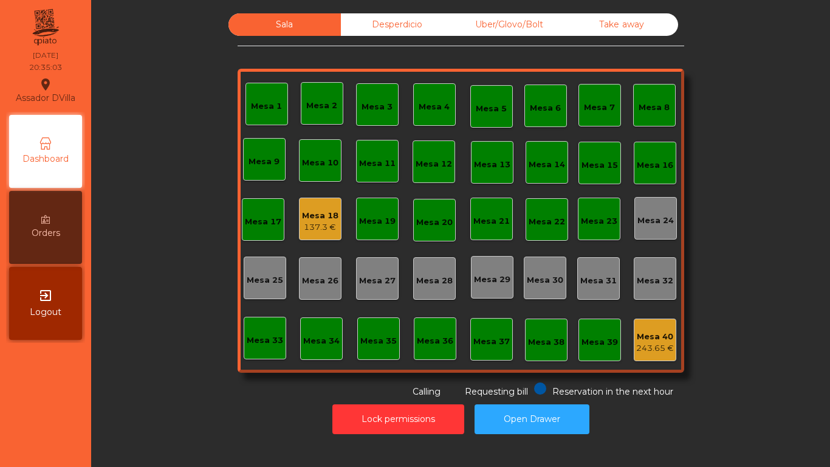
click at [114, 7] on div "Sala Desperdicio Uber/Glovo/Bolt Take away Mesa 1 Mesa 2 Mesa 3 [GEOGRAPHIC_DAT…" at bounding box center [460, 223] width 724 height 433
click at [387, 414] on button "Lock permissions" at bounding box center [398, 419] width 132 height 30
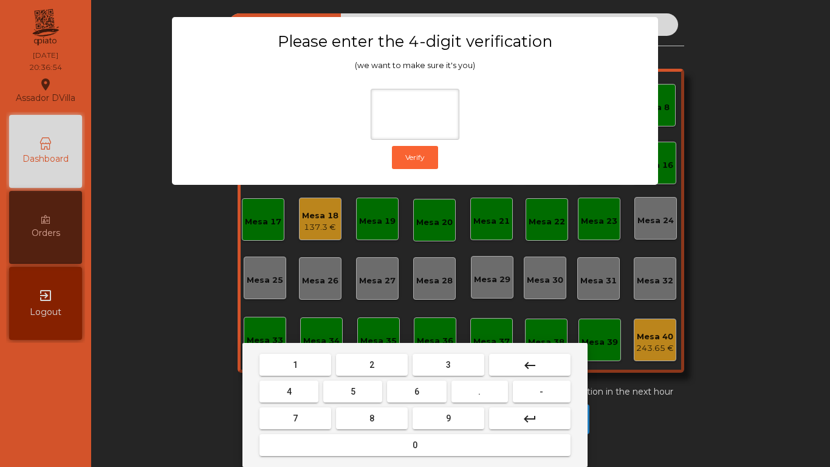
click at [345, 370] on button "2" at bounding box center [372, 365] width 72 height 22
click at [284, 393] on button "4" at bounding box center [289, 391] width 59 height 22
click at [441, 400] on button "6" at bounding box center [416, 391] width 59 height 22
type input "***"
click at [444, 410] on button "9" at bounding box center [449, 418] width 72 height 22
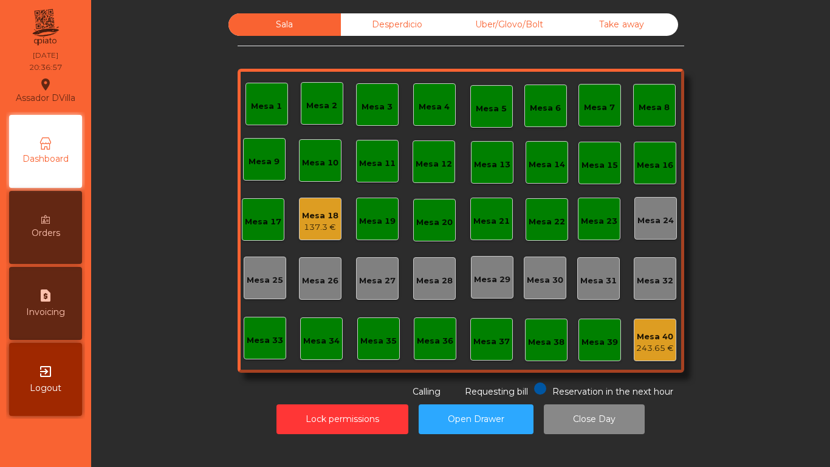
click at [66, 295] on div "request_page Invoicing" at bounding box center [45, 303] width 73 height 73
select select "**"
select select "****"
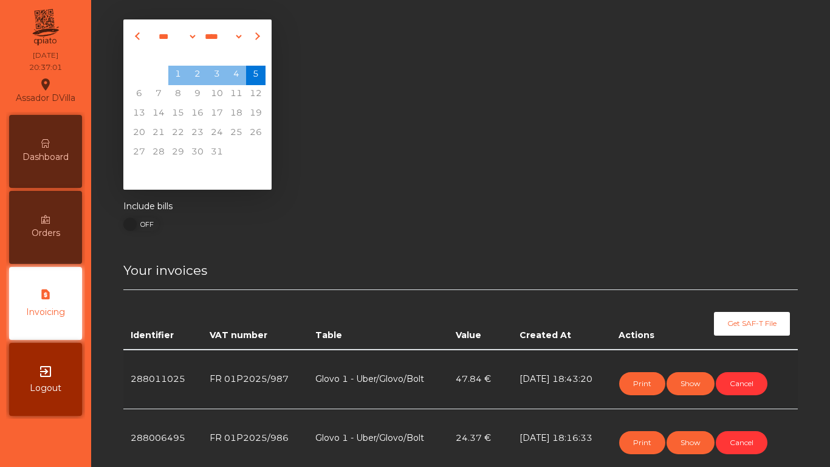
click at [40, 176] on div "Dashboard" at bounding box center [45, 151] width 73 height 73
